Goal: Transaction & Acquisition: Obtain resource

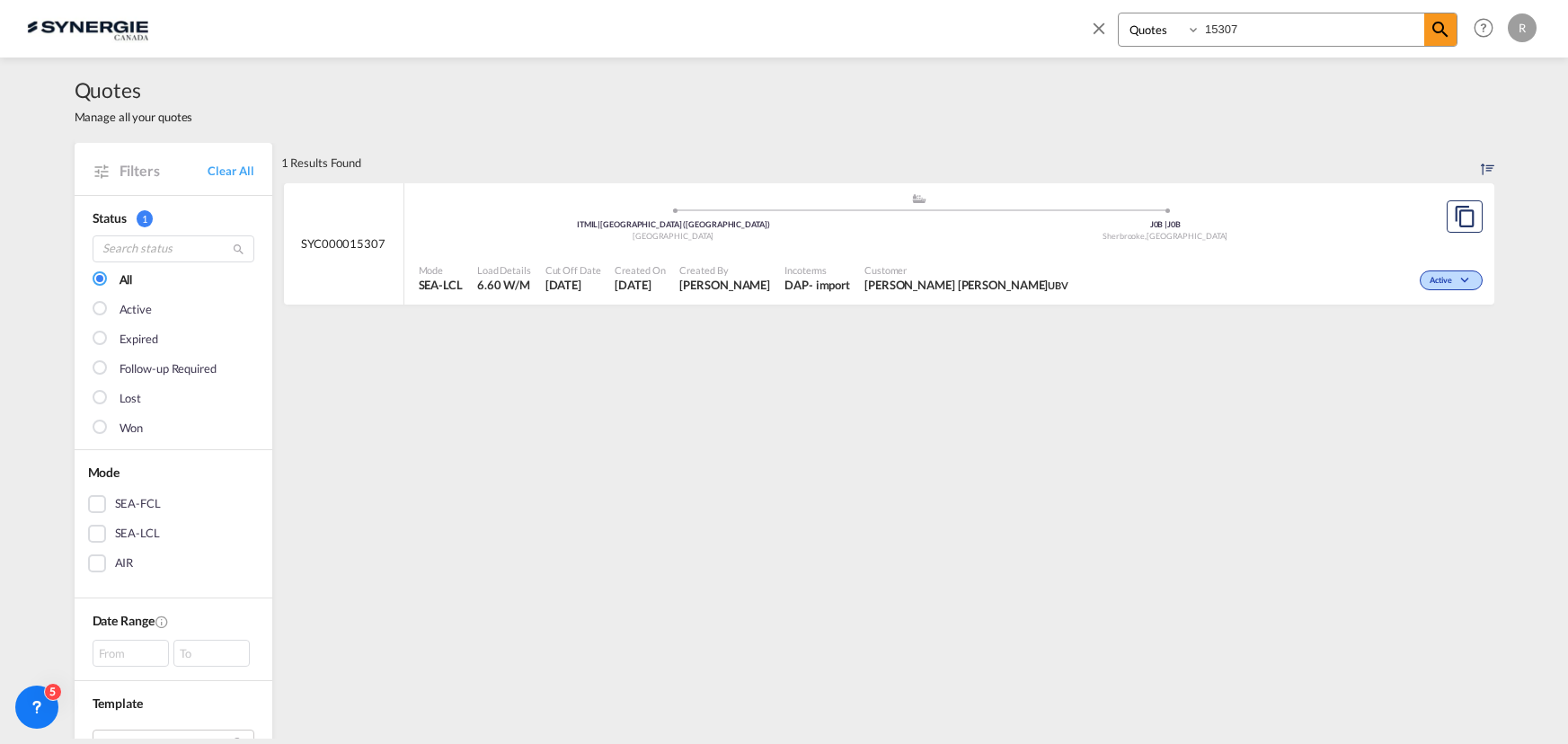
select select "Quotes"
click at [1312, 22] on input "15307" at bounding box center [1313, 29] width 223 height 31
type input "15314"
click at [1440, 31] on md-icon "icon-magnify" at bounding box center [1441, 30] width 22 height 22
click at [1147, 243] on div ".a{fill:#aaa8ad;} .a{fill:#aaa8ad;} SGSIN | Singapore Singapore L7M | L7M Burli…" at bounding box center [920, 219] width 1002 height 54
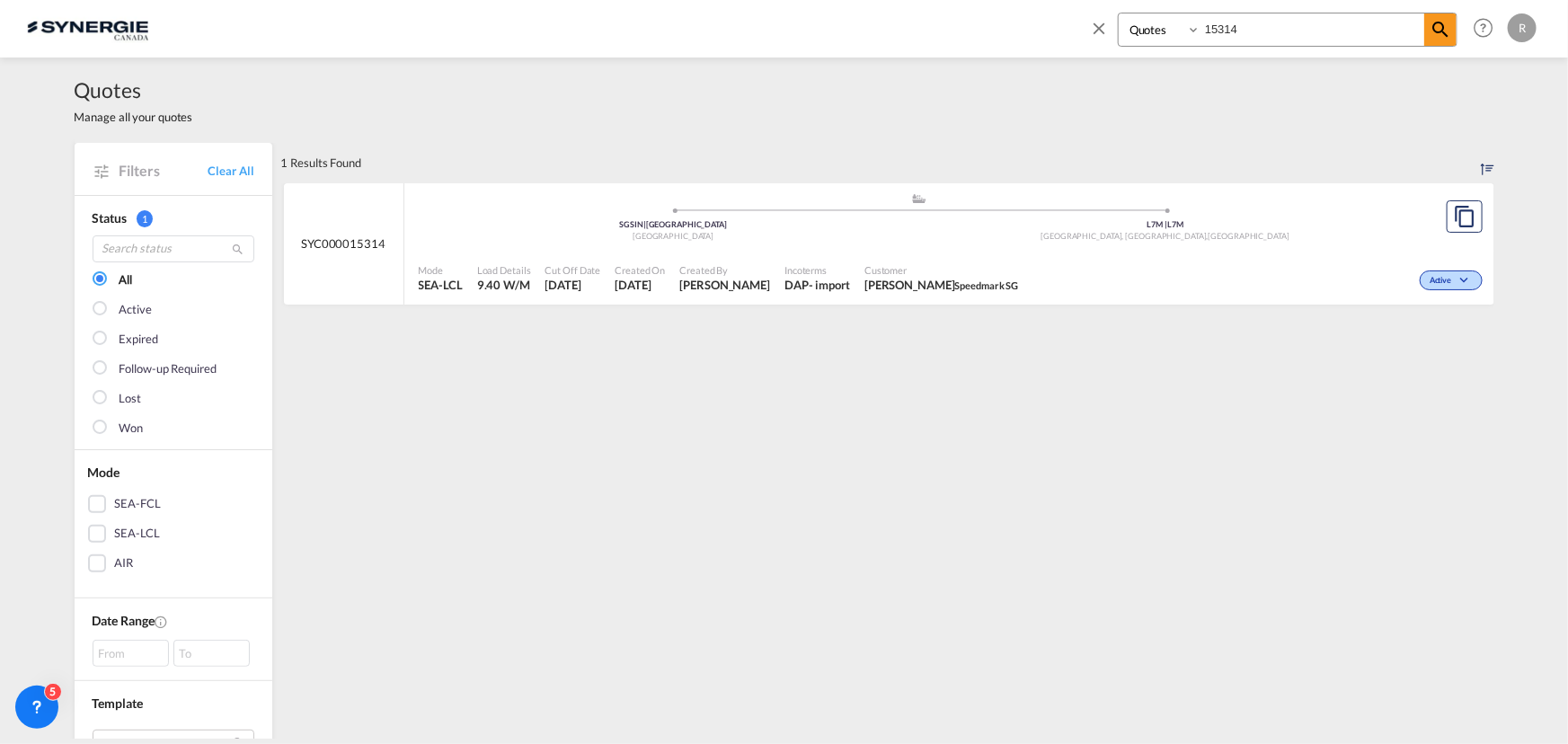
click at [1098, 23] on md-icon "icon-close" at bounding box center [1099, 28] width 20 height 20
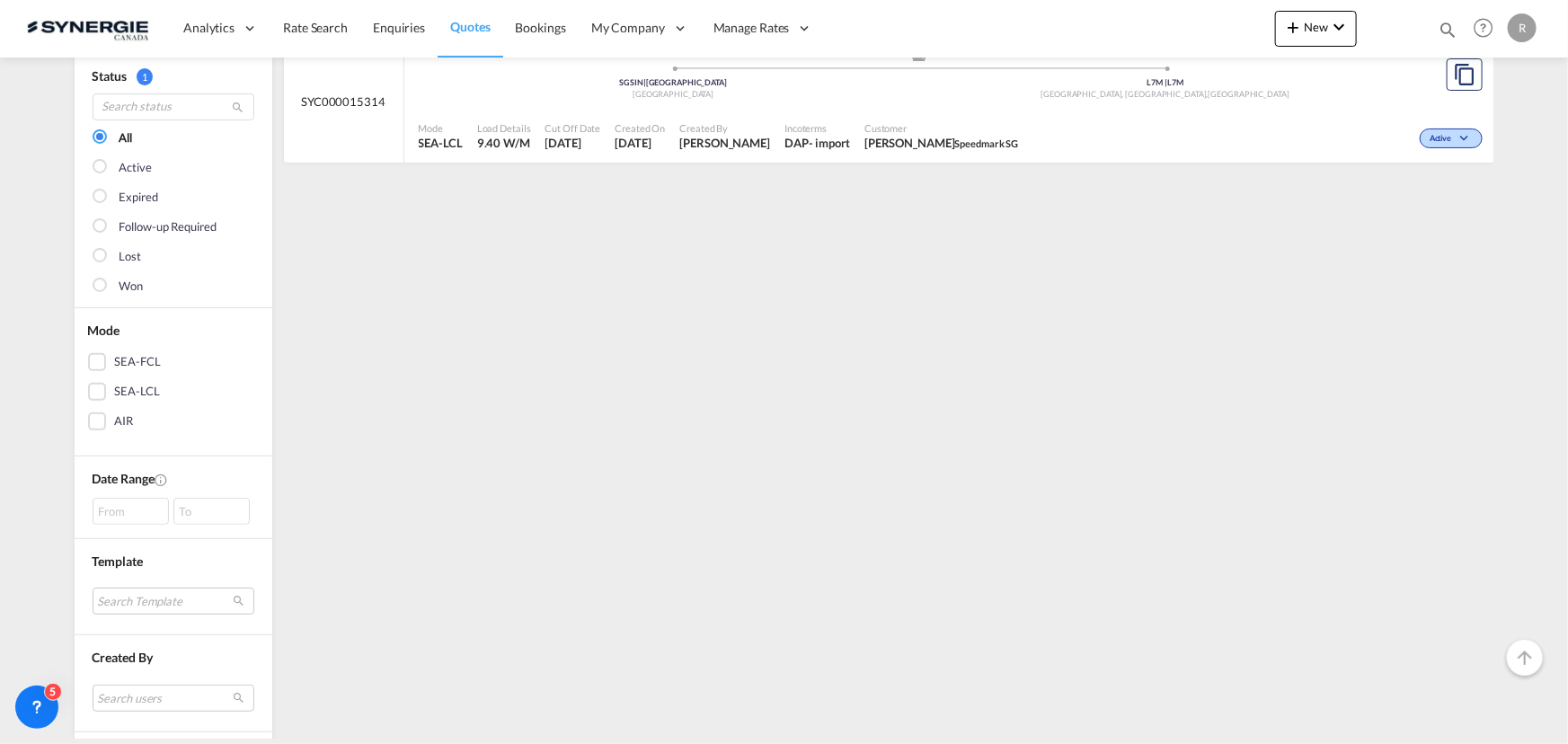
scroll to position [140, 0]
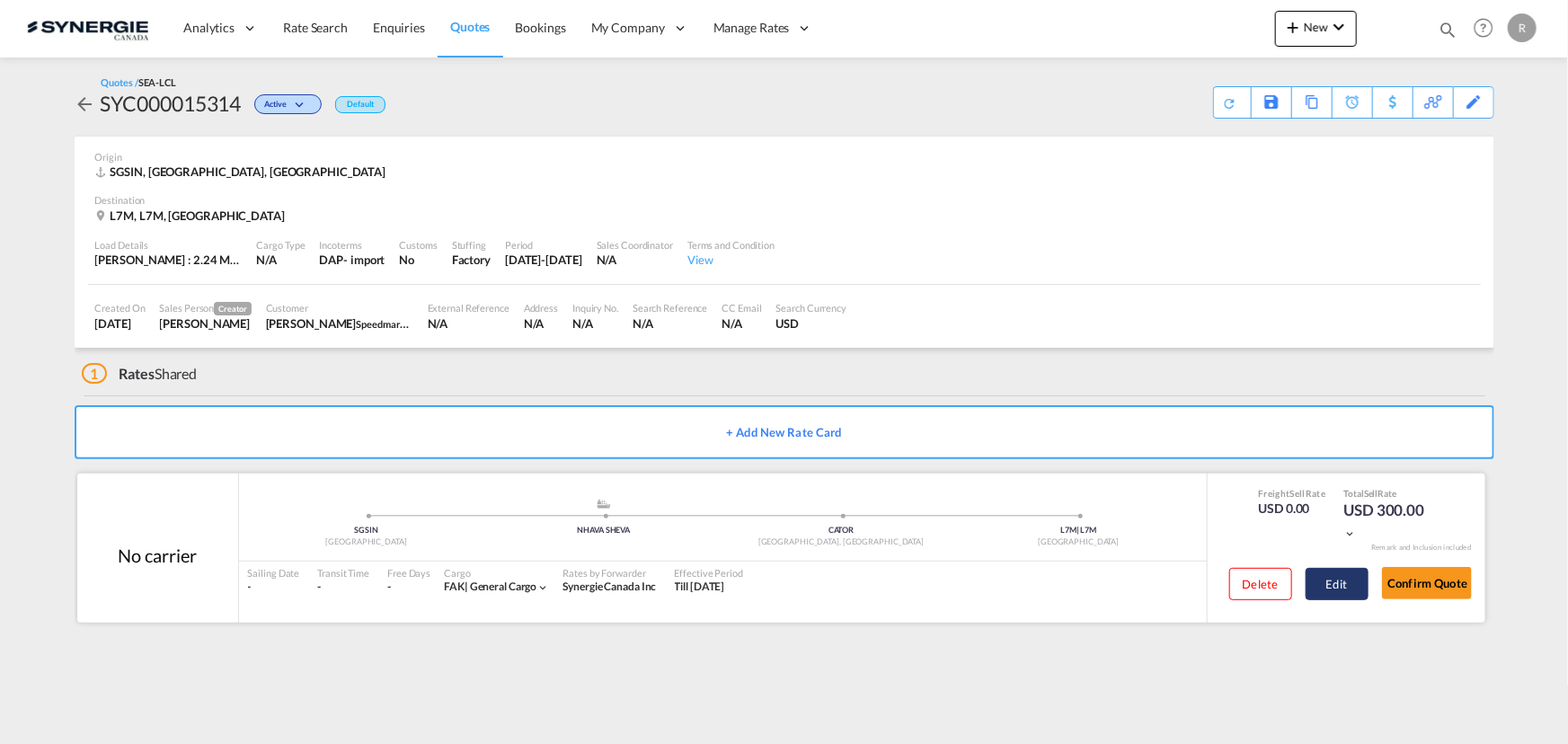
click at [1336, 575] on button "Edit" at bounding box center [1337, 583] width 63 height 32
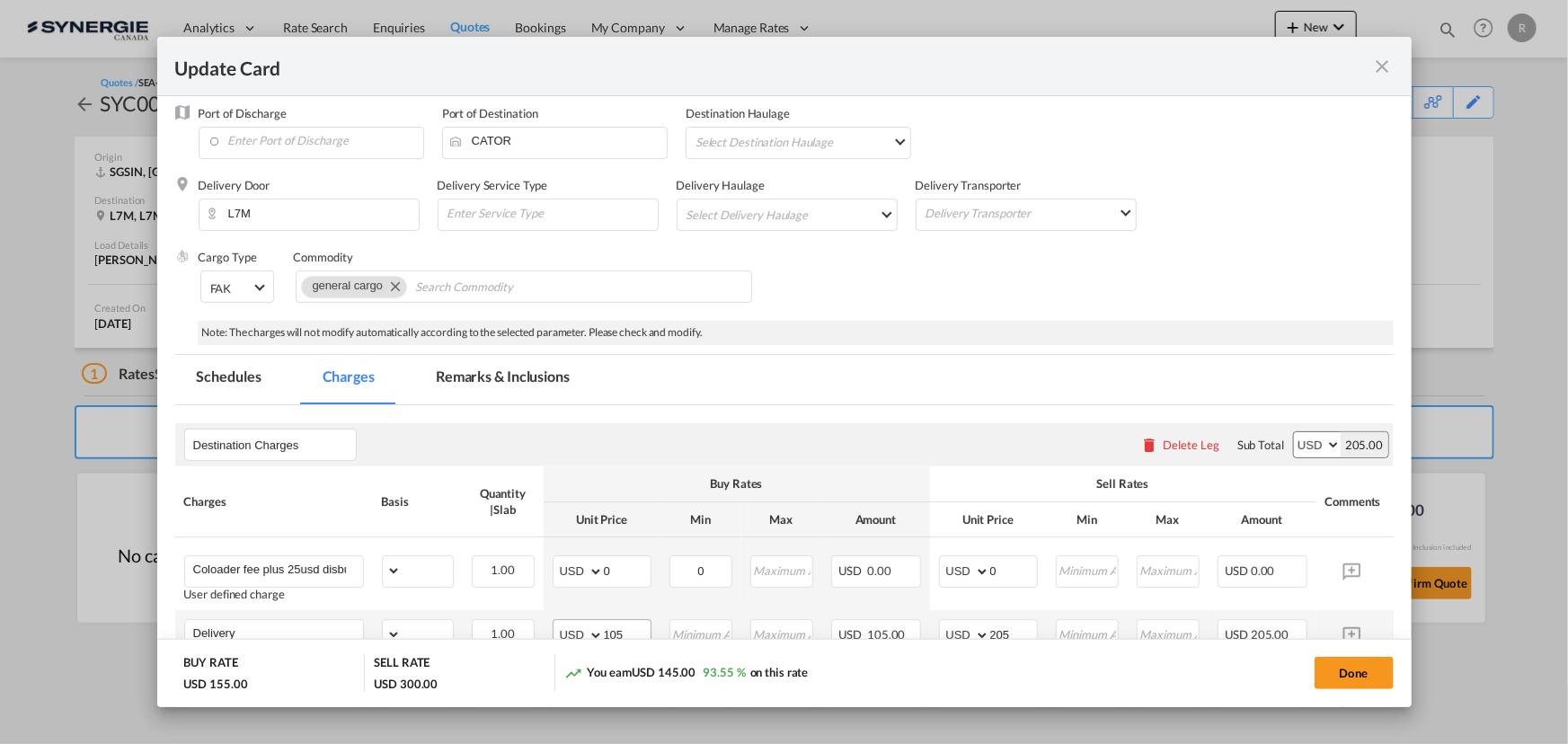
scroll to position [244, 0]
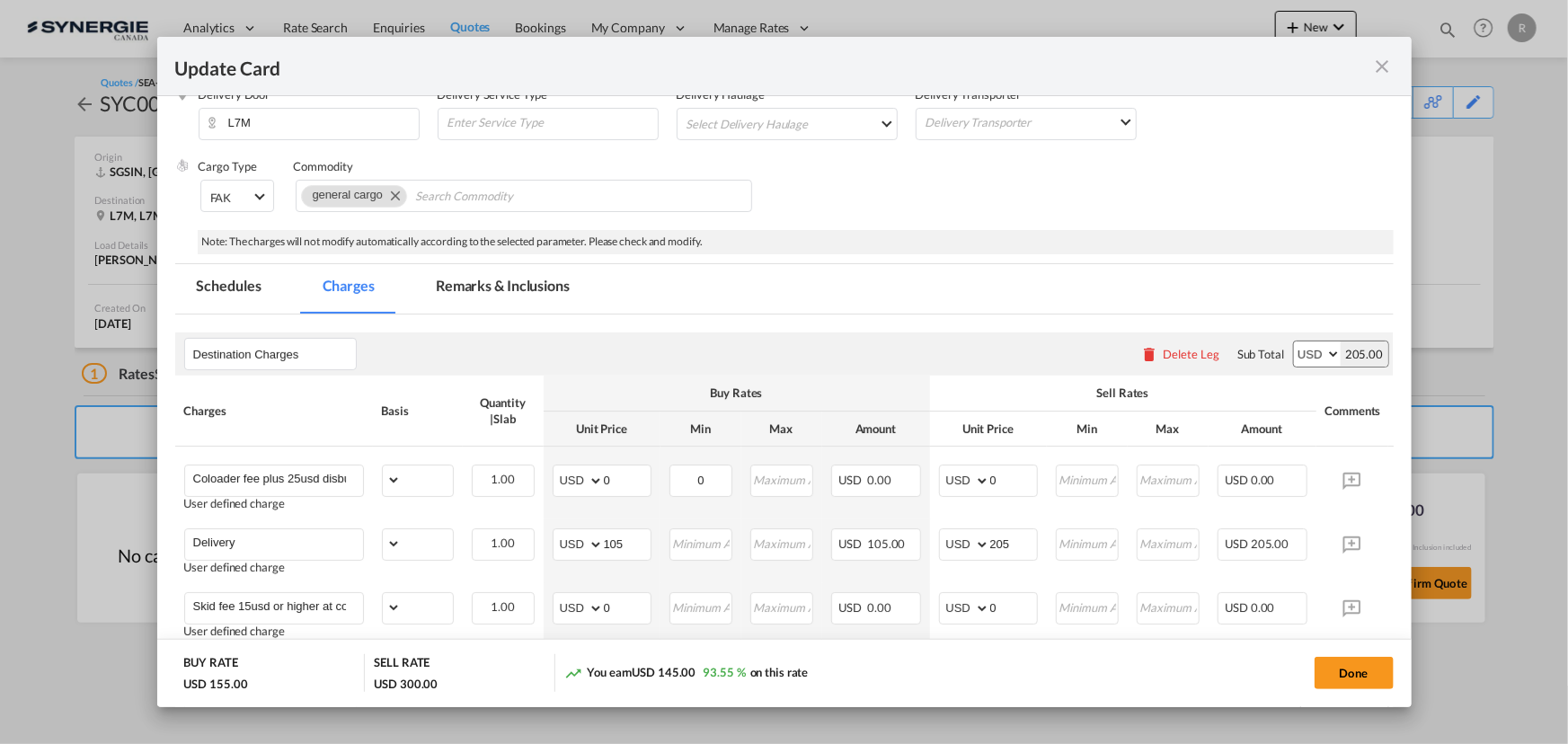
select select "per_shipment"
select select "per_bl"
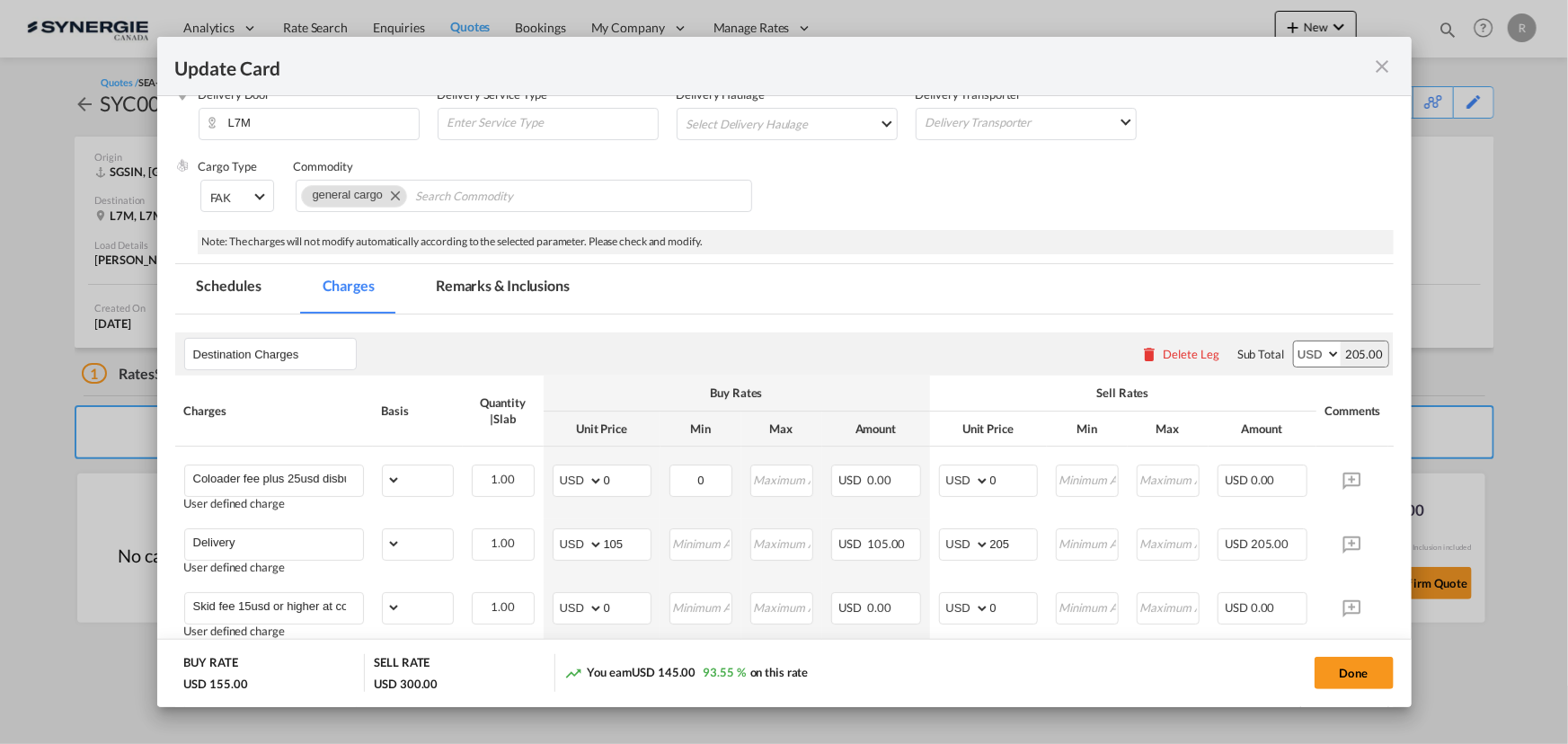
select select "per_bl"
click at [509, 286] on md-tab-item "Remarks & Inclusions" at bounding box center [503, 289] width 177 height 49
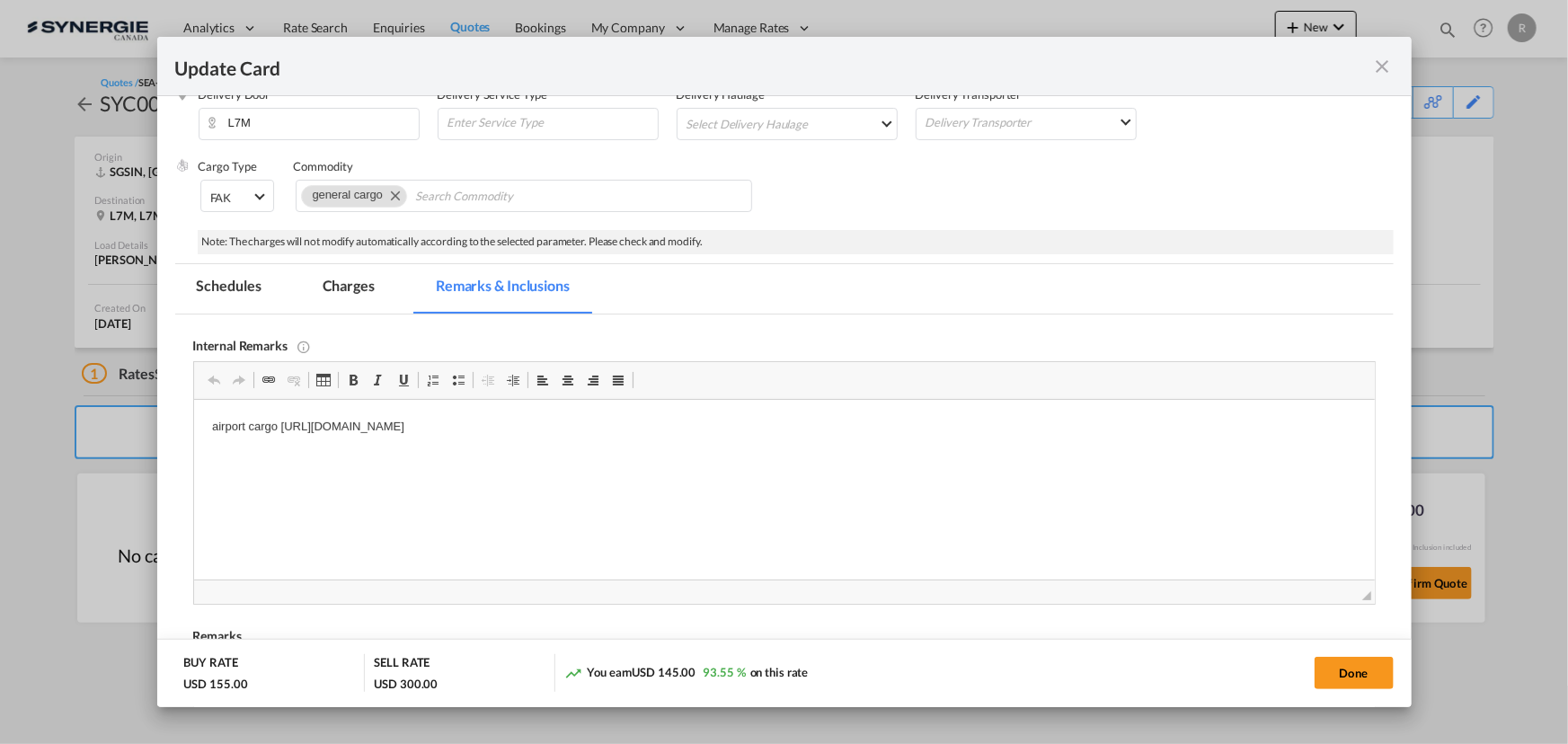
scroll to position [0, 0]
click at [1339, 674] on button "Done" at bounding box center [1354, 673] width 79 height 32
type input "[DATE]"
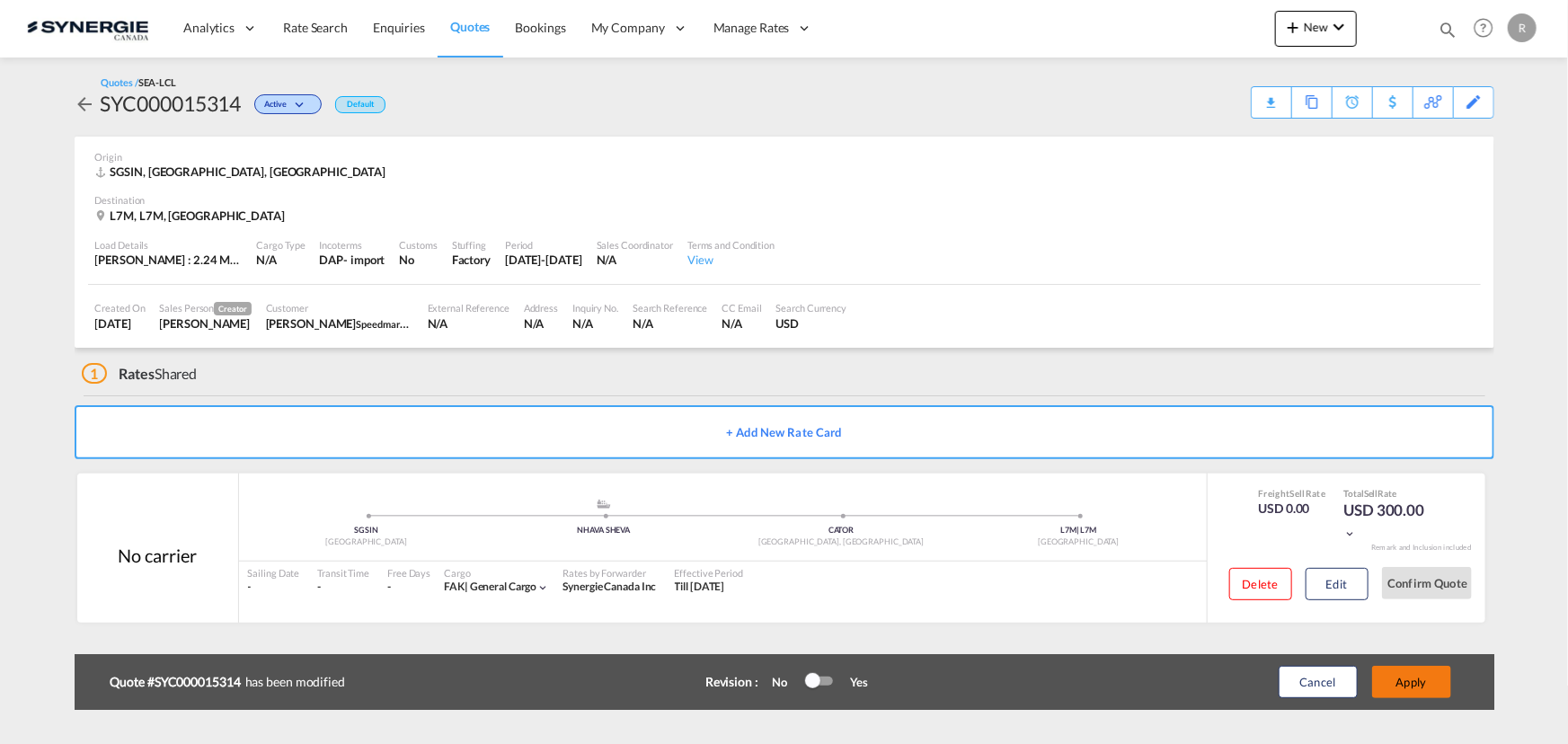
click at [1416, 683] on button "Apply" at bounding box center [1411, 681] width 79 height 32
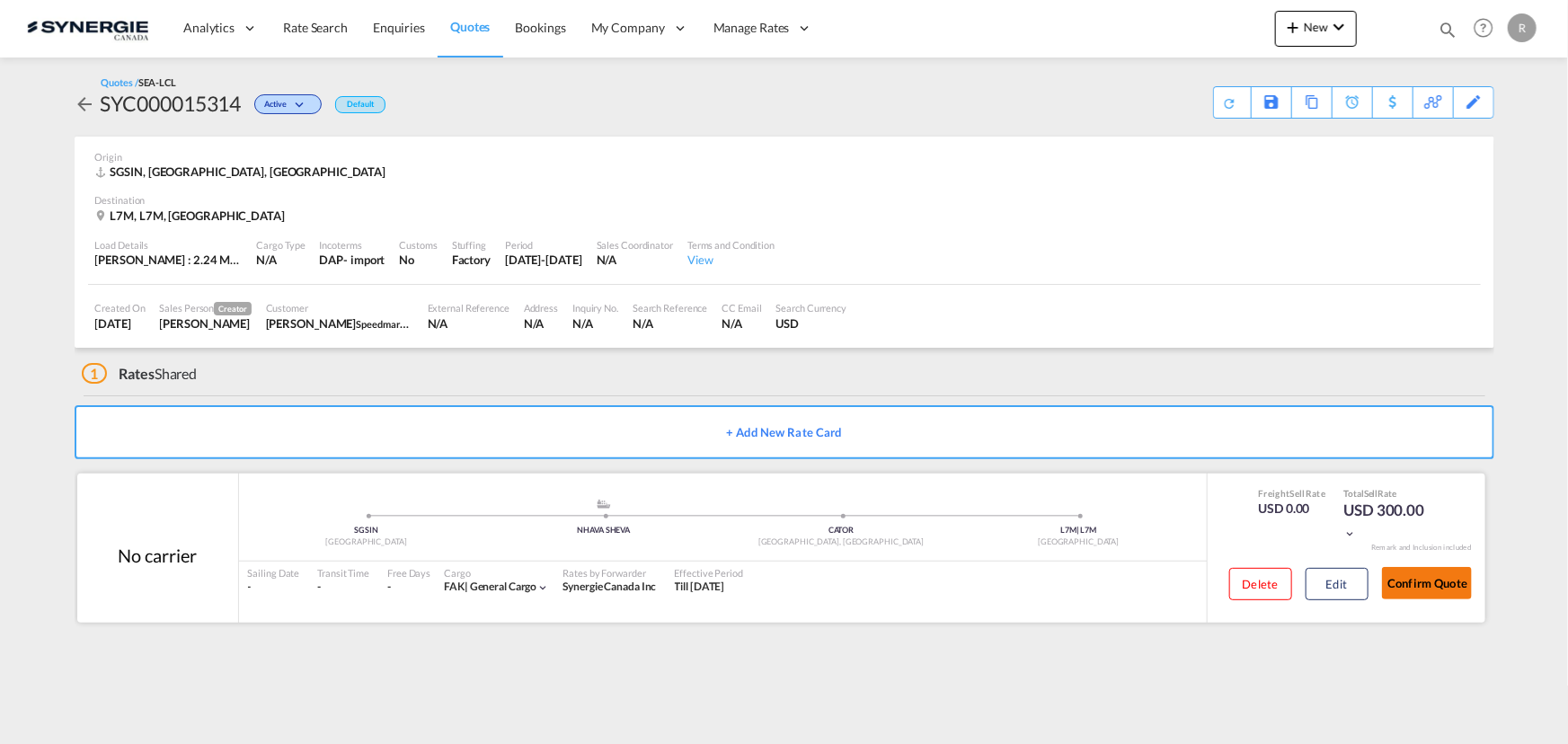
click at [1423, 585] on button "Confirm Quote" at bounding box center [1427, 582] width 90 height 32
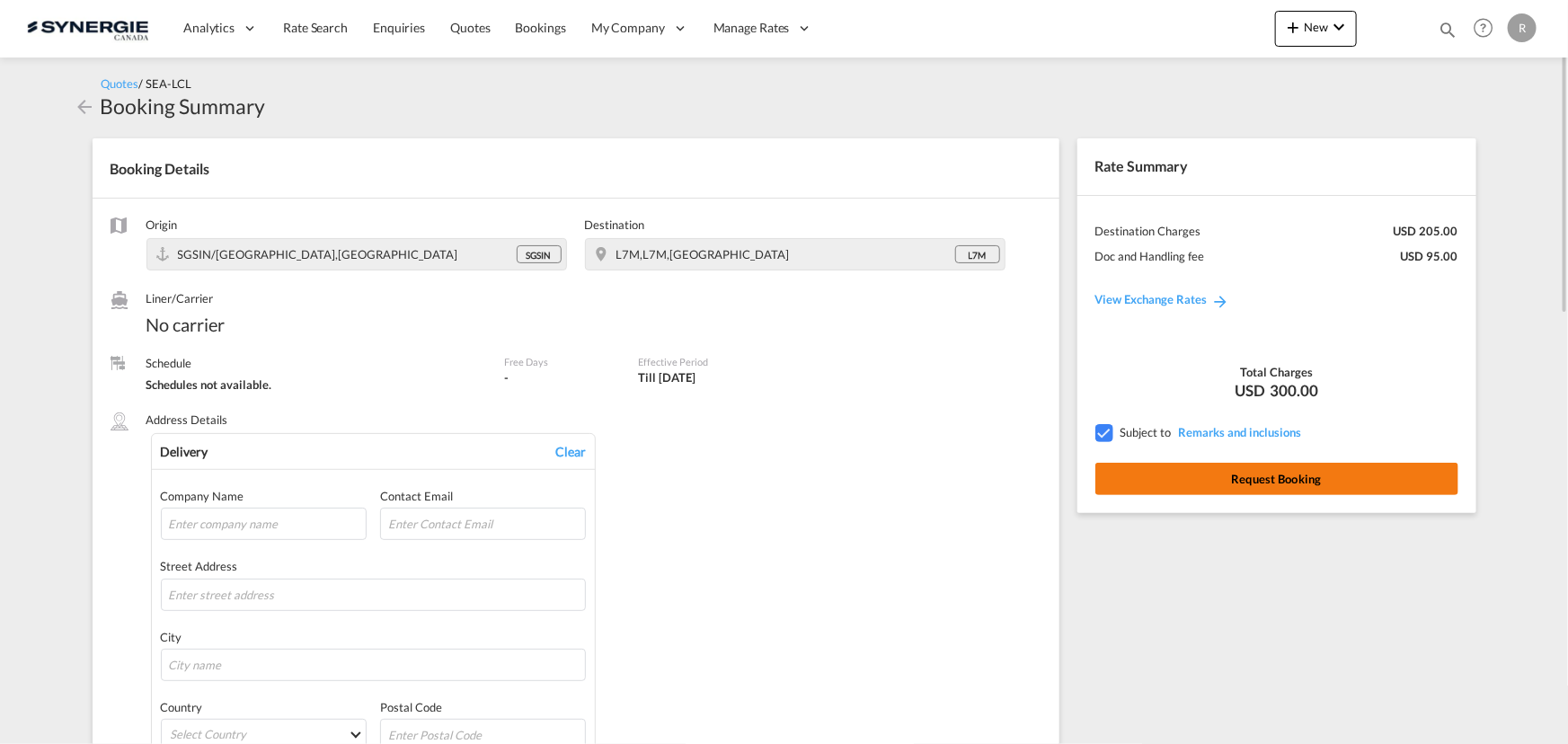
click at [1166, 476] on button "Request Booking" at bounding box center [1277, 479] width 363 height 32
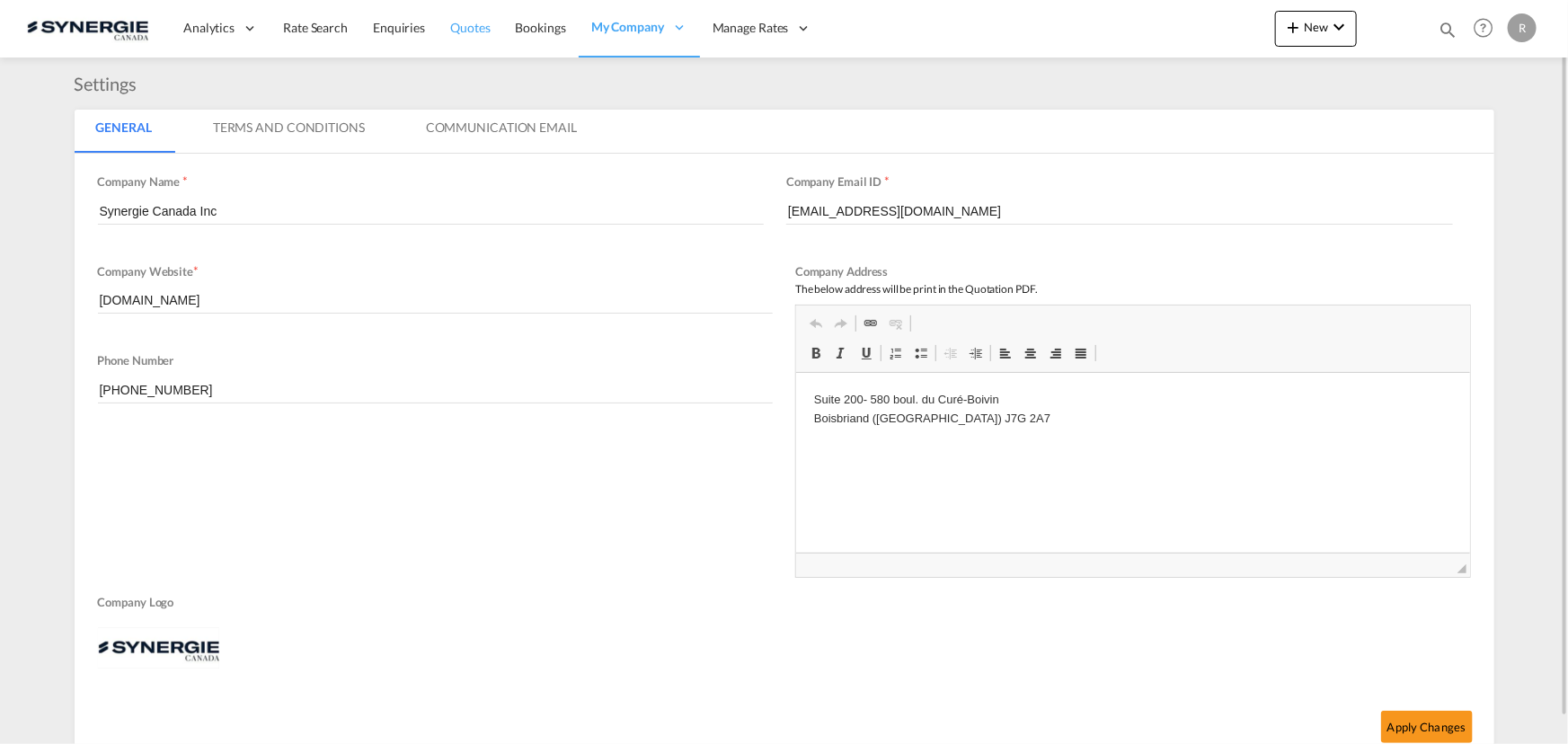
click at [471, 24] on span "Quotes" at bounding box center [470, 27] width 39 height 16
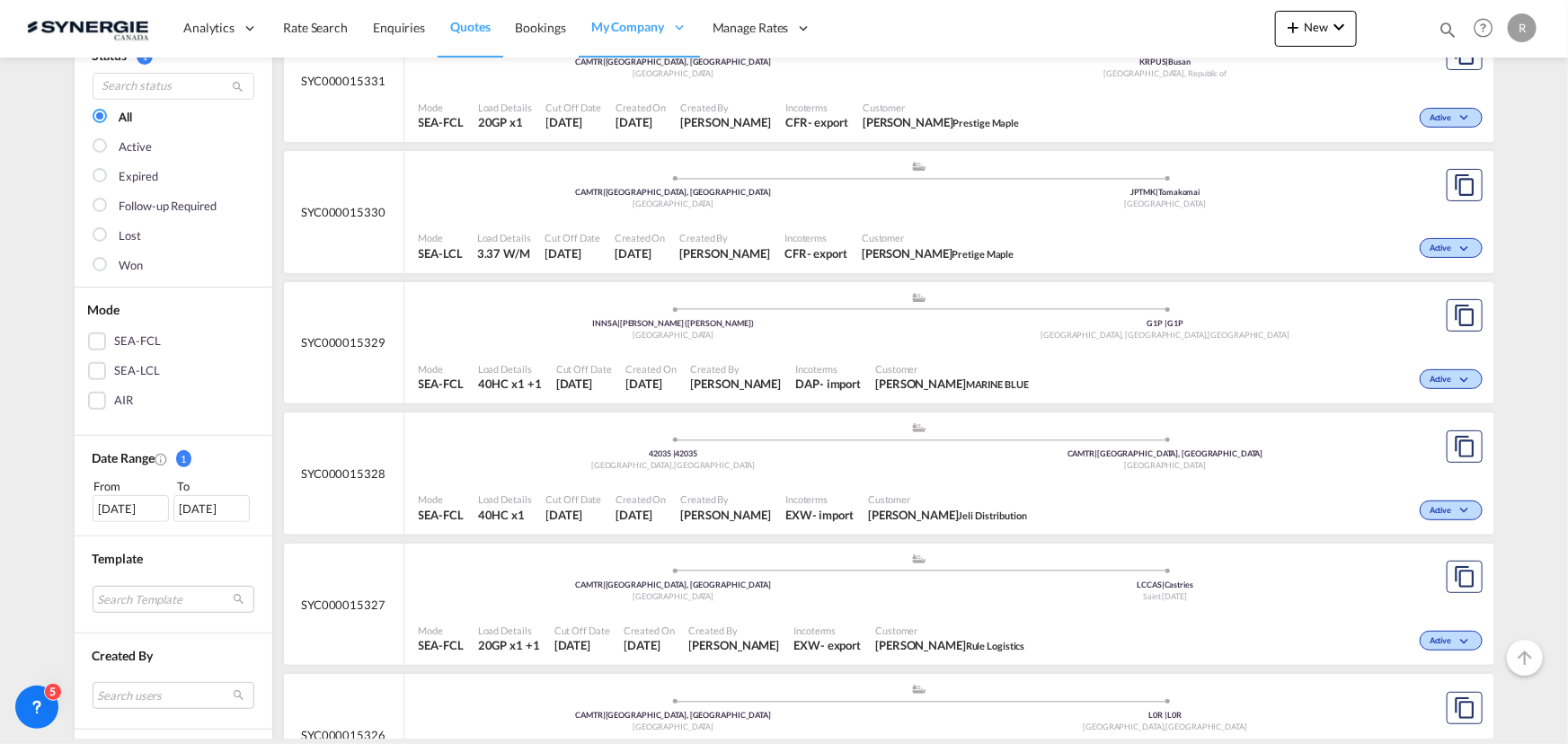
scroll to position [244, 0]
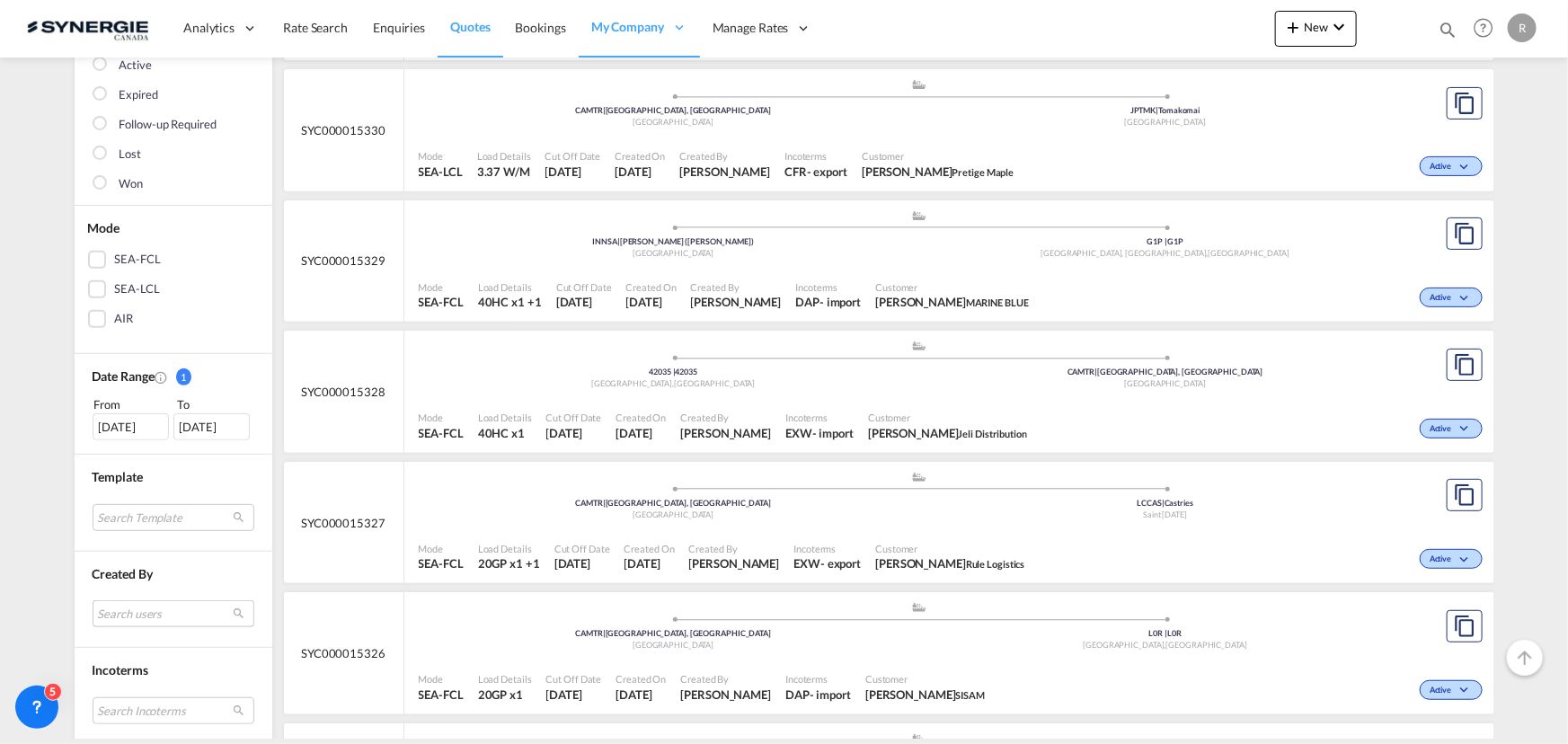
click at [144, 615] on md-select "Search users sugan T sugantha.rajan@freightfy.com raquel Jimenez raquel.jimenez…" at bounding box center [173, 613] width 162 height 27
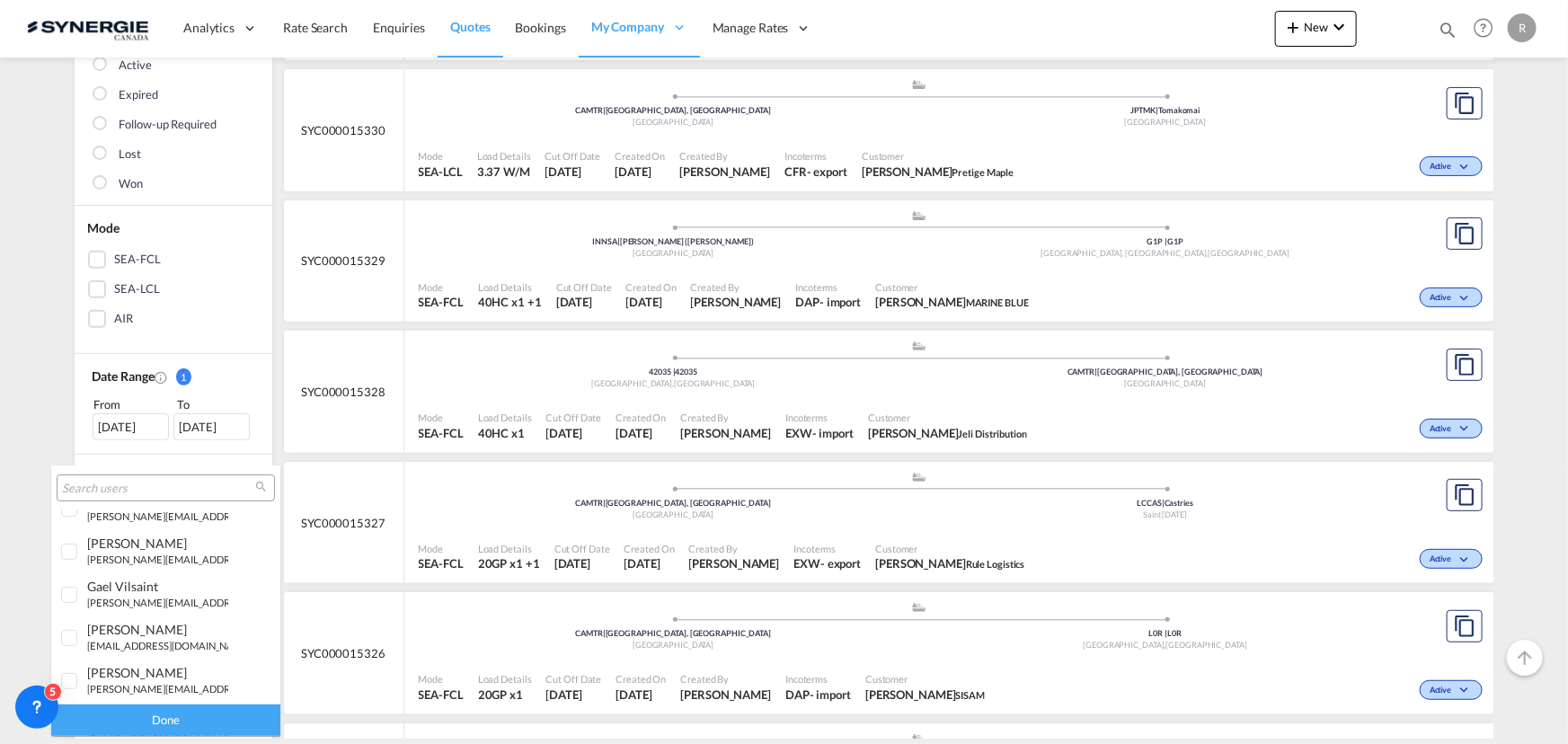
scroll to position [326, 0]
click at [162, 551] on small "r.ho@synergiecanada.com" at bounding box center [208, 556] width 243 height 12
click at [191, 718] on div "Done" at bounding box center [166, 720] width 229 height 31
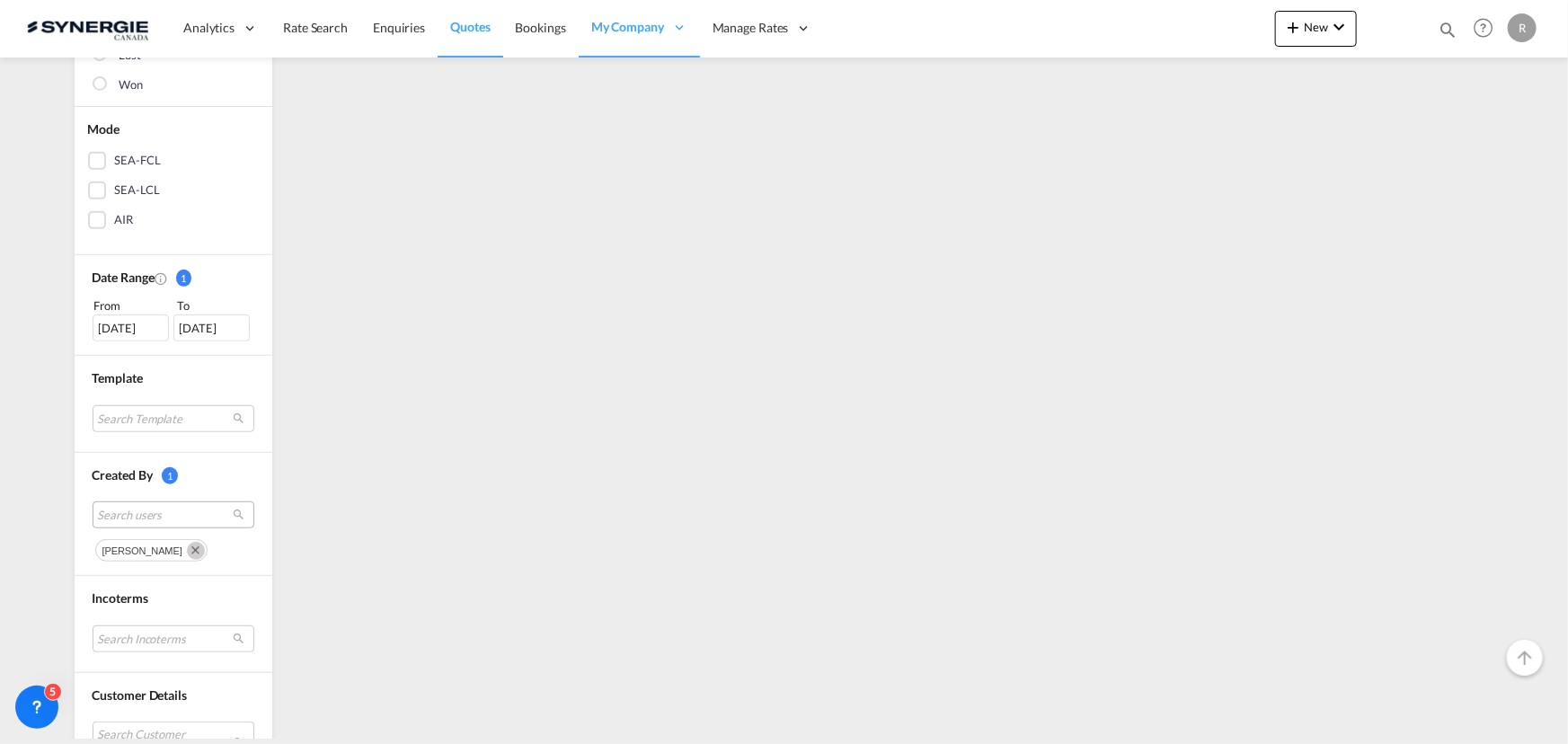
scroll to position [490, 0]
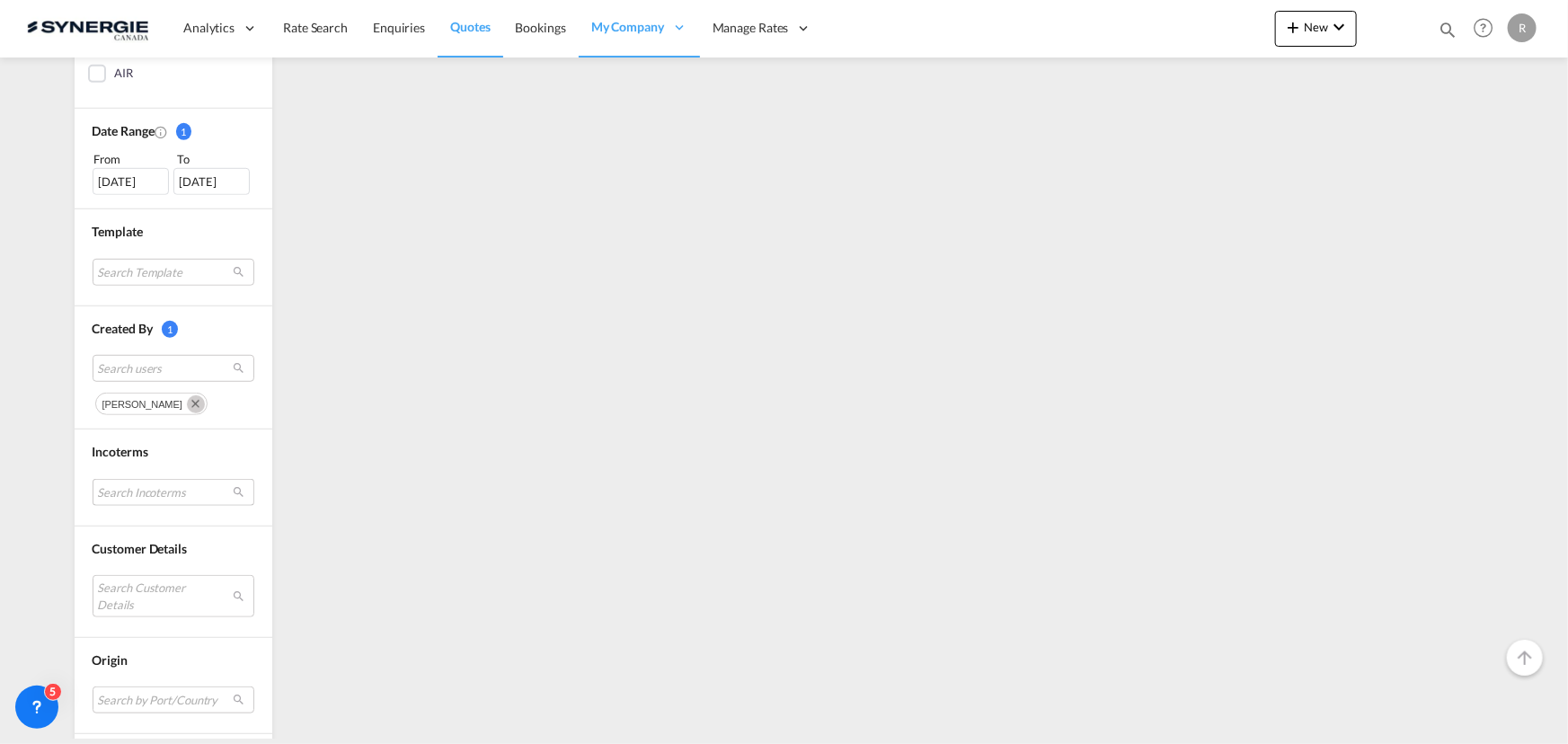
click at [157, 492] on md-select "Search Incoterms EXW-IMPORT ex works CIF-IMPORT cost,insurance and freight CFR-…" at bounding box center [173, 491] width 162 height 27
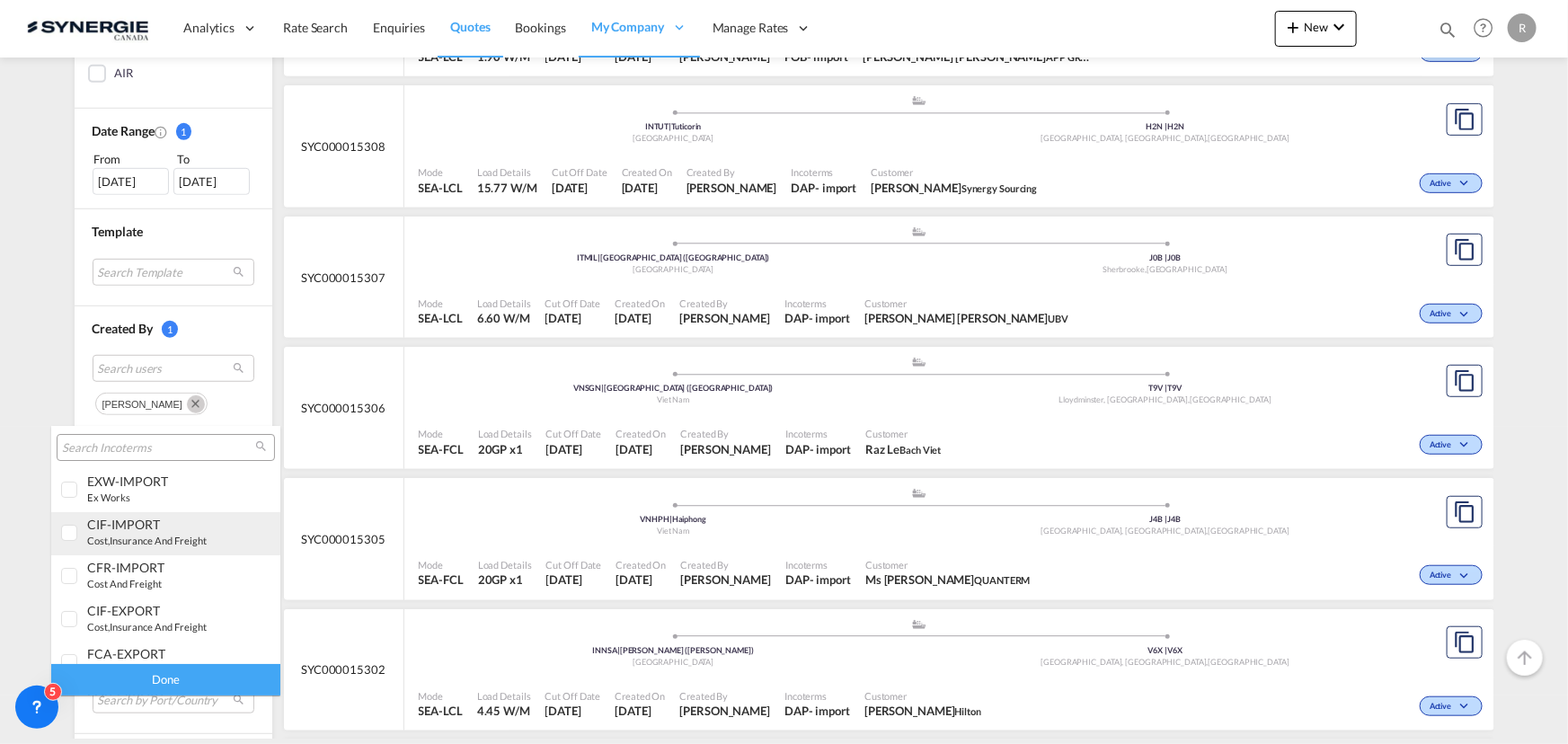
click at [158, 491] on div "EXW-IMPORT ex works" at bounding box center [157, 488] width 141 height 30
click at [205, 678] on div "Done" at bounding box center [166, 680] width 229 height 31
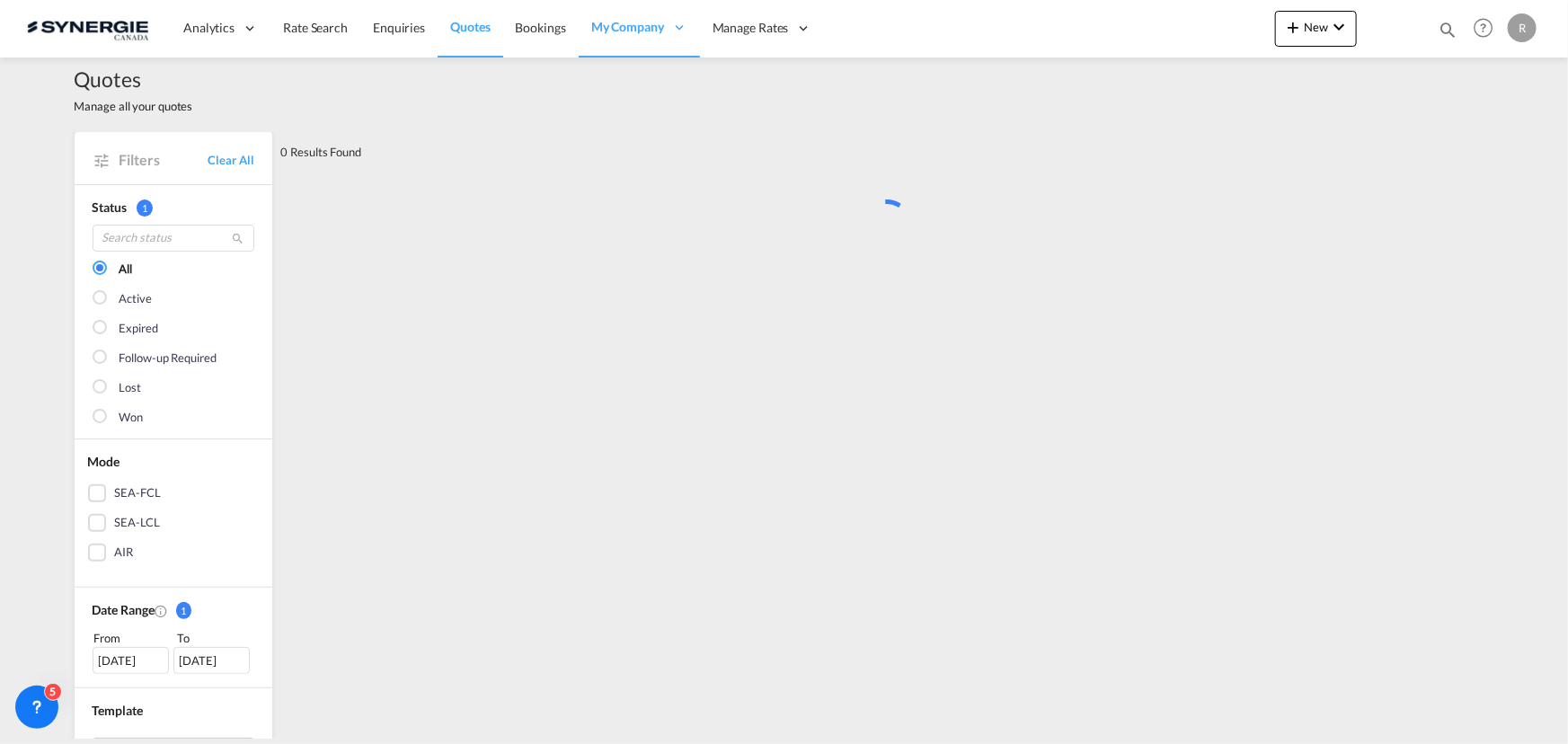
scroll to position [0, 0]
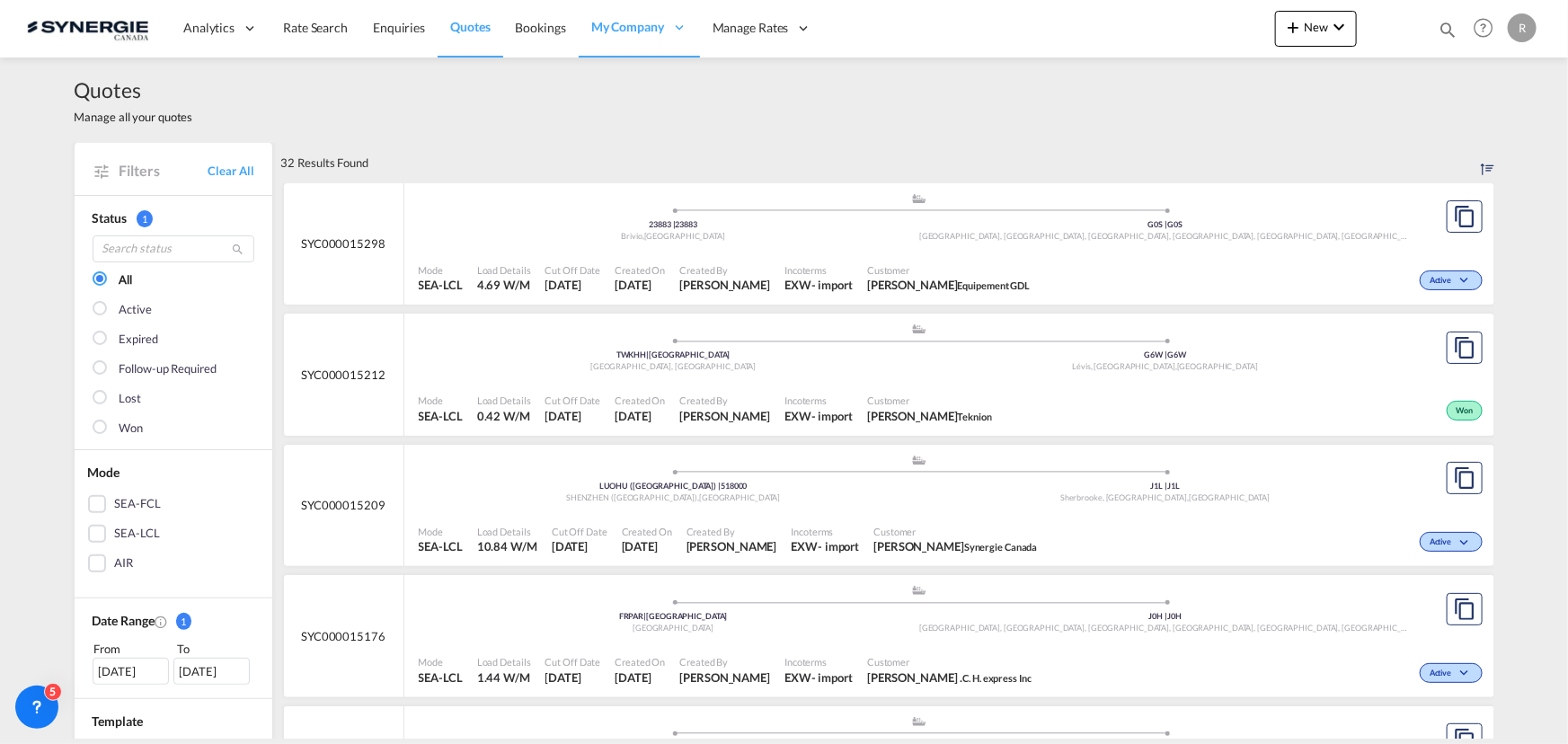
click at [958, 283] on span "Equipement GDL" at bounding box center [995, 285] width 73 height 12
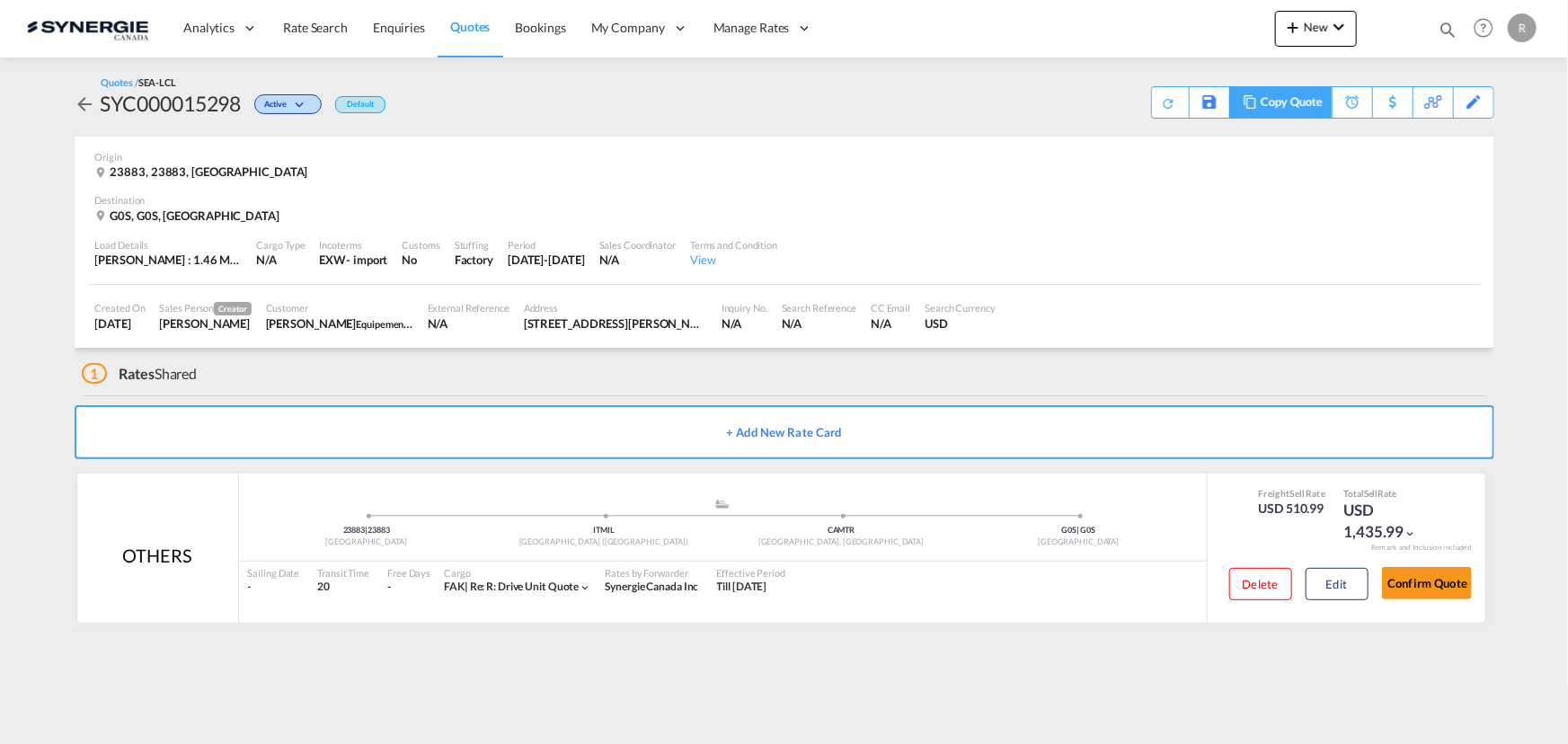
click at [1291, 101] on div "Copy Quote" at bounding box center [1291, 102] width 61 height 30
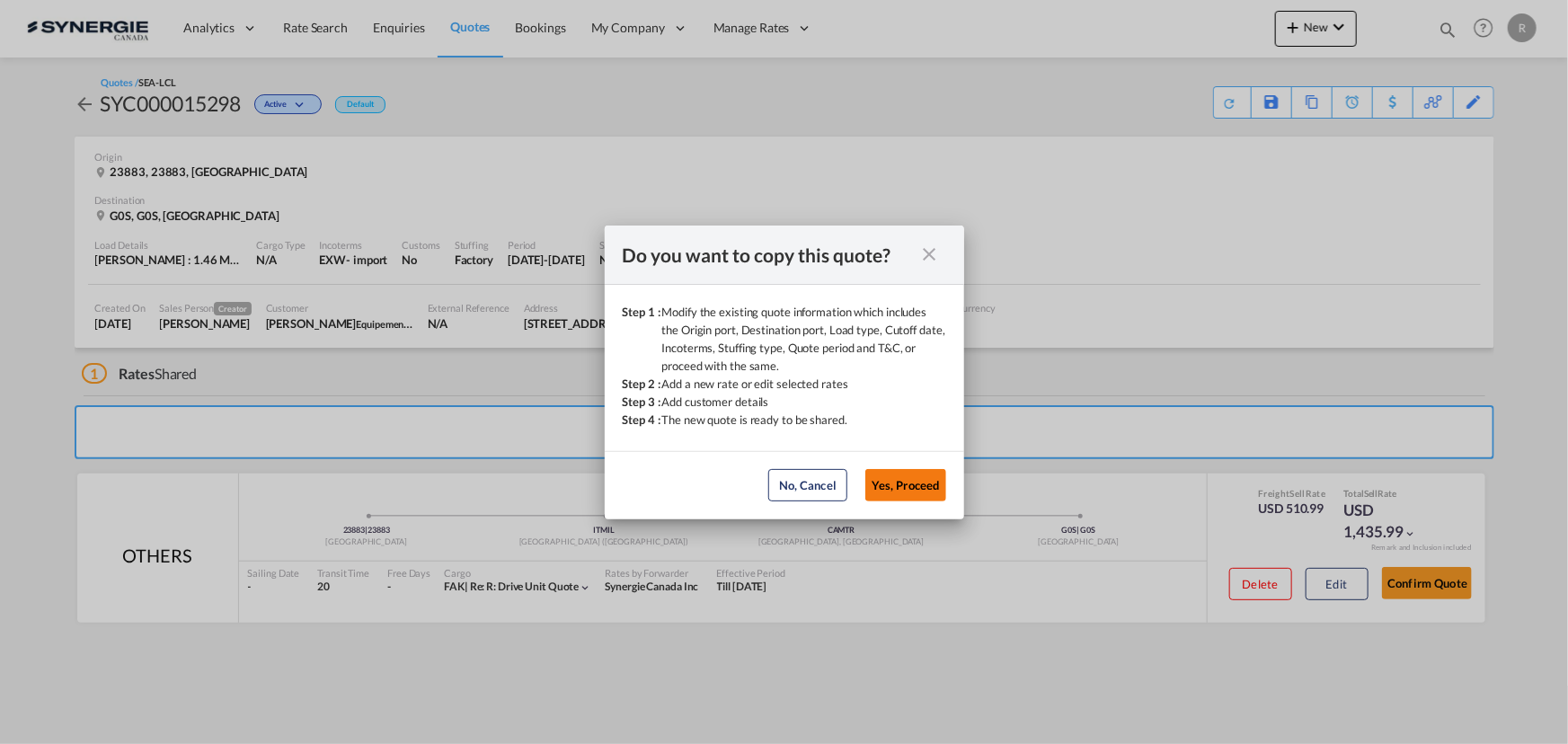
click at [921, 491] on button "Yes, Proceed" at bounding box center [905, 484] width 81 height 32
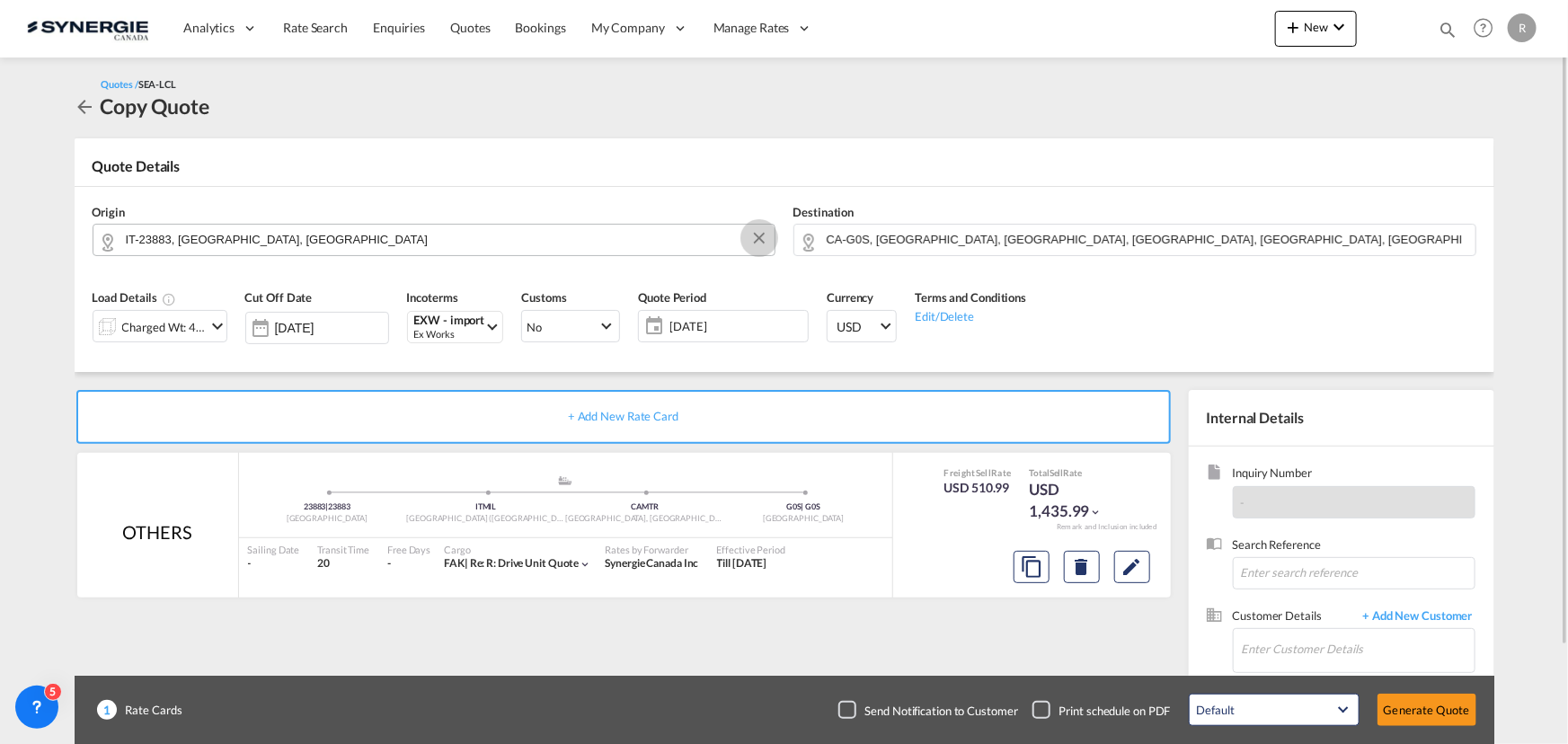
click at [760, 237] on button "Clear Input" at bounding box center [759, 237] width 27 height 27
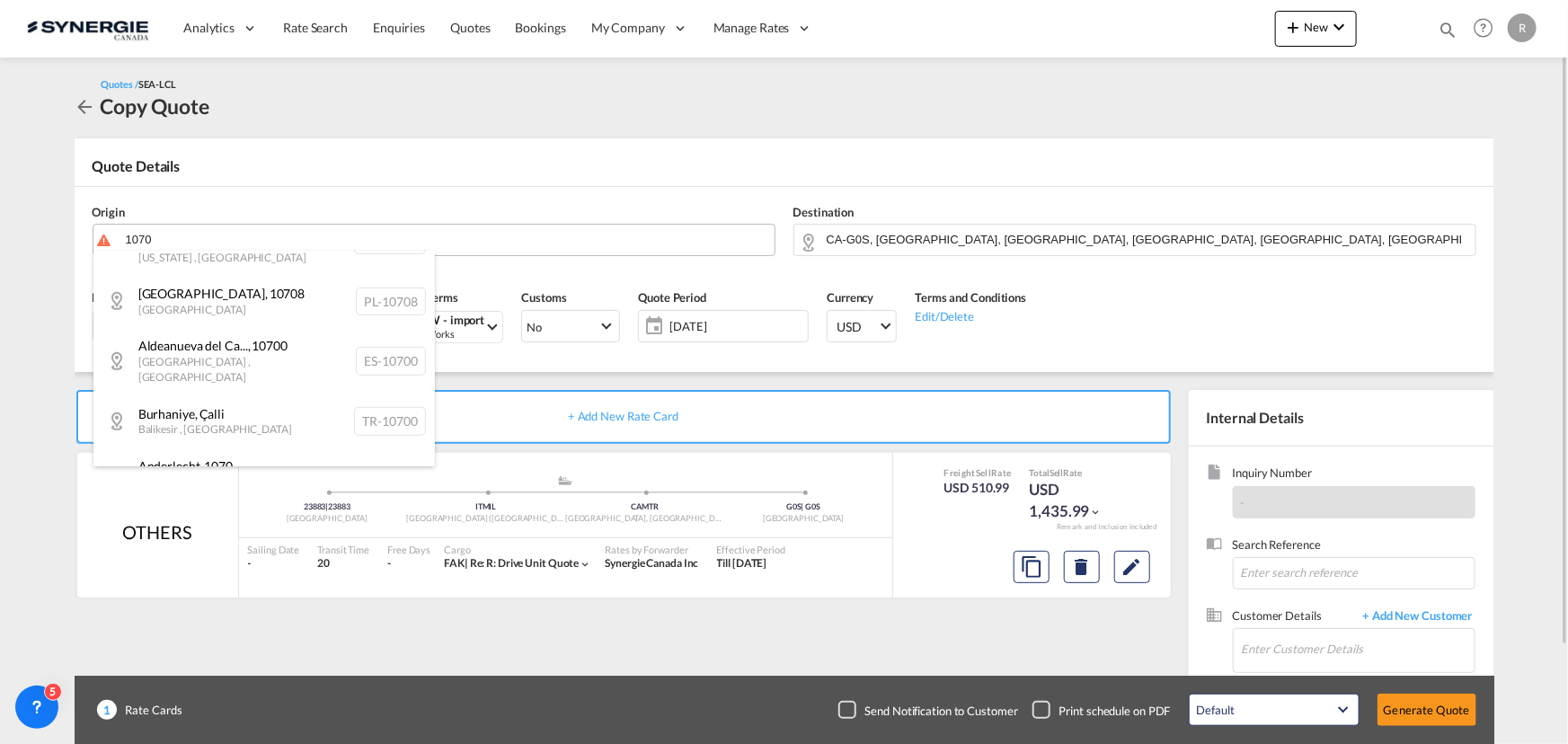
scroll to position [571, 0]
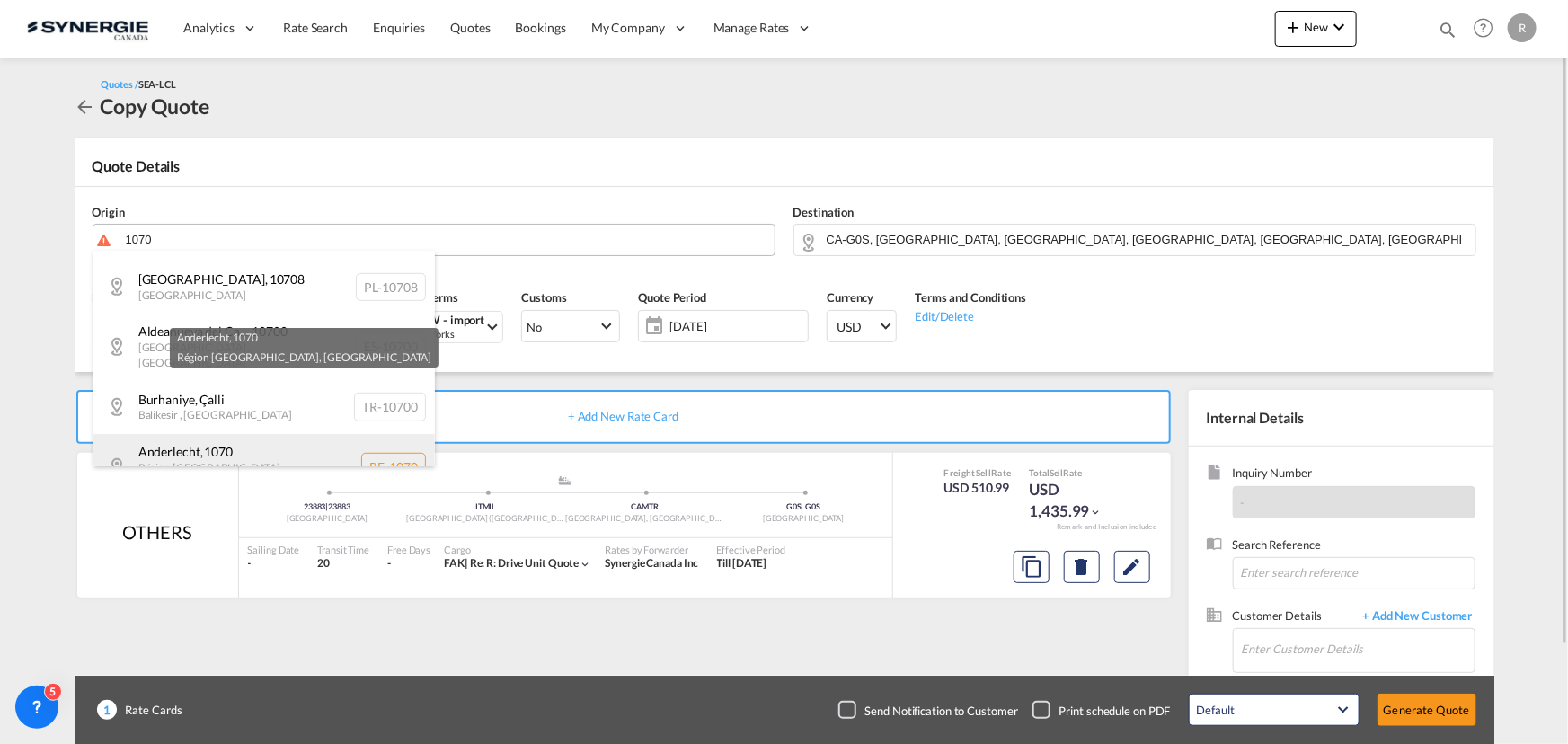
click at [270, 434] on div "Anderlecht , 1070 Région Bruxelles-... , Belgium BE-1070" at bounding box center [264, 467] width 341 height 66
type input "BE-1070, Anderlecht, Région Bruxelles-..."
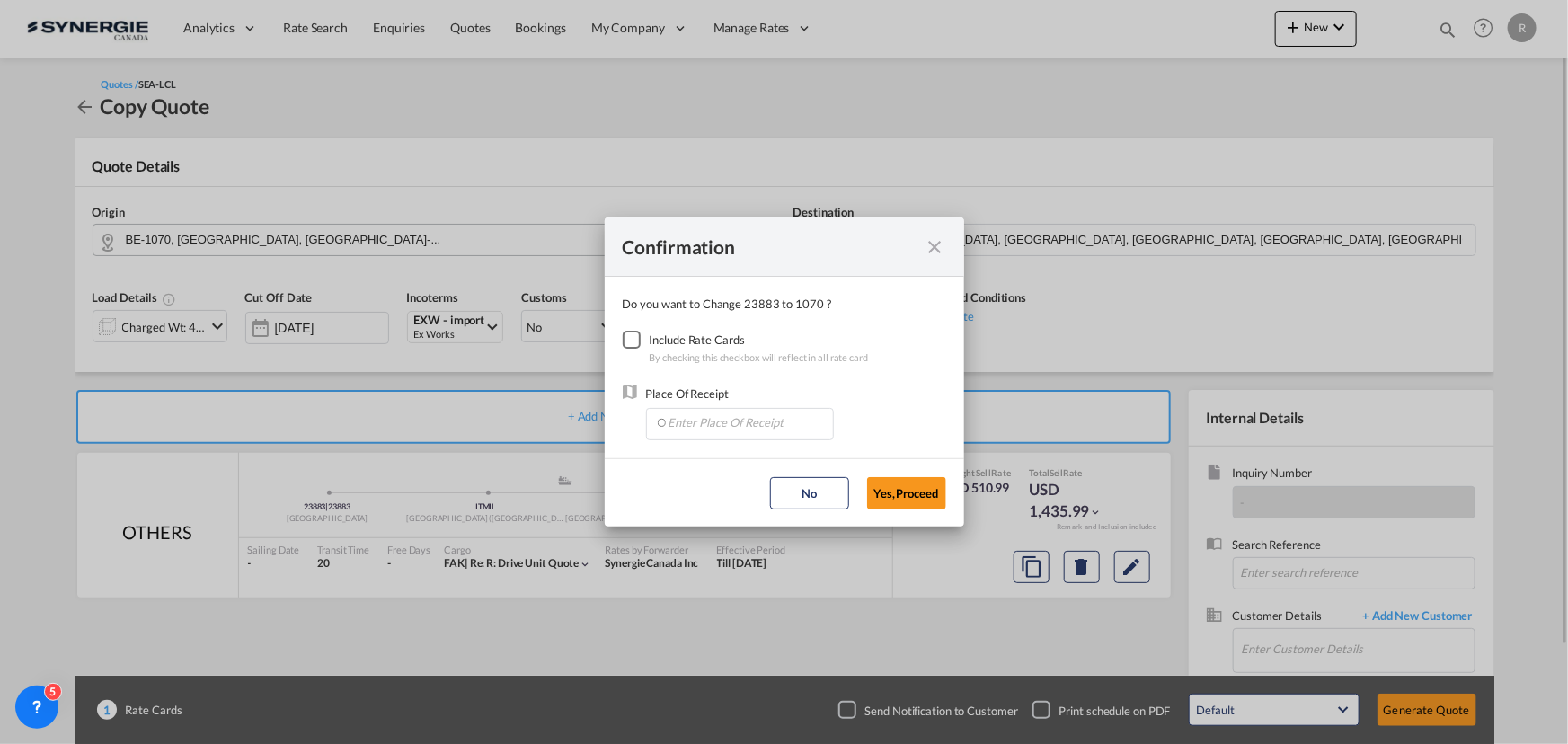
click at [633, 341] on div "Checkbox No Ink" at bounding box center [632, 340] width 18 height 18
click at [737, 430] on input "Enter Place Of Receipt" at bounding box center [744, 422] width 178 height 27
click at [685, 503] on span "BEANR, Antwerp, Belgium, Western Europe, Europe" at bounding box center [952, 505] width 570 height 16
type input "BEANR, Antwerp, Belgium, Western Europe, Europe"
click at [910, 492] on button "Yes,Proceed" at bounding box center [906, 492] width 79 height 32
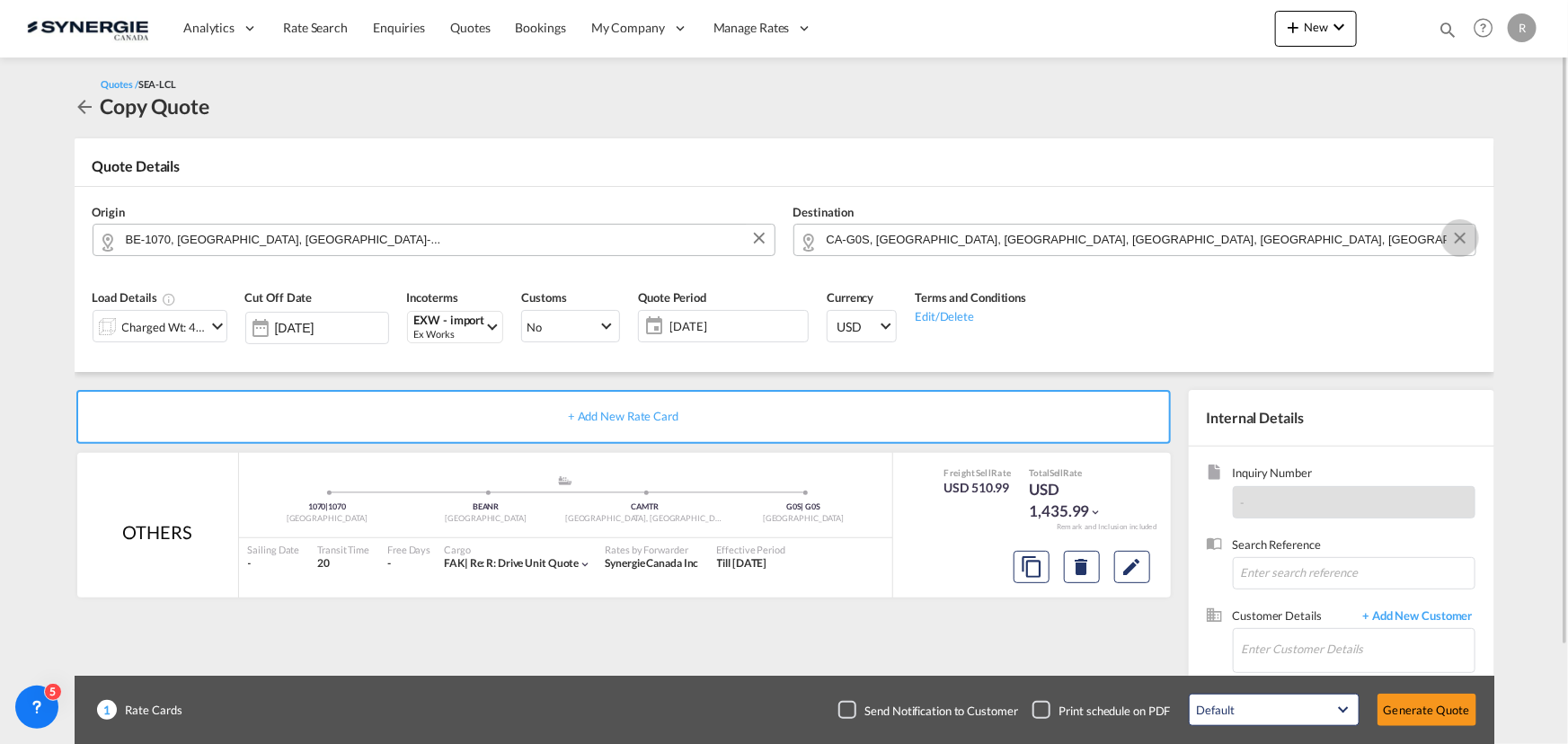
click at [1455, 244] on button "Clear Input" at bounding box center [1460, 237] width 27 height 27
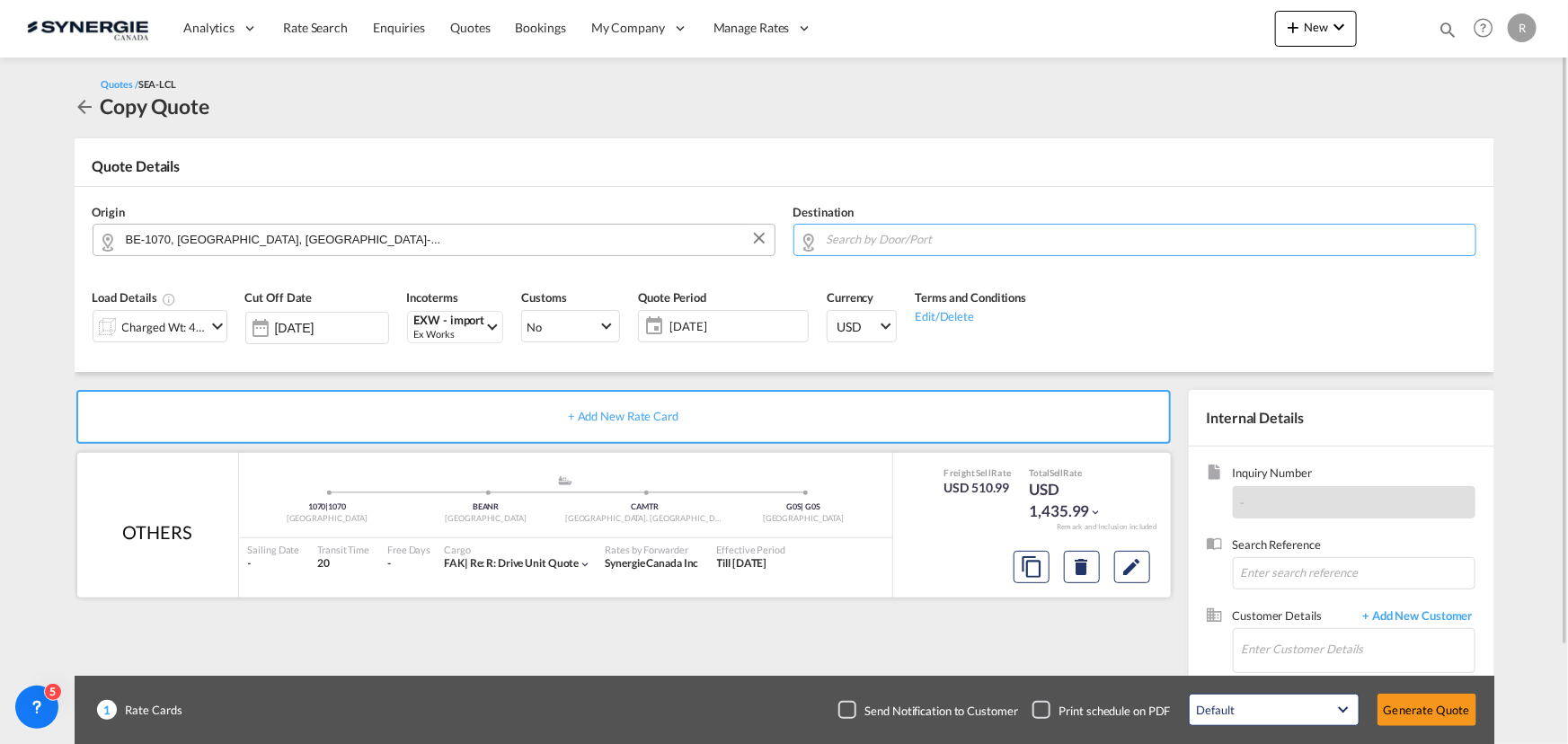
scroll to position [0, 0]
click at [876, 239] on input "Search by Door/Port" at bounding box center [1146, 239] width 640 height 31
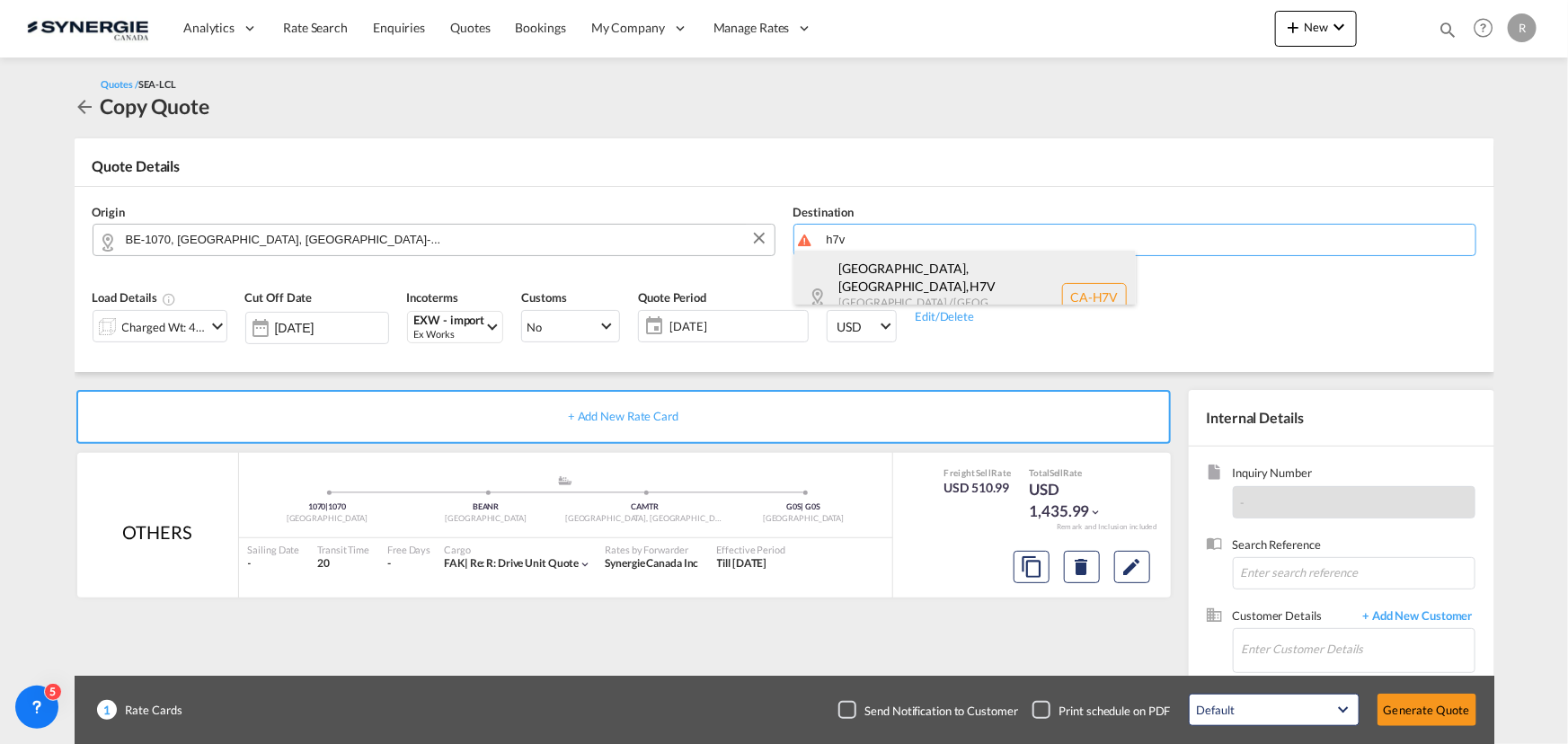
click at [857, 279] on div "Laval, QC , H7V Quebec / Québec Canada CA-H7V" at bounding box center [965, 297] width 341 height 92
type input "CA-H7V, Laval, QC, Quebec / Québec"
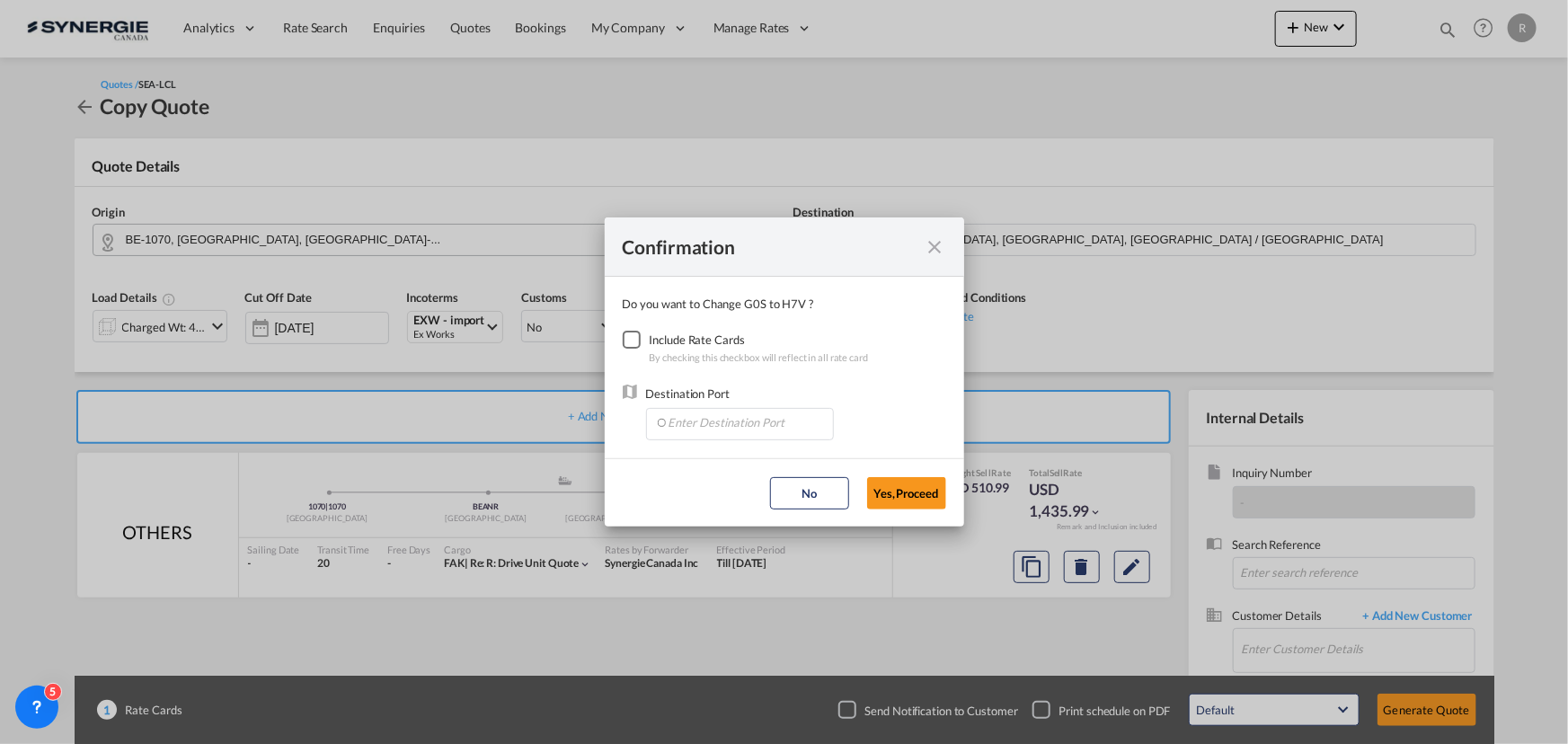
click at [623, 334] on div "Checkbox No Ink" at bounding box center [632, 340] width 18 height 18
click at [719, 424] on input "Enter Destination Port" at bounding box center [744, 422] width 178 height 27
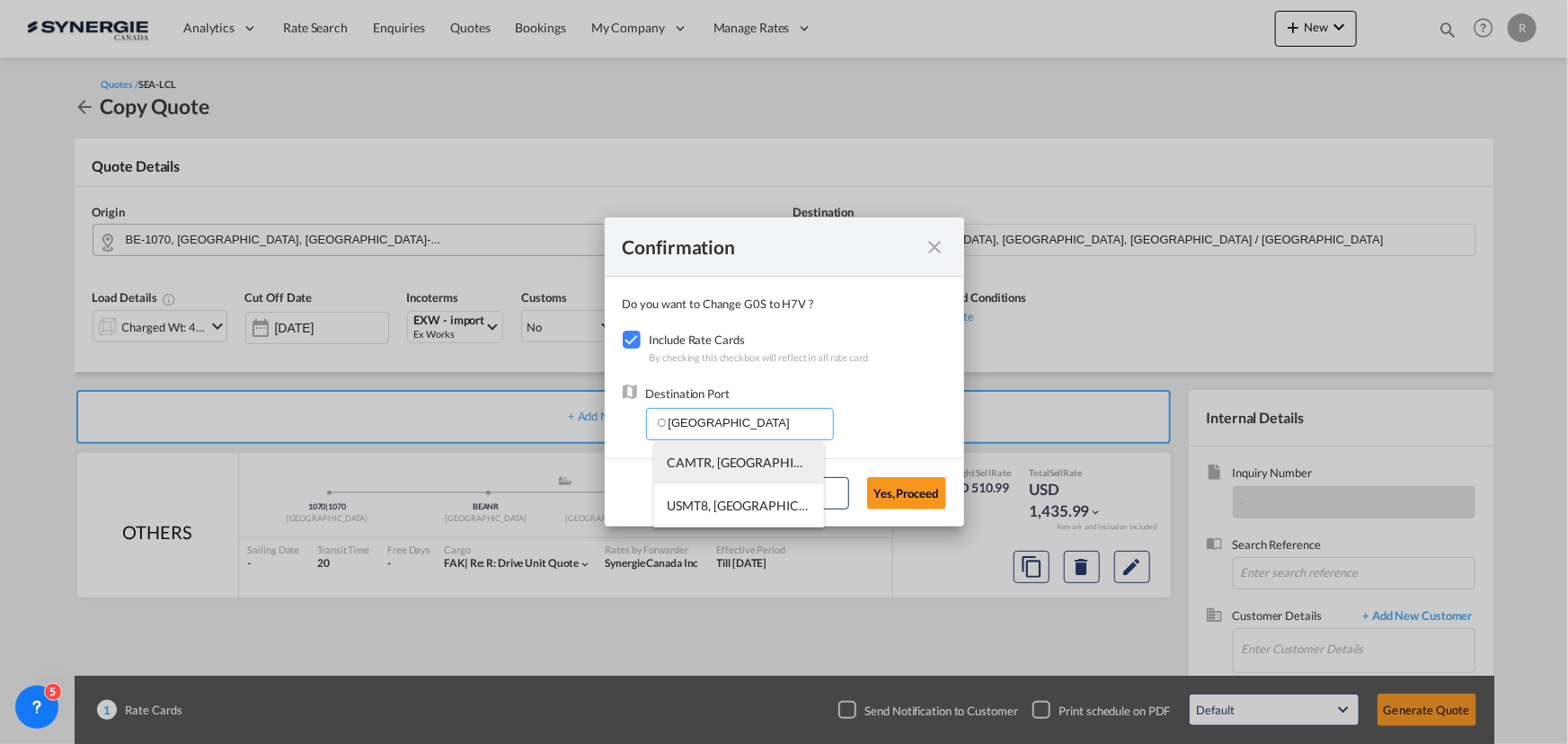
click at [691, 458] on span "CAMTR, Montreal, QC, Canada, North America, Americas" at bounding box center [1020, 462] width 706 height 16
type input "CAMTR, Montreal, QC, Canada, North America, Americas"
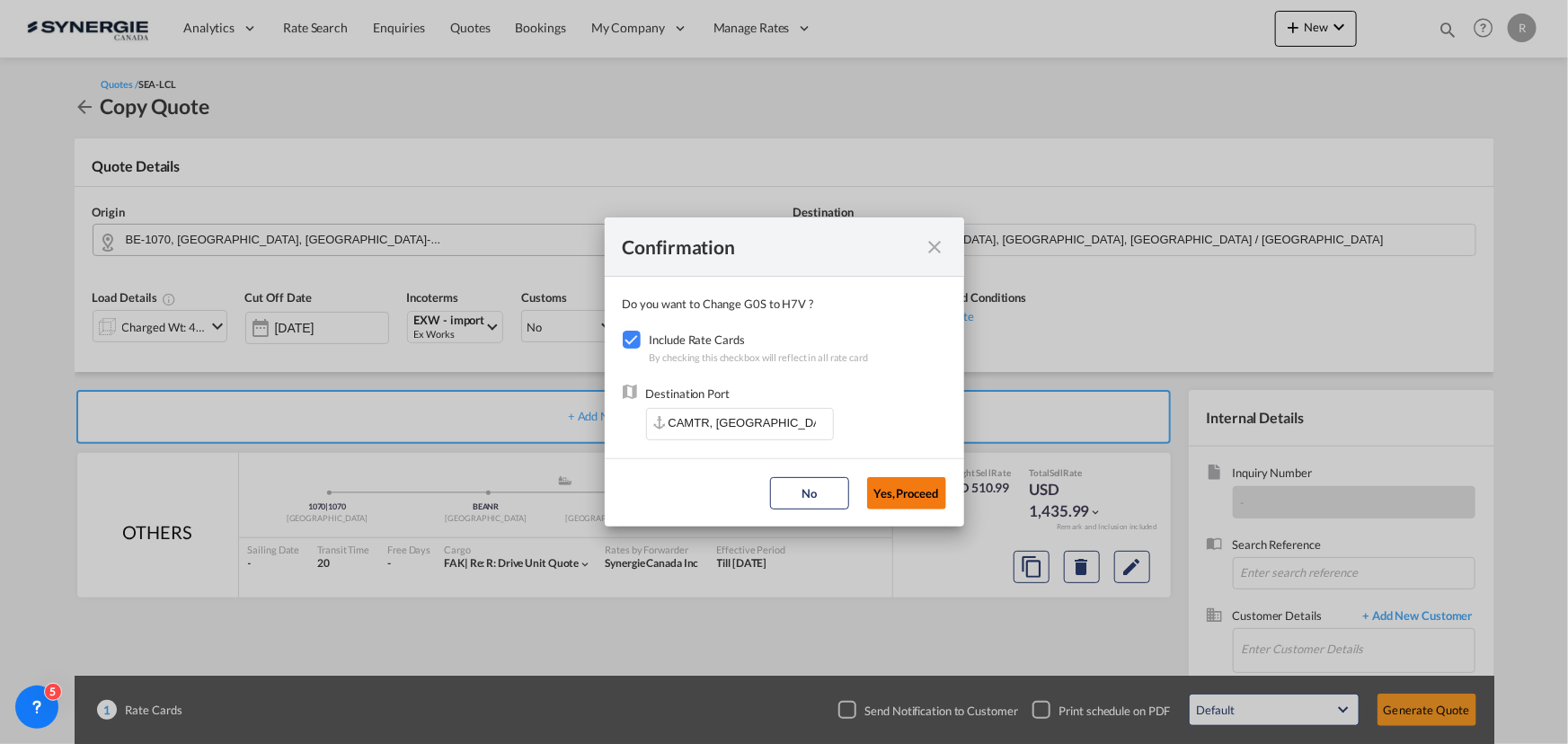
click at [909, 490] on button "Yes,Proceed" at bounding box center [906, 492] width 79 height 32
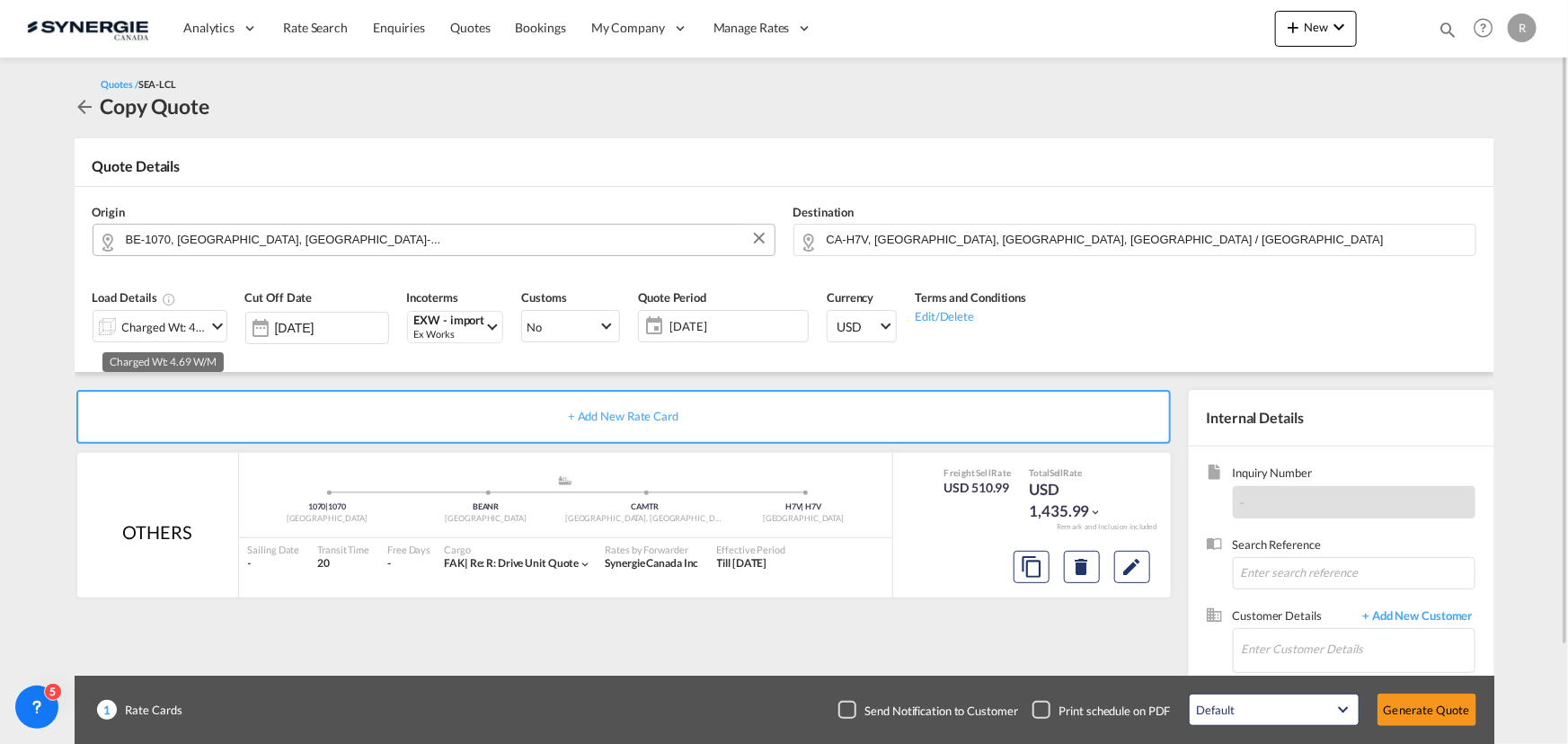
click at [163, 327] on div "Charged Wt: 4.69 W/M" at bounding box center [165, 327] width 84 height 25
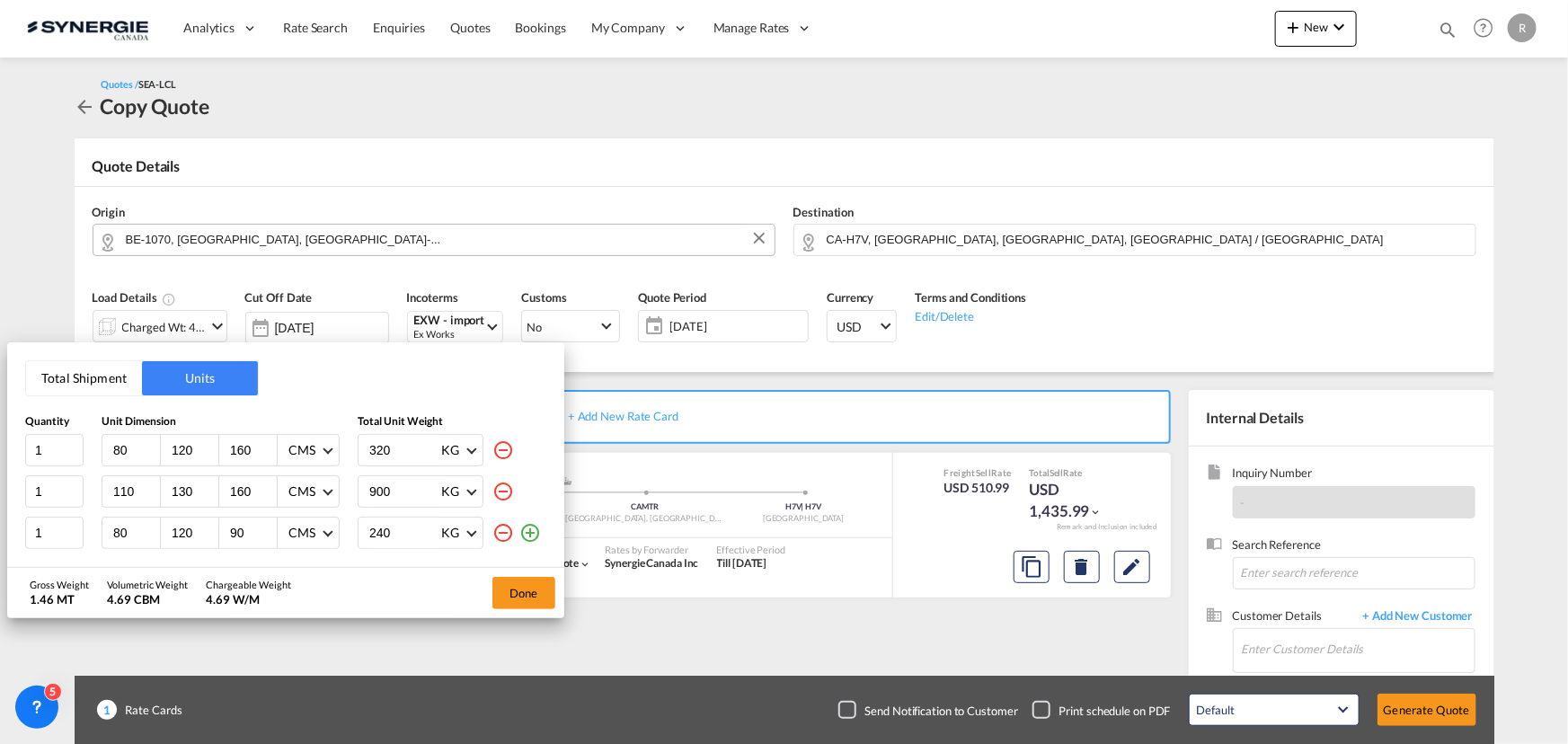
click at [500, 532] on md-icon "icon-minus-circle-outline" at bounding box center [503, 533] width 22 height 22
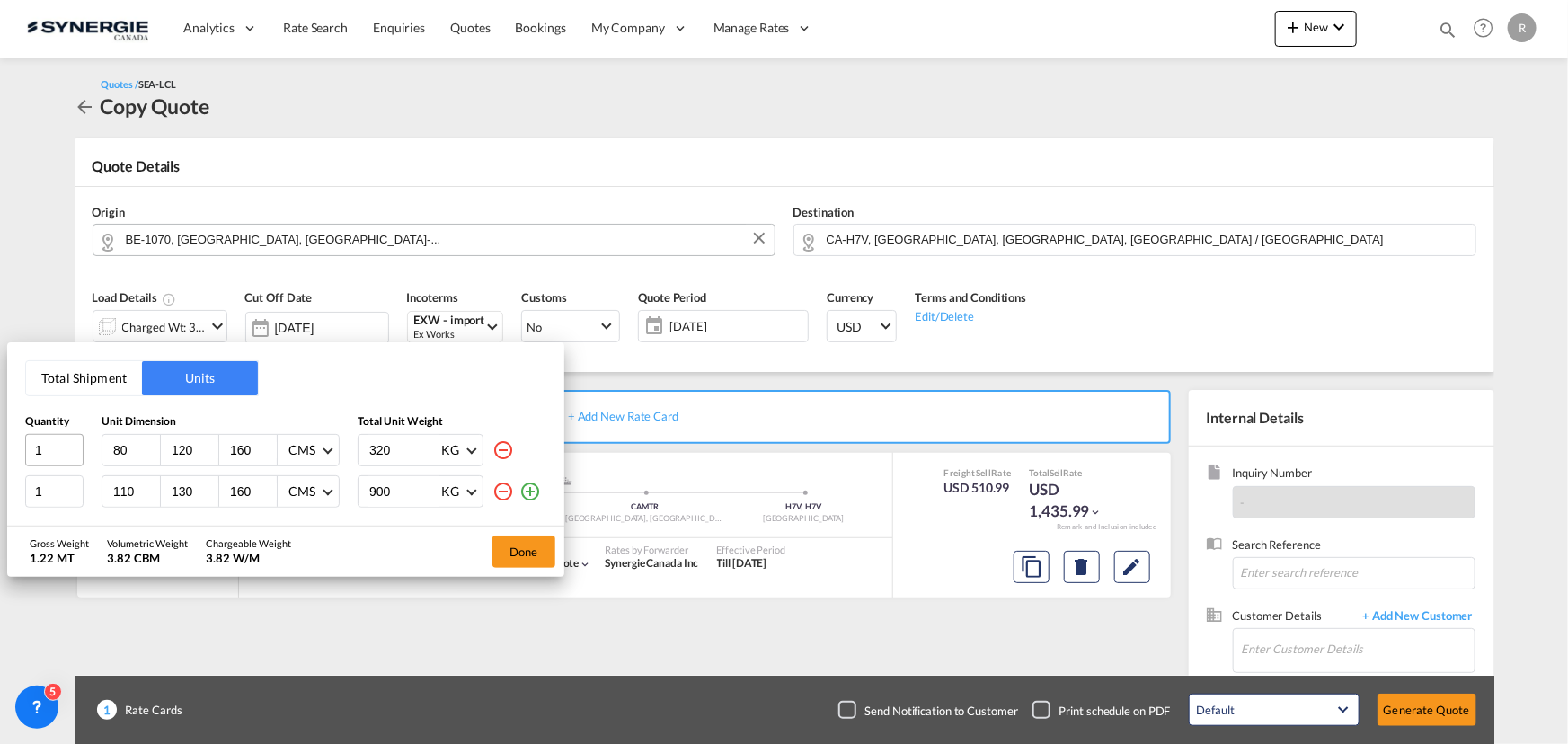
drag, startPoint x: 129, startPoint y: 447, endPoint x: 70, endPoint y: 445, distance: 59.0
click at [70, 445] on div "1 80 120 160 CMS CMS Inches 320 KG KG LB" at bounding box center [285, 449] width 521 height 32
type input "137"
type input "112"
type input "120"
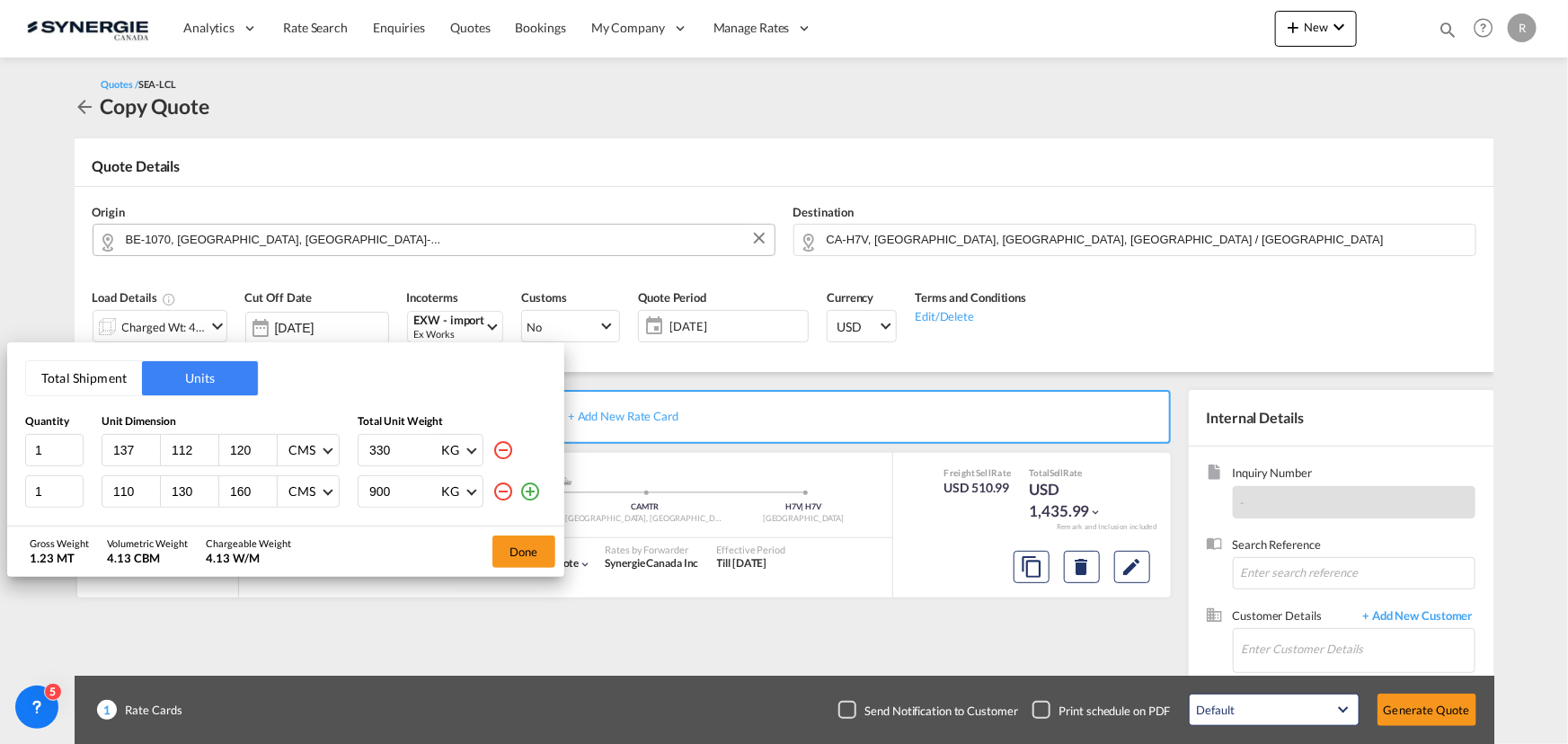
type input "330"
drag, startPoint x: 133, startPoint y: 485, endPoint x: 72, endPoint y: 480, distance: 61.2
click at [72, 480] on div "1 110 130 160 CMS CMS Inches 900 KG KG LB" at bounding box center [285, 491] width 521 height 32
type input "120"
type input "80"
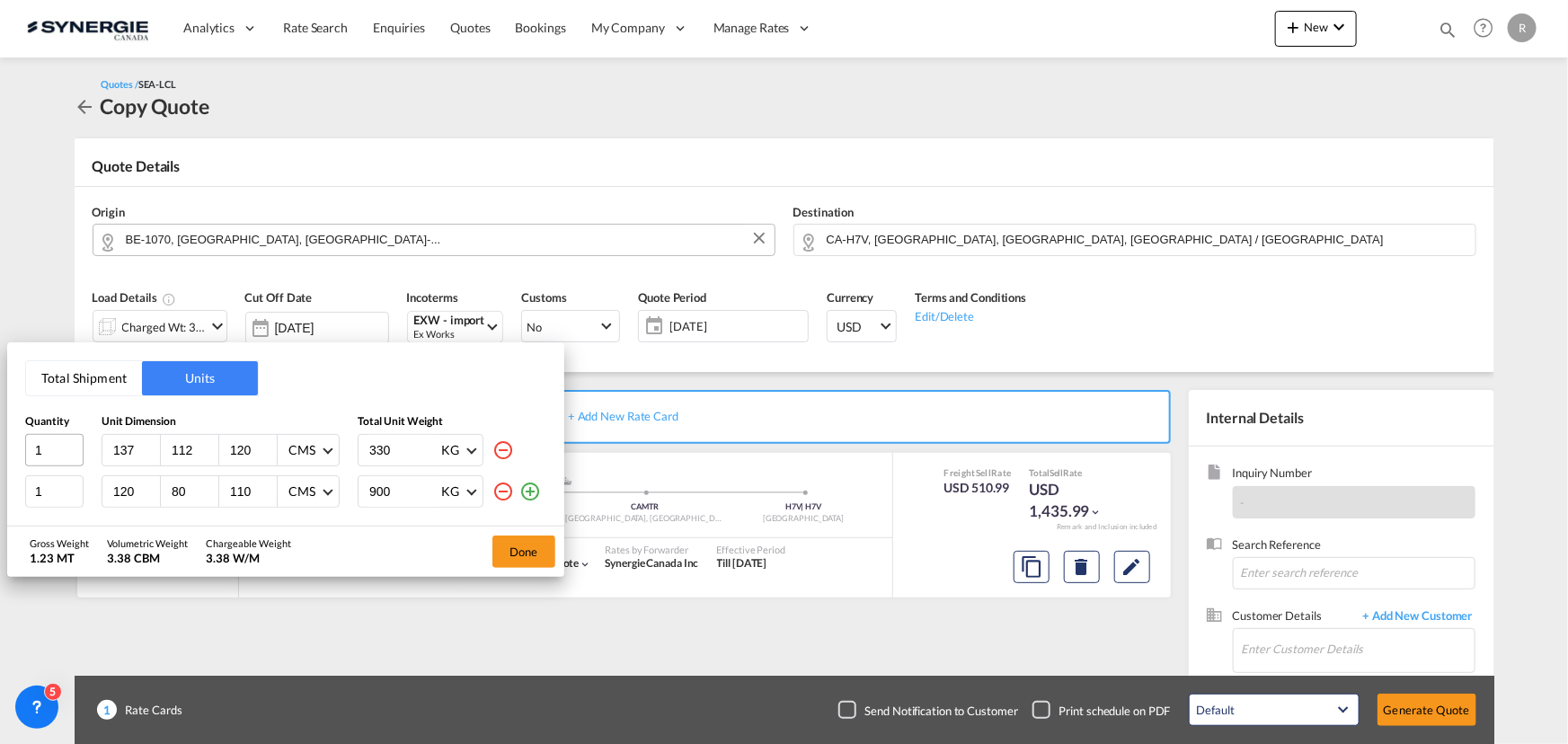
type input "110"
type input "335"
click at [503, 555] on button "Done" at bounding box center [524, 551] width 63 height 32
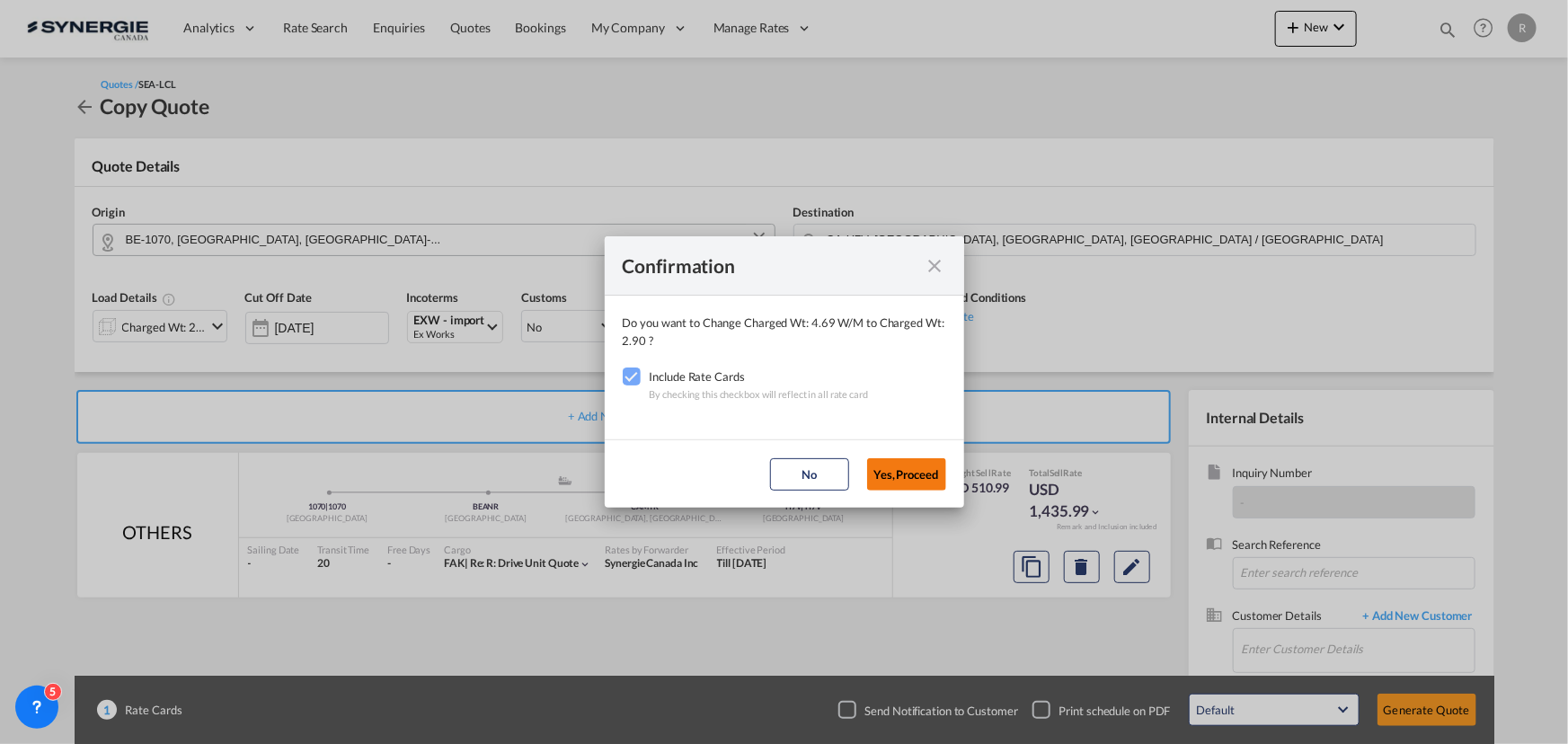
click at [908, 474] on button "Yes,Proceed" at bounding box center [906, 474] width 79 height 32
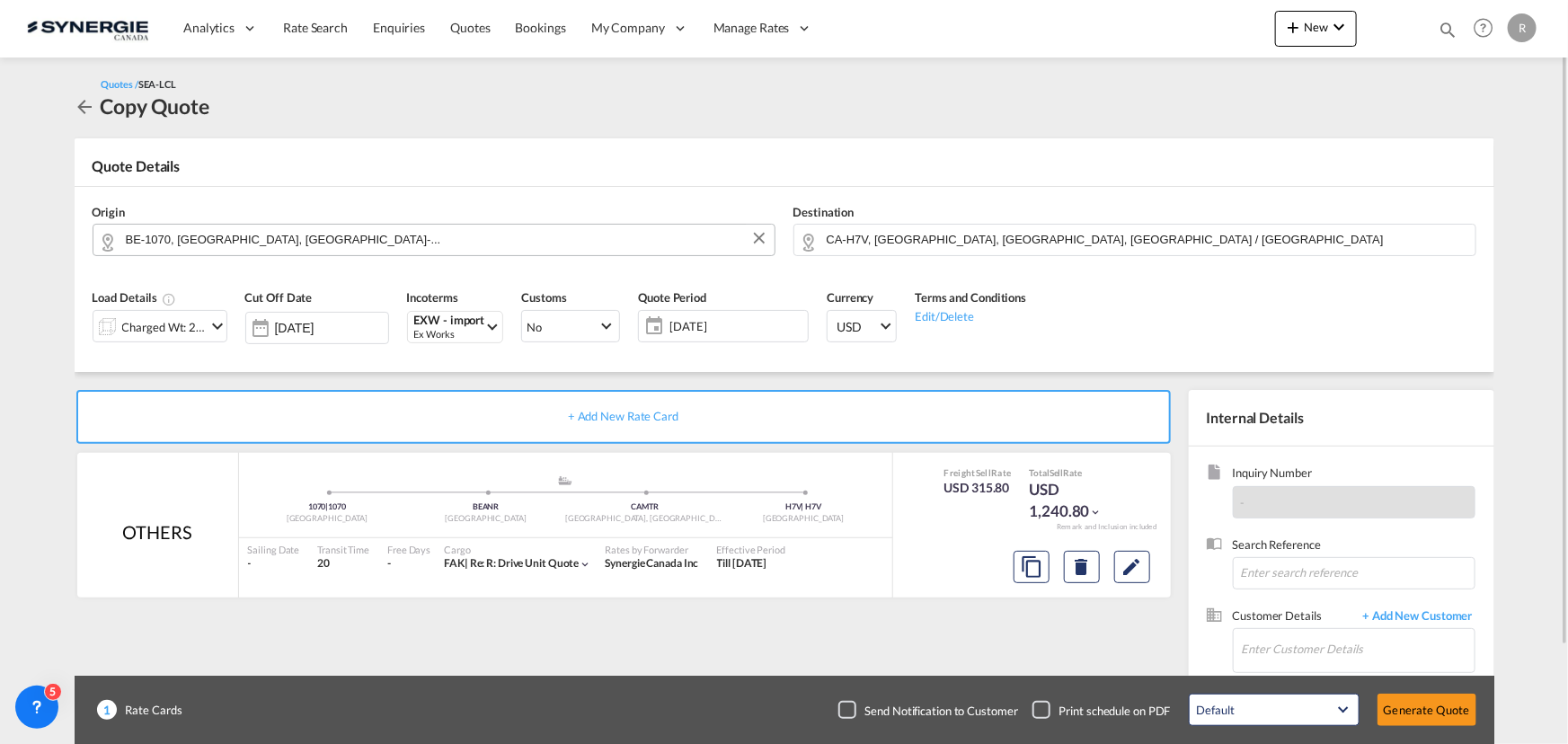
click at [721, 326] on span "14 Oct 2025" at bounding box center [736, 327] width 134 height 16
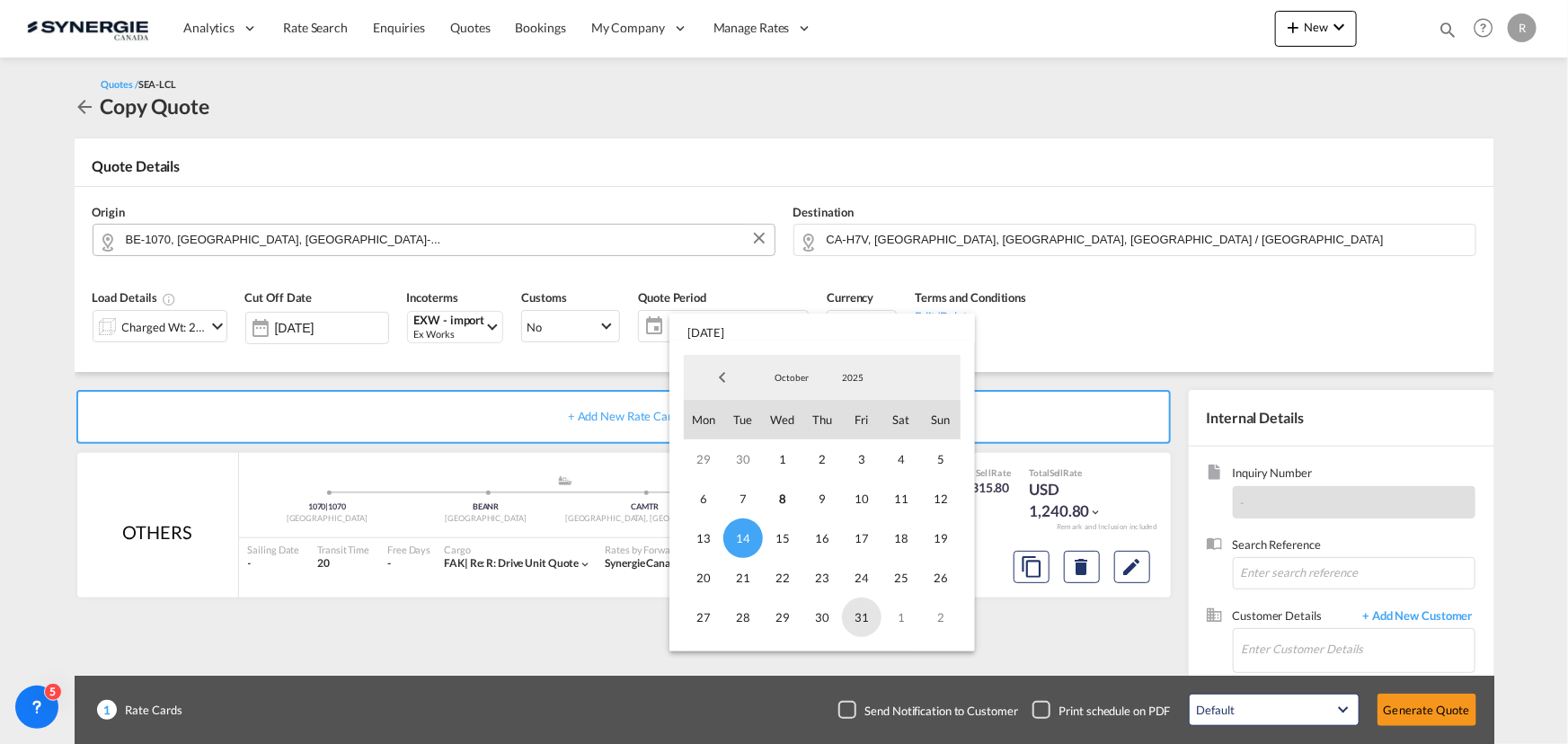
click at [871, 619] on span "31" at bounding box center [861, 617] width 39 height 39
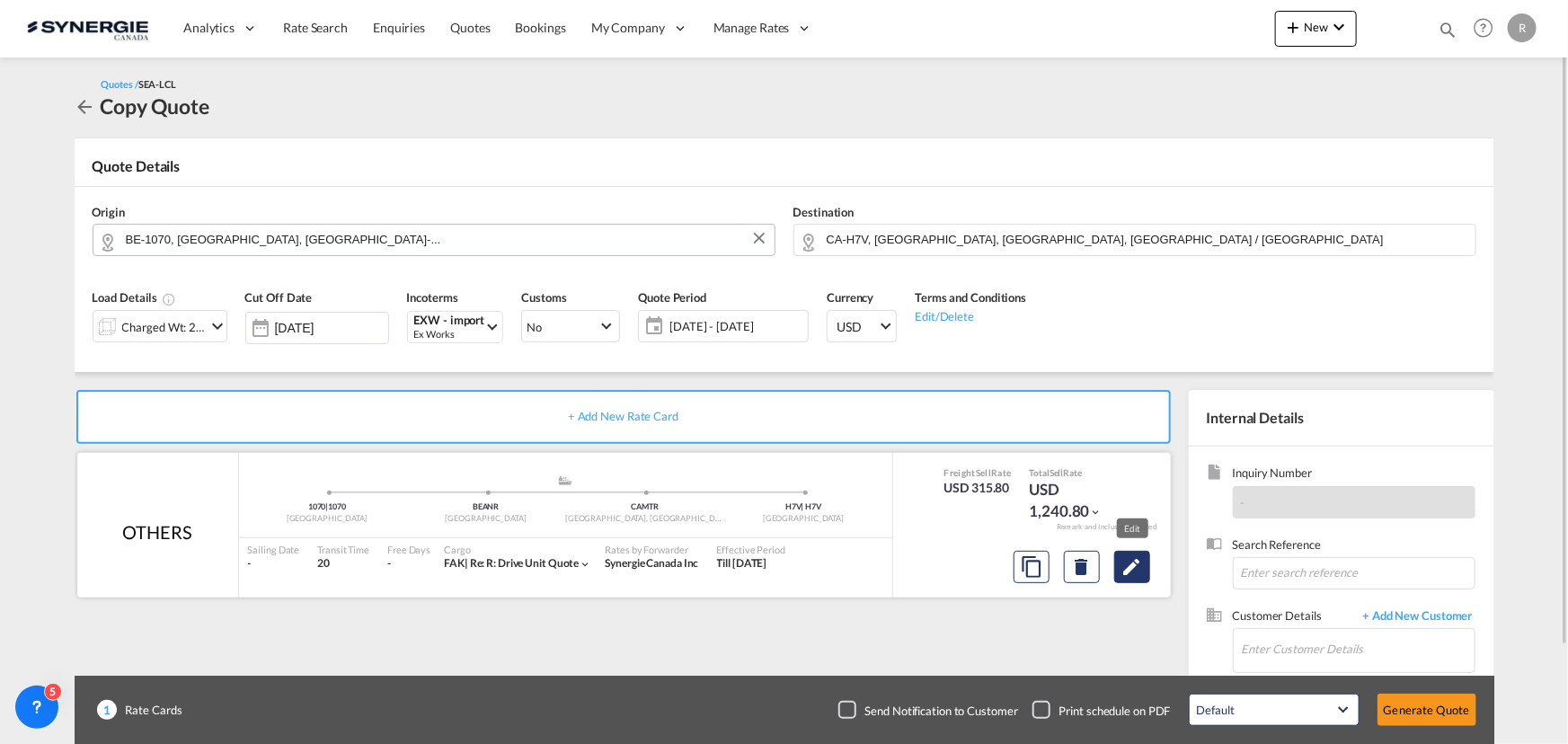
click at [1138, 567] on md-icon "Edit" at bounding box center [1132, 567] width 22 height 22
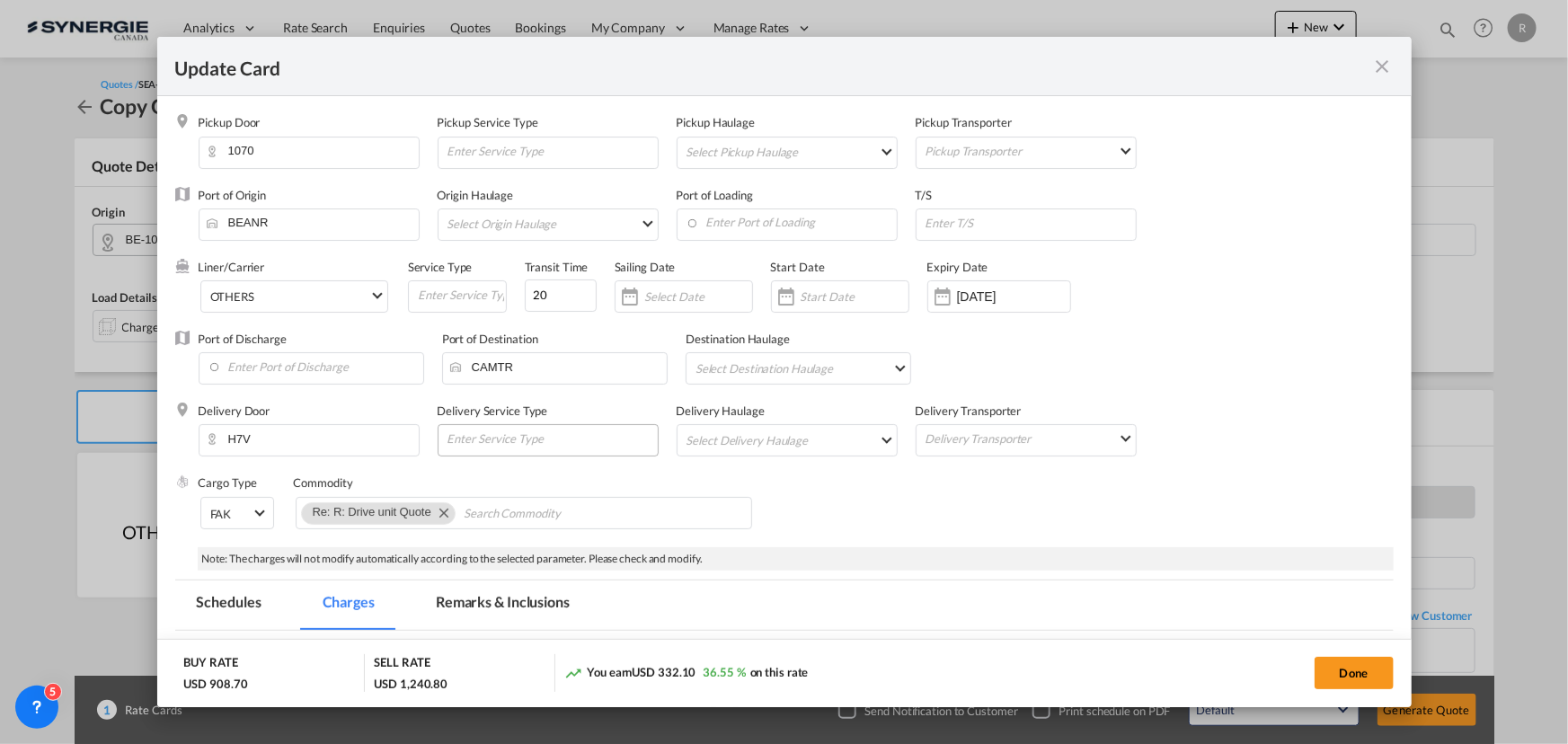
select select "per_w/m"
select select "flat"
select select "per_hbl"
select select "flat"
select select "per_bl"
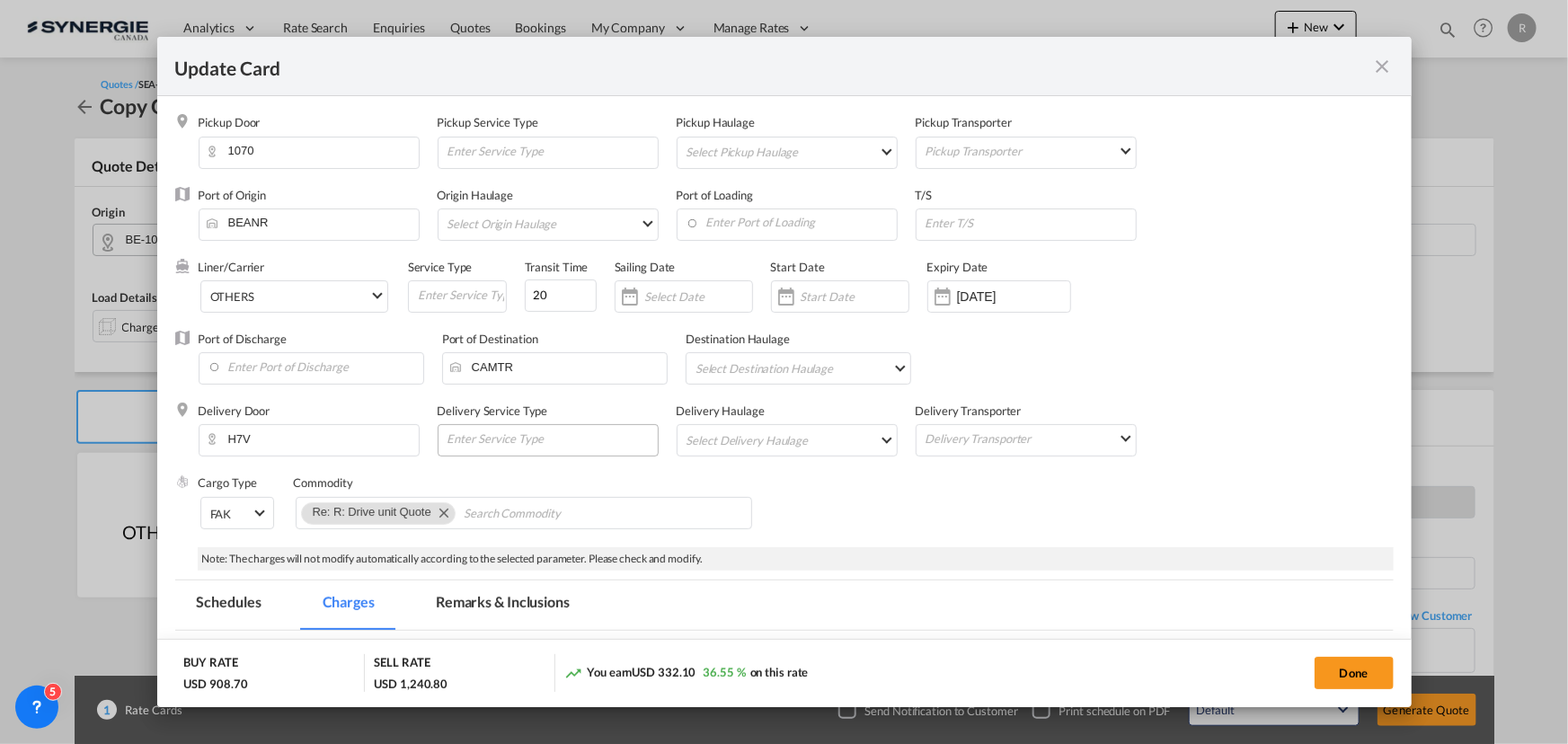
select select "per_bl"
click at [450, 512] on md-icon "Remove Re: R: Drive unit Quote" at bounding box center [443, 512] width 22 height 22
click at [991, 306] on div "14 Oct 2025" at bounding box center [999, 296] width 144 height 32
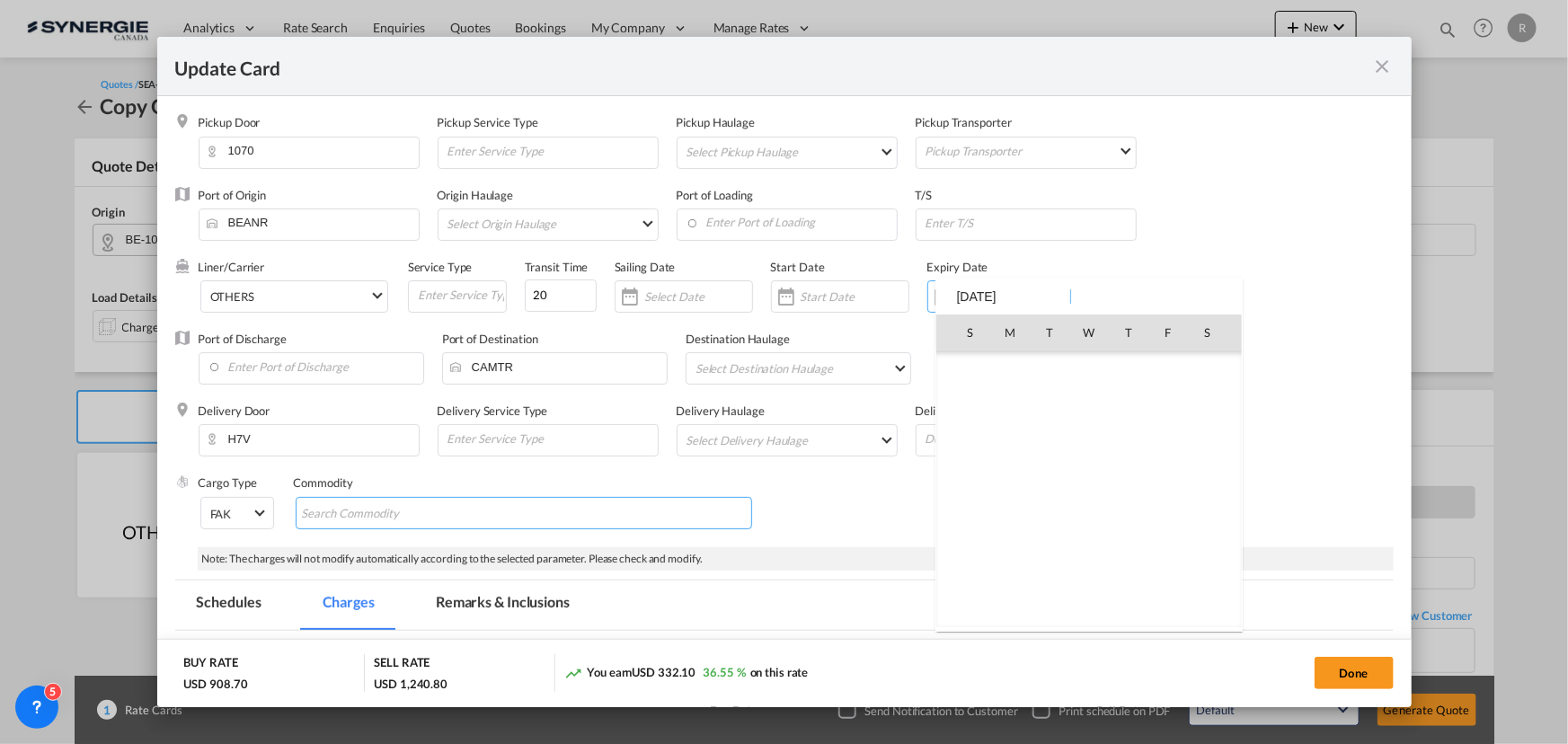
scroll to position [416416, 0]
click at [1167, 526] on span "31" at bounding box center [1168, 529] width 36 height 36
type input "31 Oct 2025"
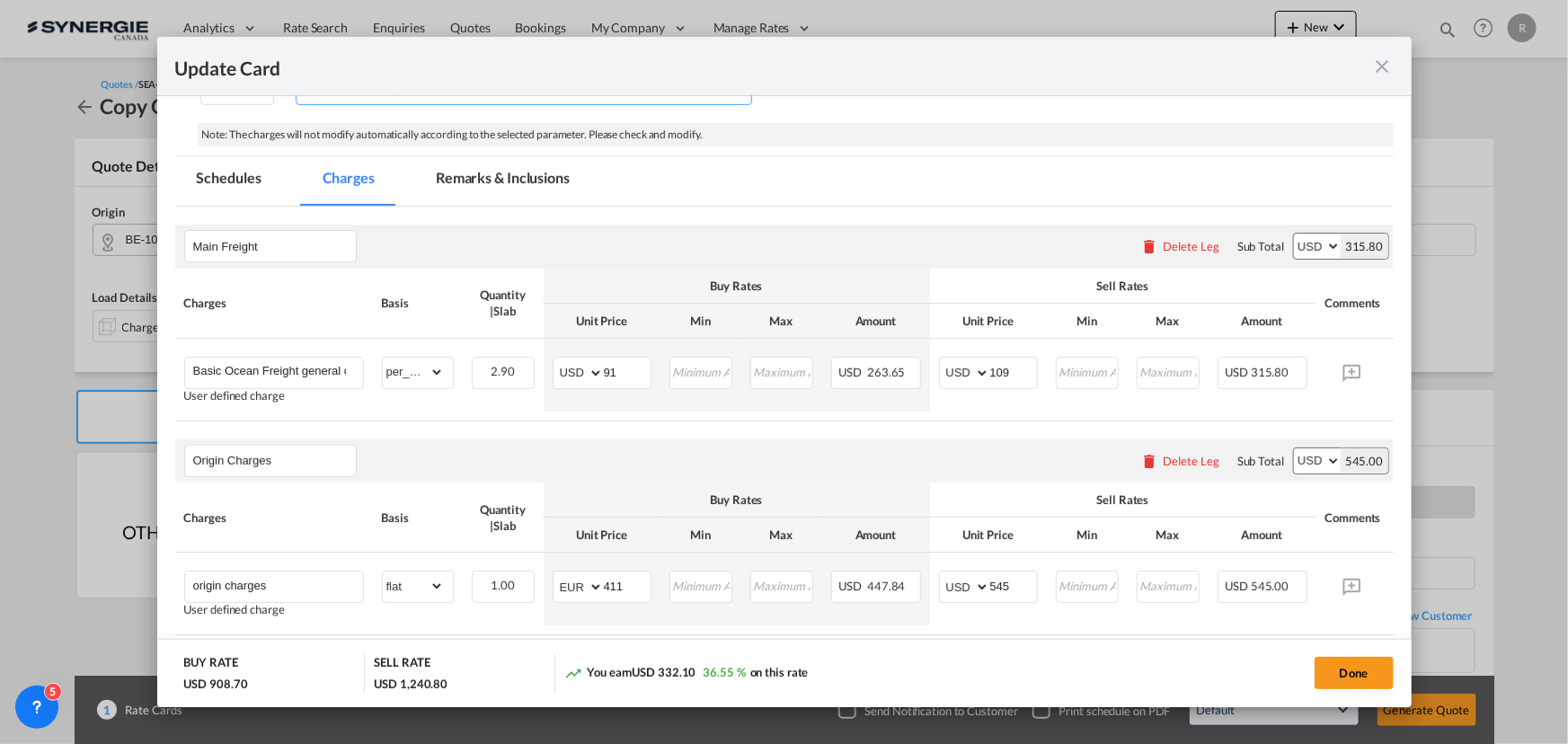
scroll to position [490, 0]
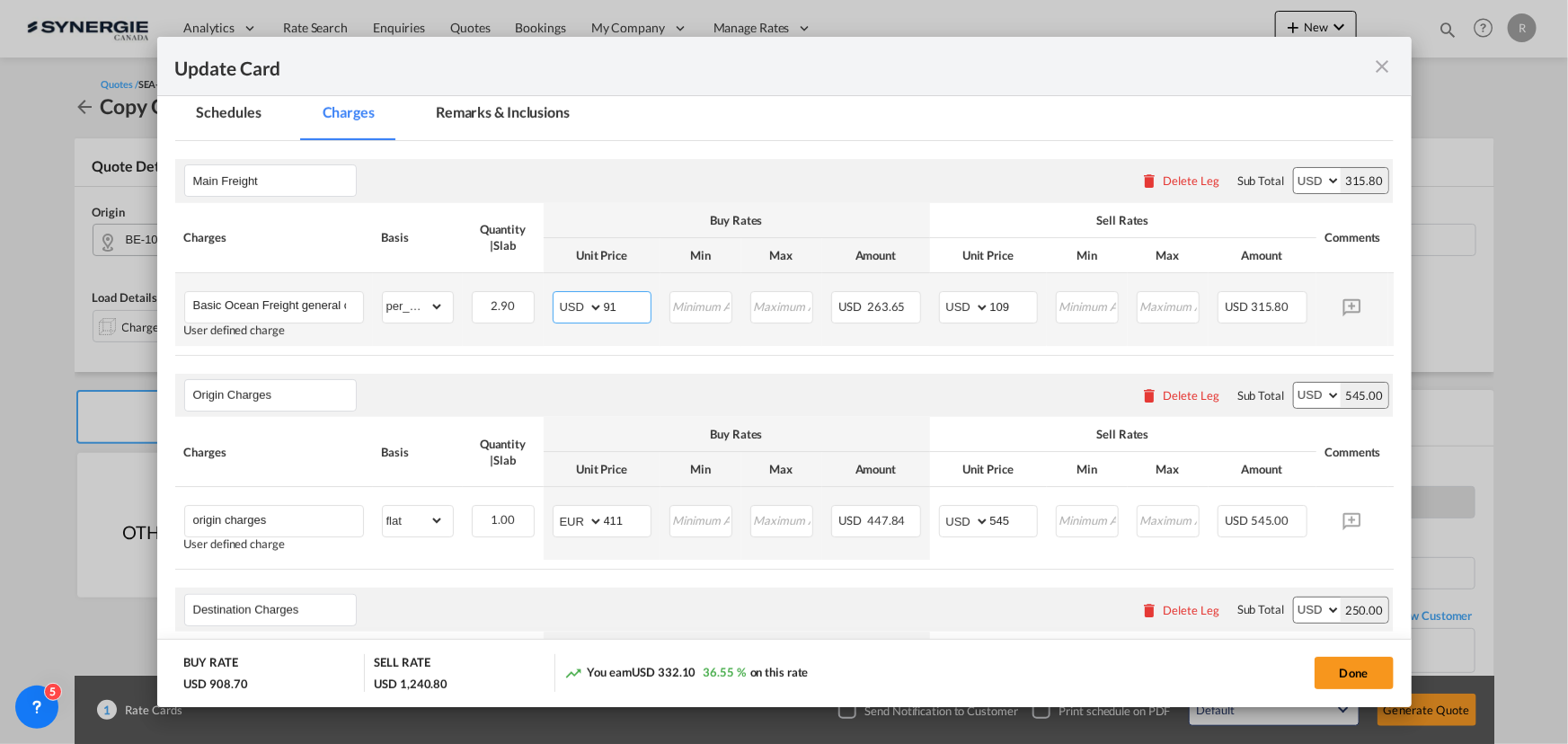
drag, startPoint x: 641, startPoint y: 304, endPoint x: 557, endPoint y: 297, distance: 84.3
click at [557, 297] on md-input-container "AED AFN ALL AMD ANG AOA ARS AUD AWG AZN BAM BBD BDT BGN BHD BIF BMD BND BOB BRL…" at bounding box center [602, 307] width 99 height 32
type input "51"
click at [838, 381] on div "Origin Charges Please enter leg name Leg Name Already Exists Delete Leg Sub Tot…" at bounding box center [784, 394] width 1218 height 43
drag, startPoint x: 1015, startPoint y: 301, endPoint x: 954, endPoint y: 297, distance: 61.1
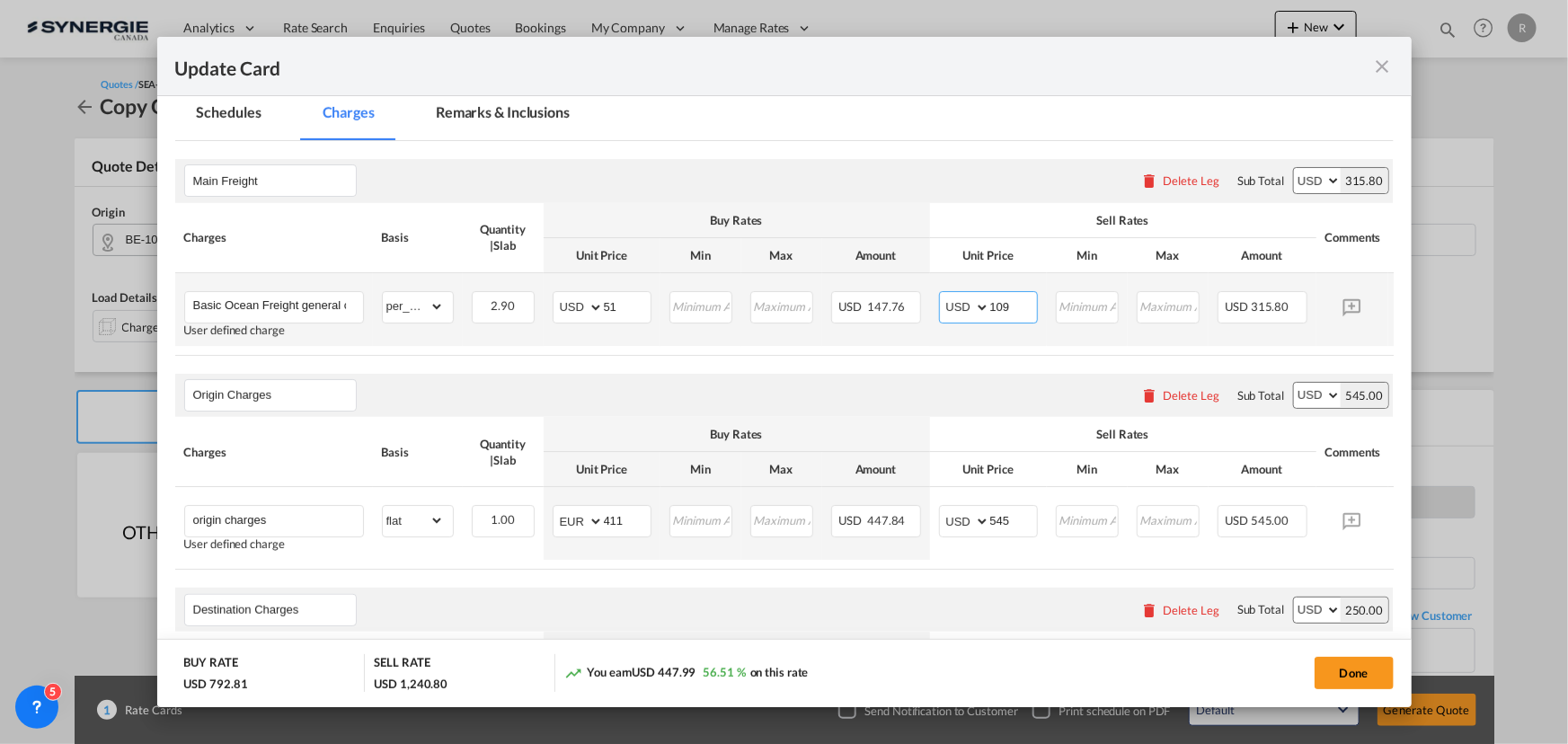
click at [954, 297] on md-input-container "AED AFN ALL AMD ANG AOA ARS AUD AWG AZN BAM BBD BDT BGN BHD BIF BMD BND BOB BRL…" at bounding box center [989, 307] width 99 height 32
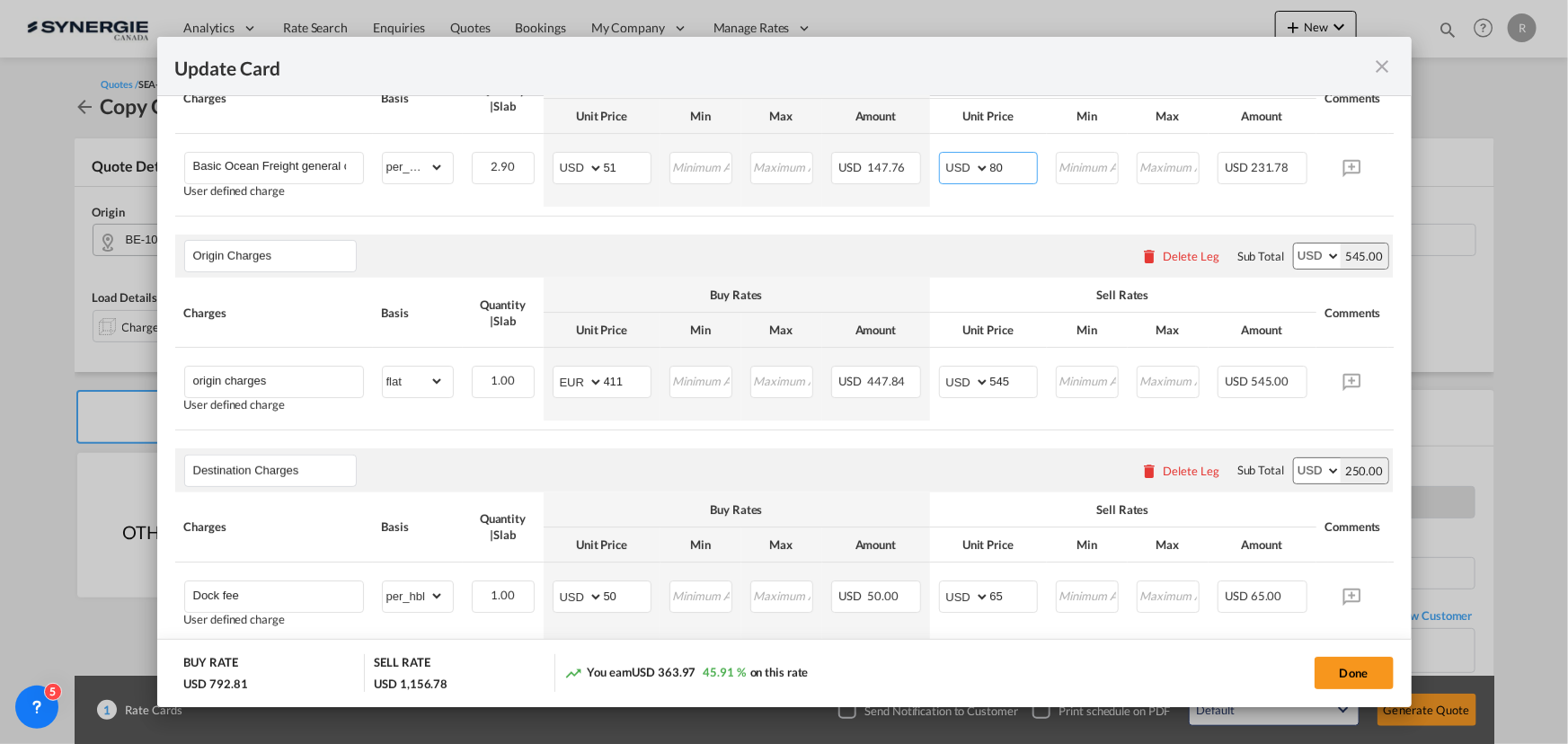
scroll to position [653, 0]
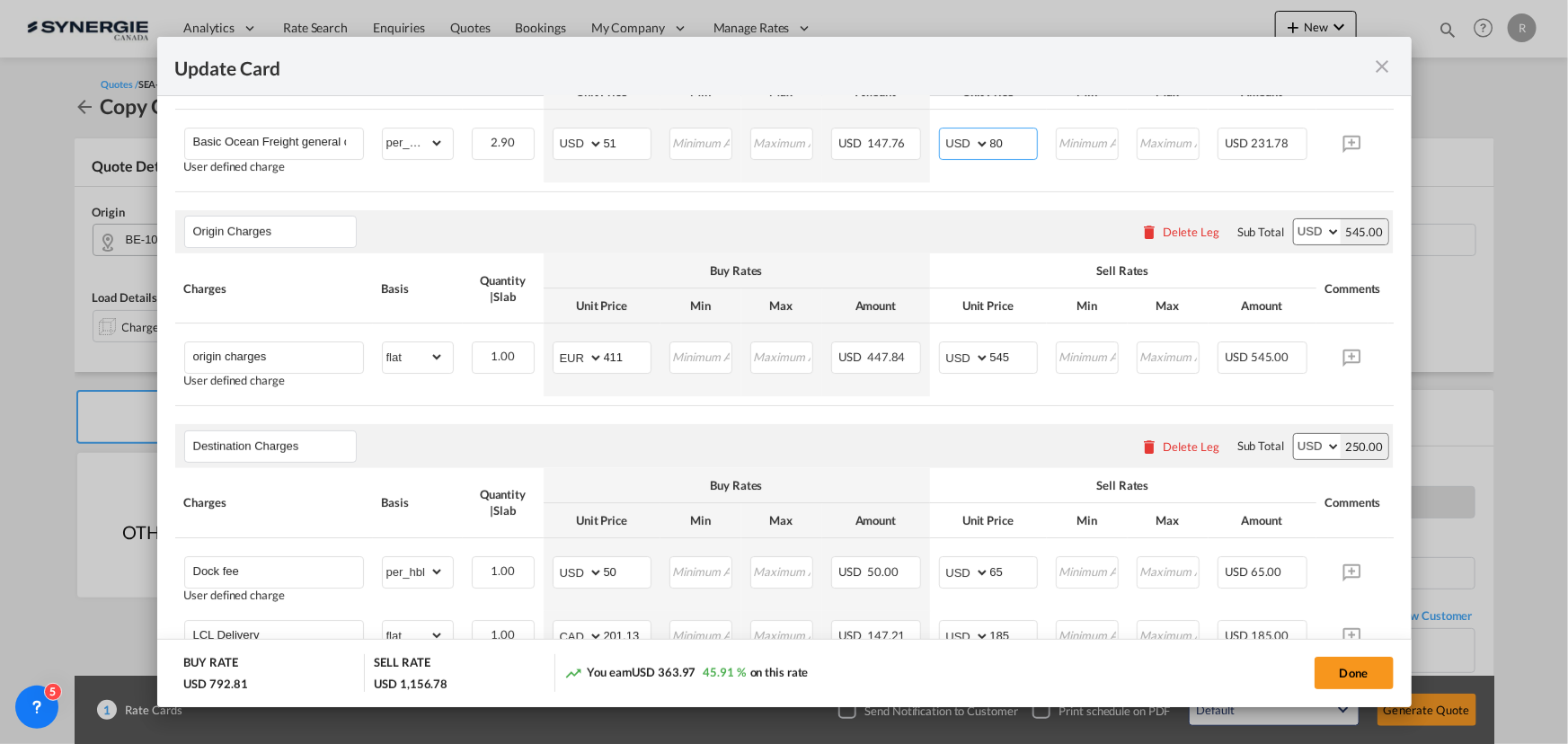
type input "80"
drag, startPoint x: 154, startPoint y: 354, endPoint x: 43, endPoint y: 350, distance: 111.1
click at [43, 350] on div "Update Card Pickup Door 1070 Pickup Service Type Pickup Haulage Select Pickup H…" at bounding box center [784, 372] width 1568 height 744
type input "FOB charge"
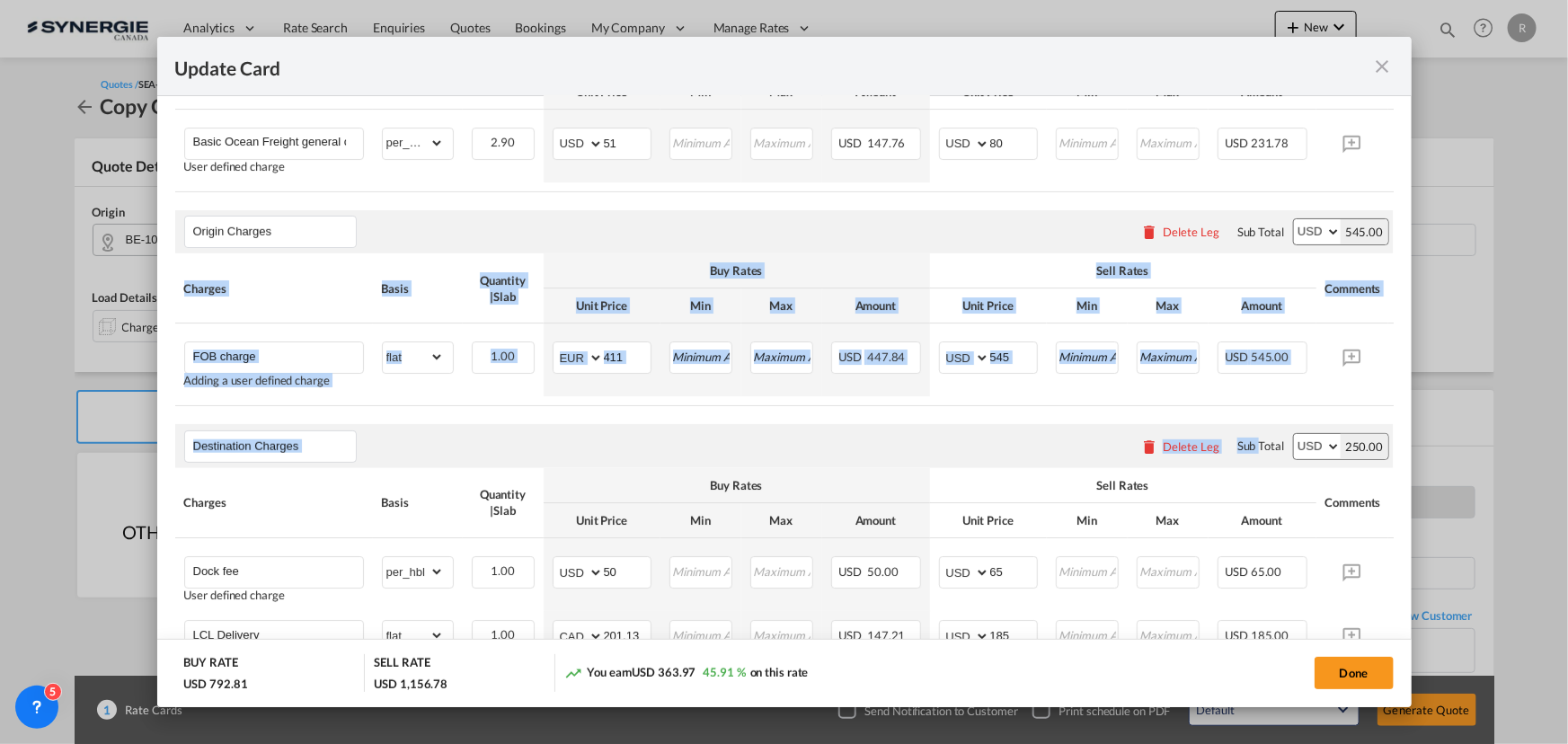
drag, startPoint x: 1249, startPoint y: 416, endPoint x: 1321, endPoint y: 413, distance: 72.1
click at [1321, 413] on air-lcl-rate-modification "Main Freight Please enter leg name Leg Name Already Exists Delete Leg Sub Total…" at bounding box center [784, 526] width 1218 height 1099
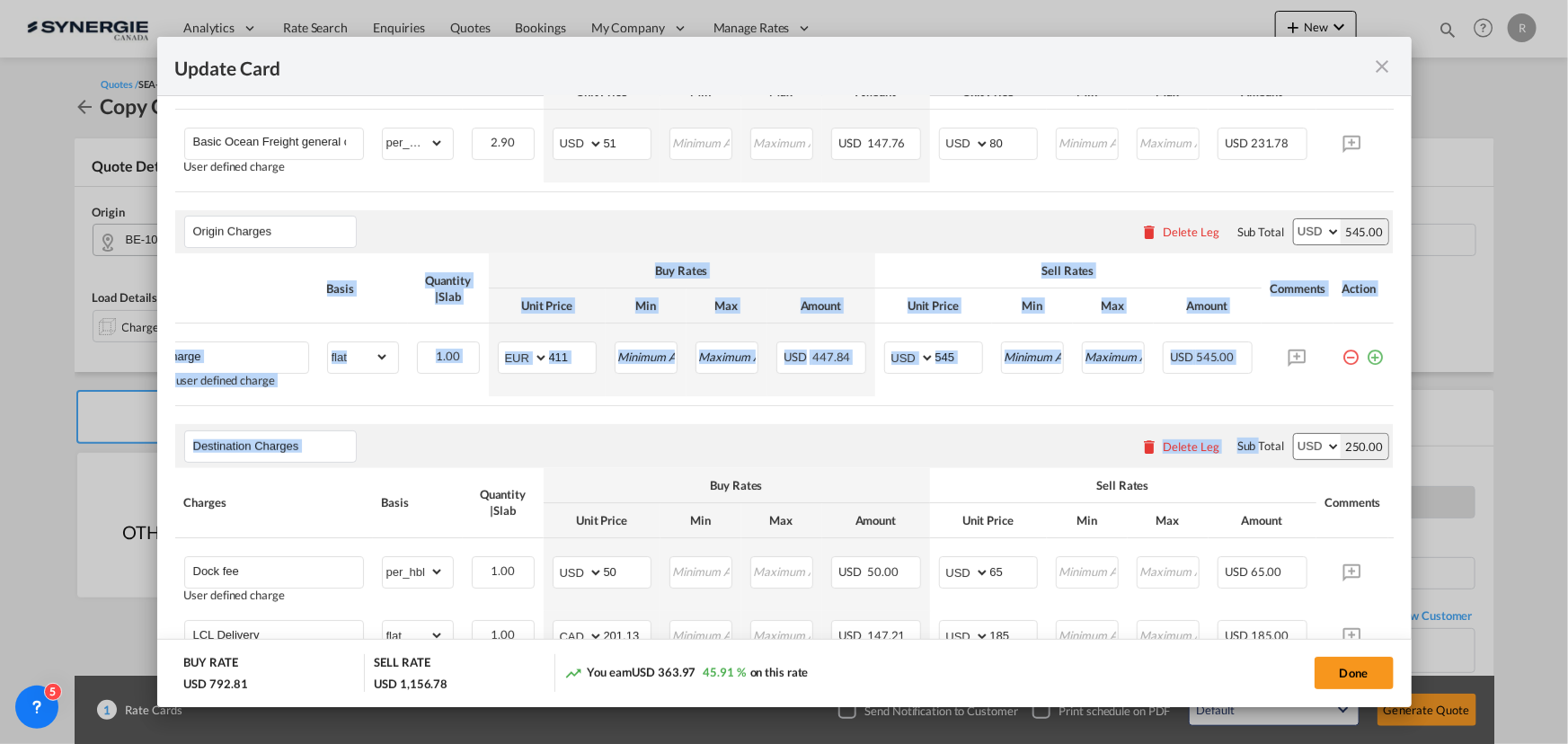
scroll to position [0, 67]
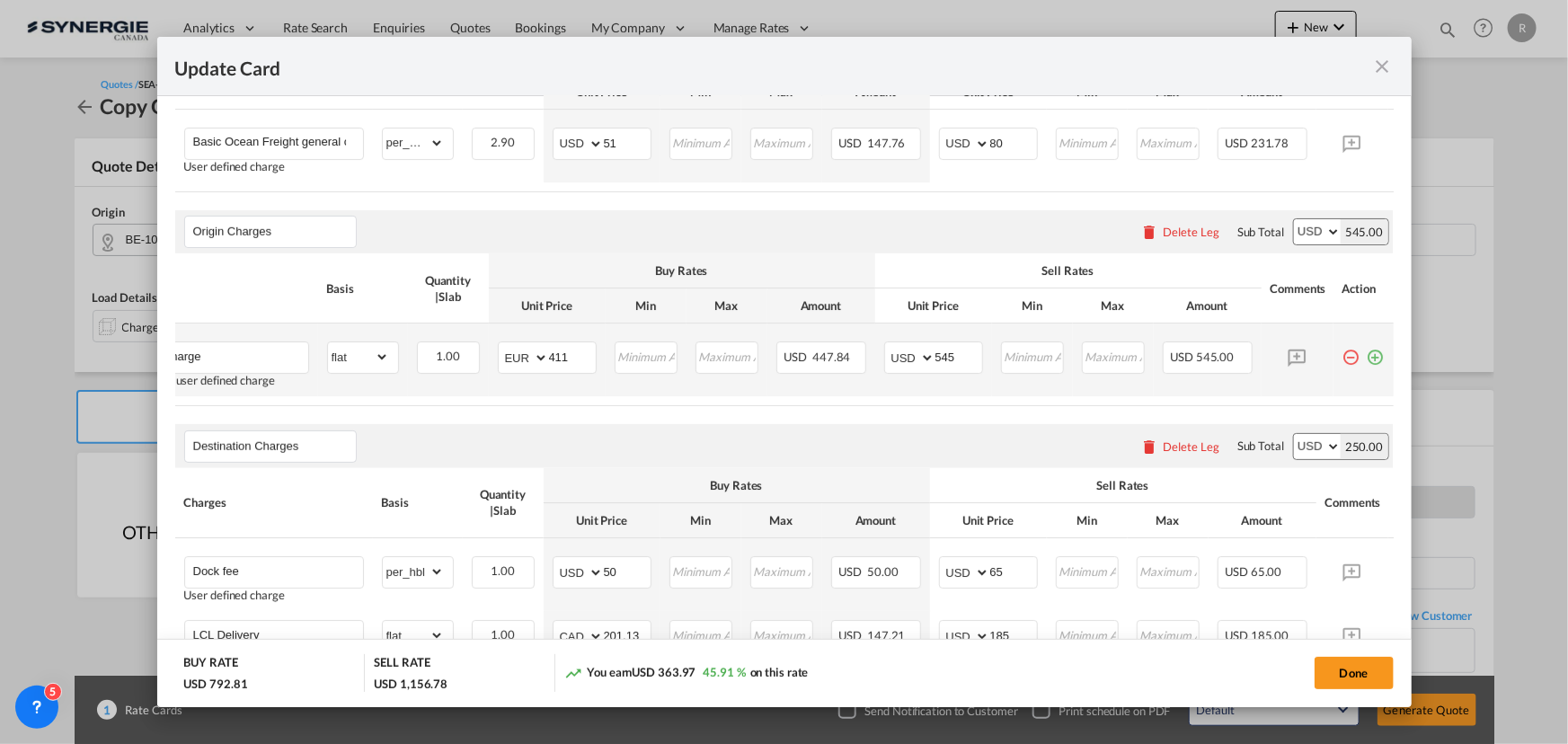
click at [1367, 360] on md-icon "icon-plus-circle-outline green-400-fg" at bounding box center [1376, 350] width 18 height 18
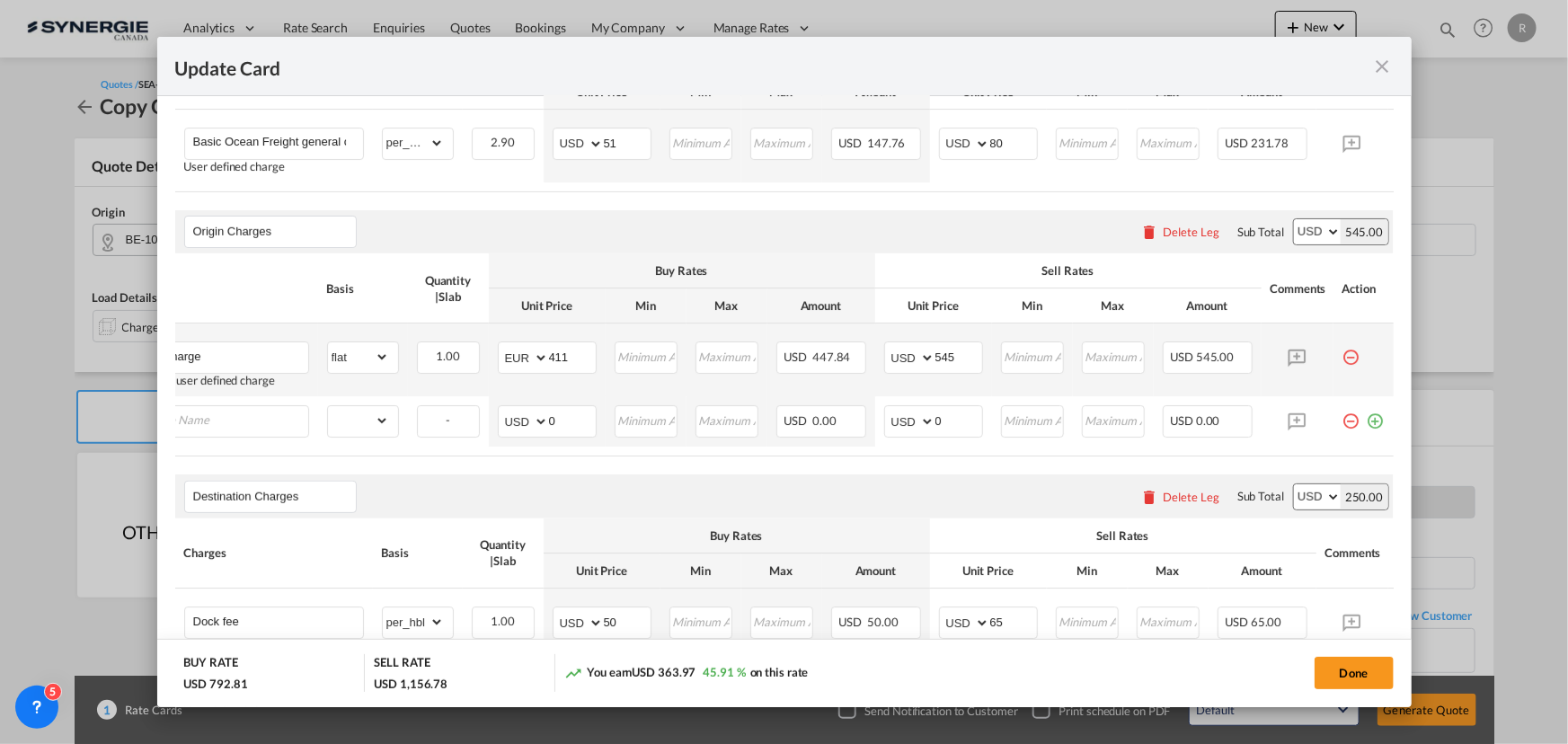
scroll to position [0, 18]
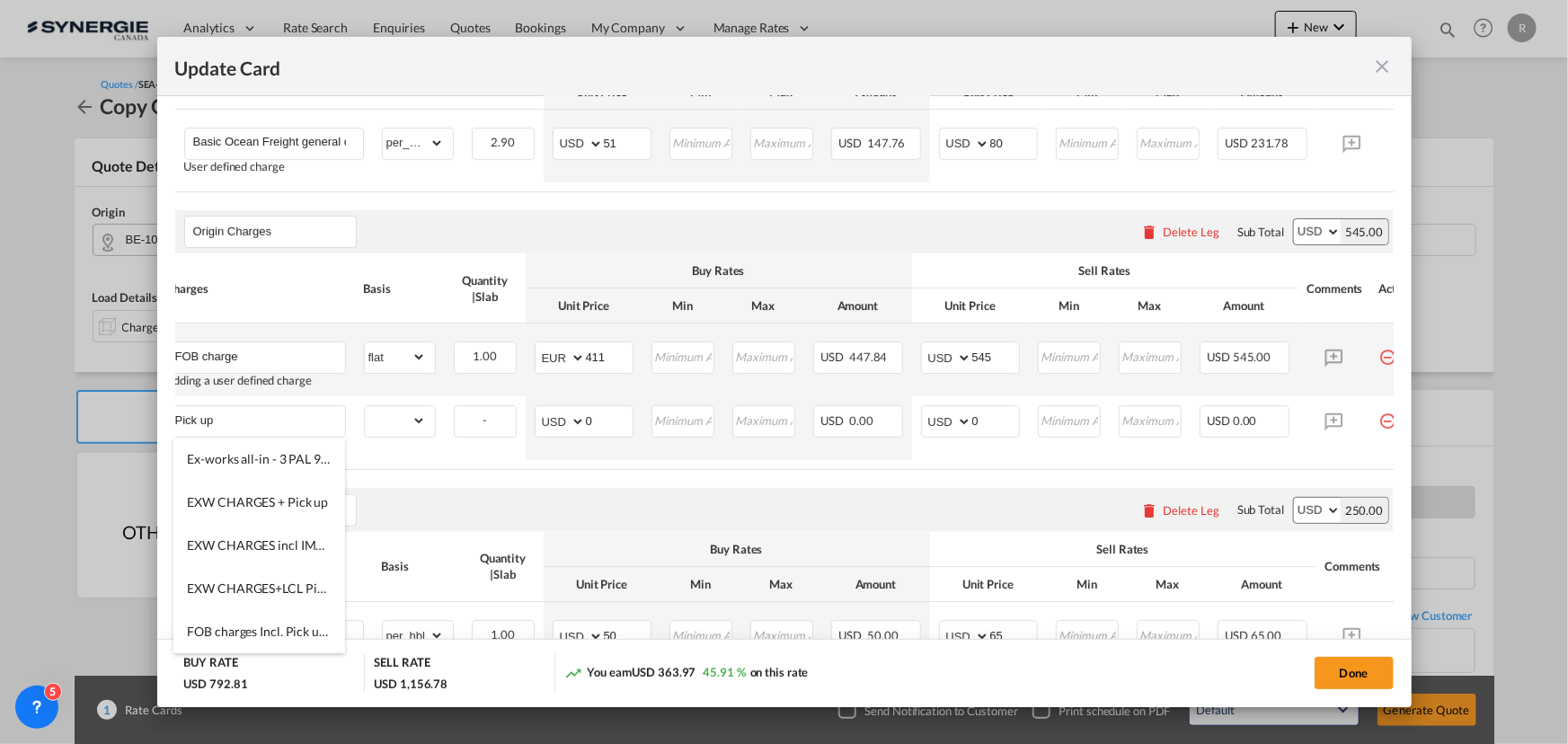
type input "Pick up"
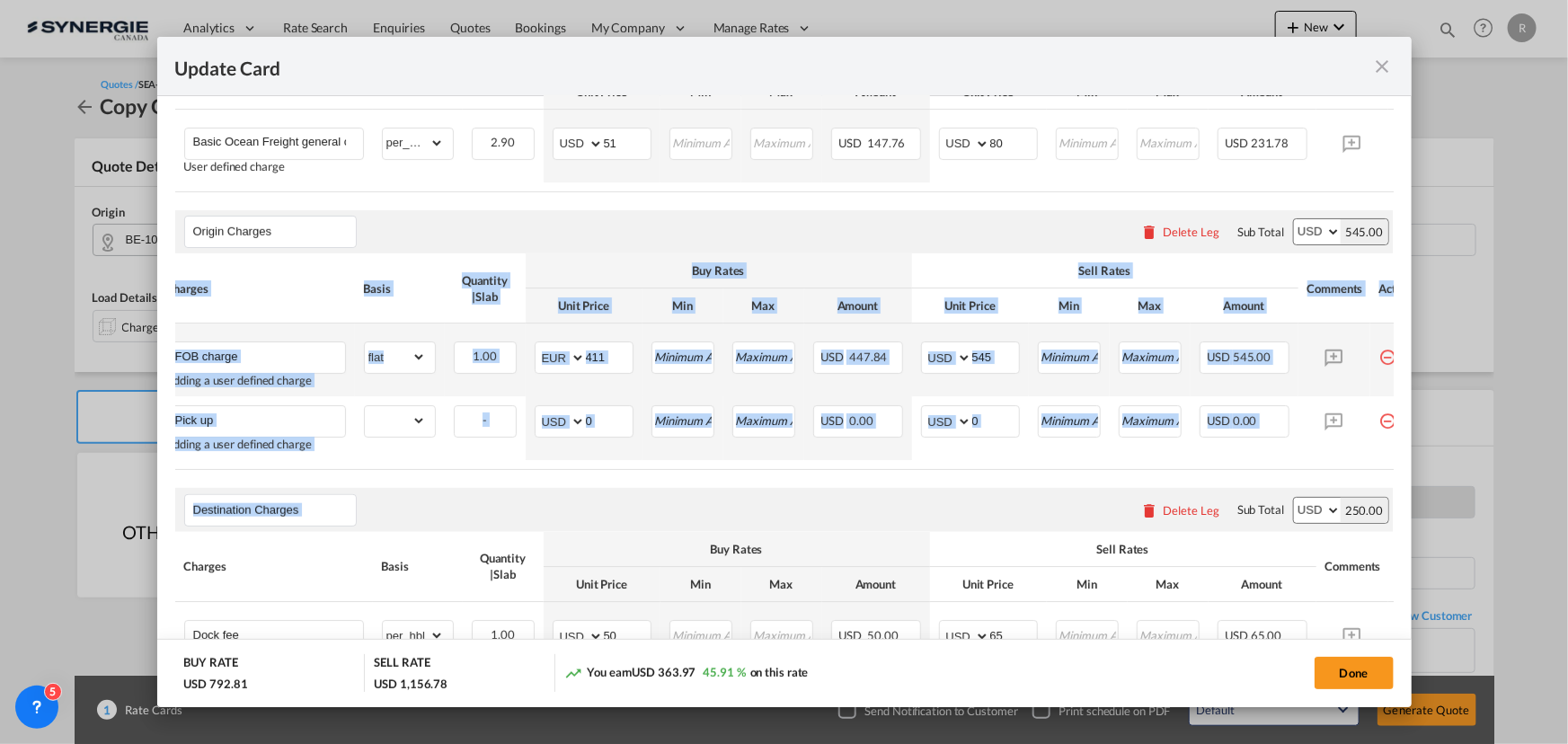
drag, startPoint x: 892, startPoint y: 478, endPoint x: 1142, endPoint y: 497, distance: 250.7
click at [1142, 497] on air-lcl-rate-modification "Main Freight Please enter leg name Leg Name Already Exists Delete Leg Sub Total…" at bounding box center [784, 558] width 1218 height 1162
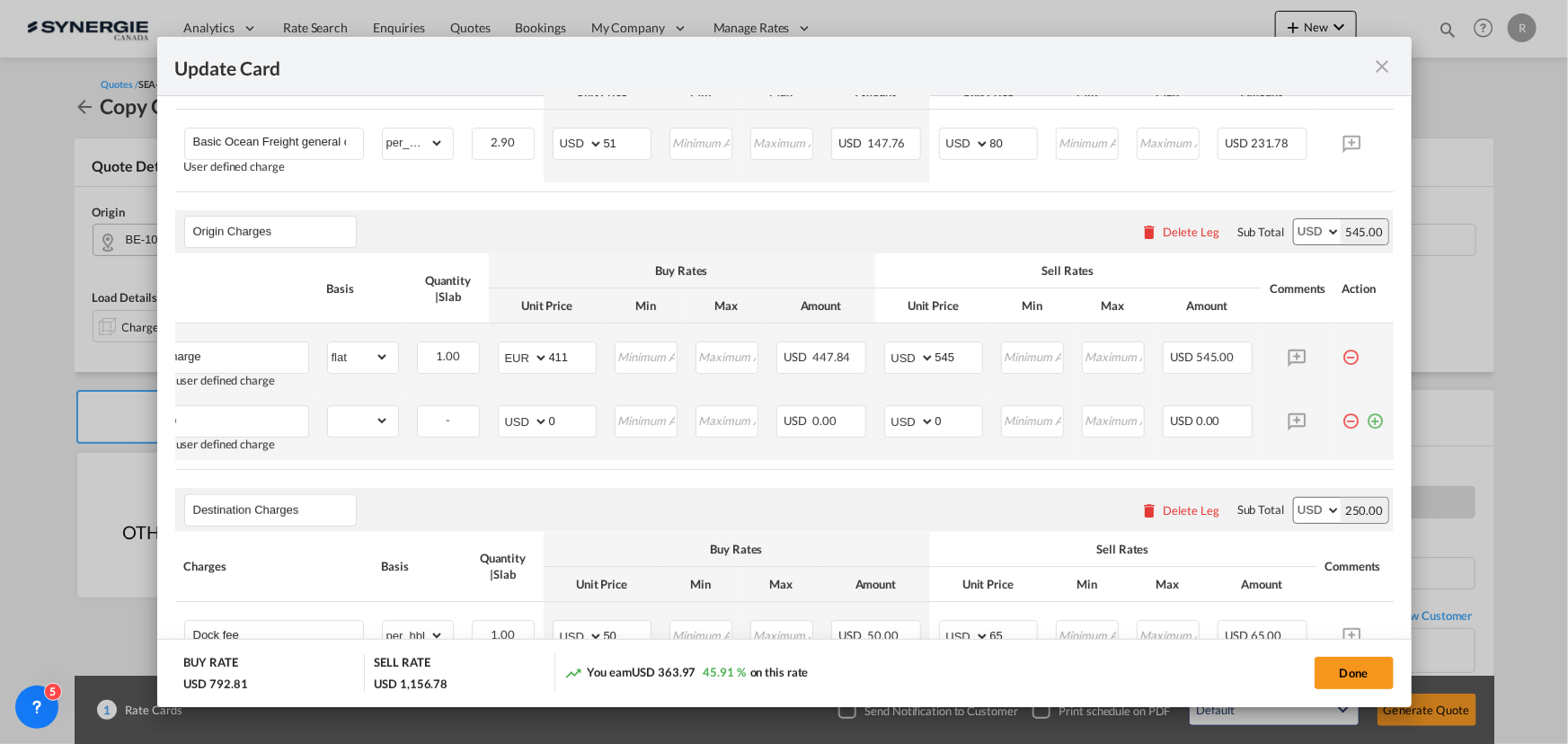
click at [1367, 423] on md-icon "icon-plus-circle-outline green-400-fg" at bounding box center [1376, 415] width 18 height 18
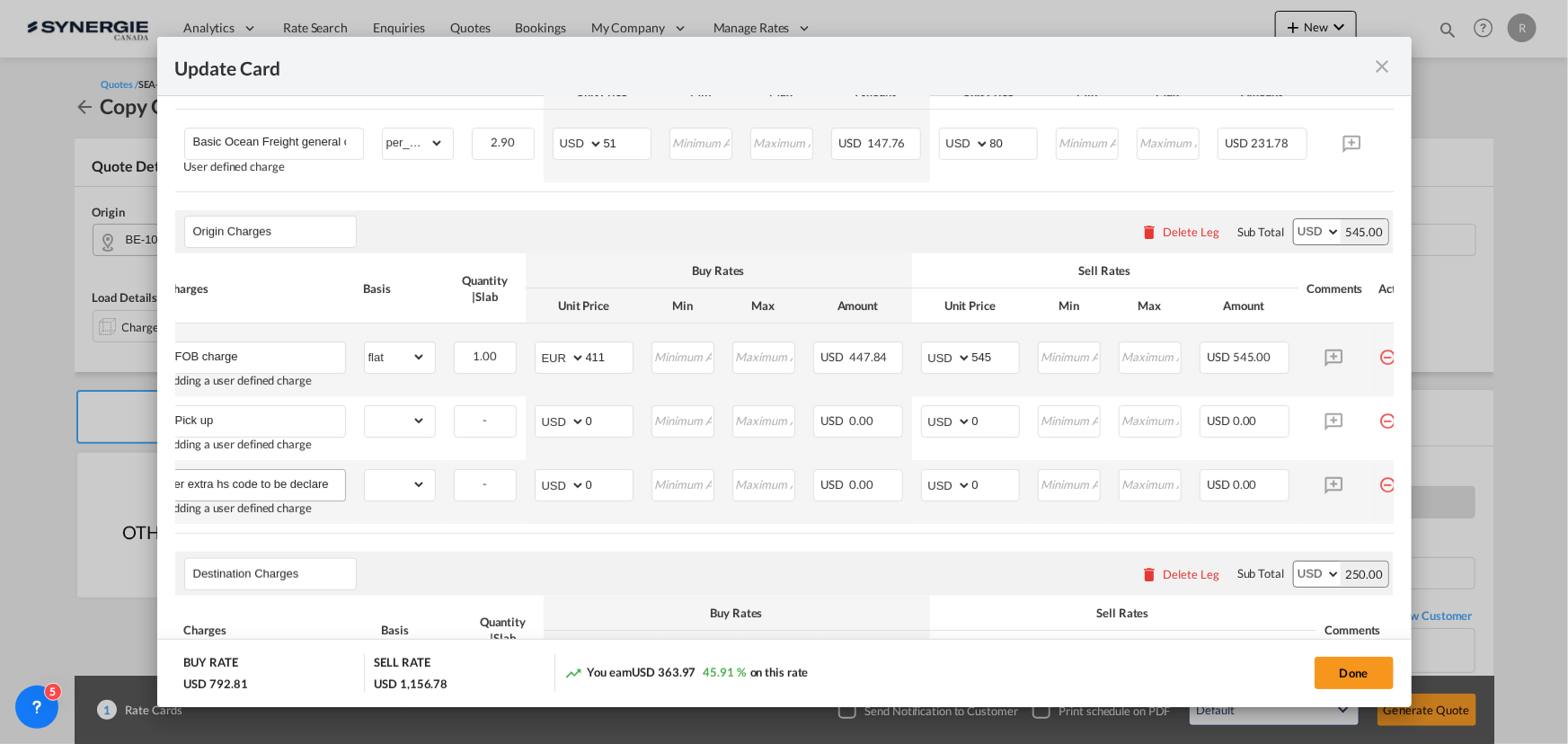
scroll to position [0, 241]
type input "Customs clearance ( exa +max 1 hs 12eur per extra hs code to be declared"
click at [421, 491] on select "gross_weight volumetric_weight per_shipment per_bl per_km per_hawb per_kg flat …" at bounding box center [395, 483] width 61 height 28
select select "per_shipment"
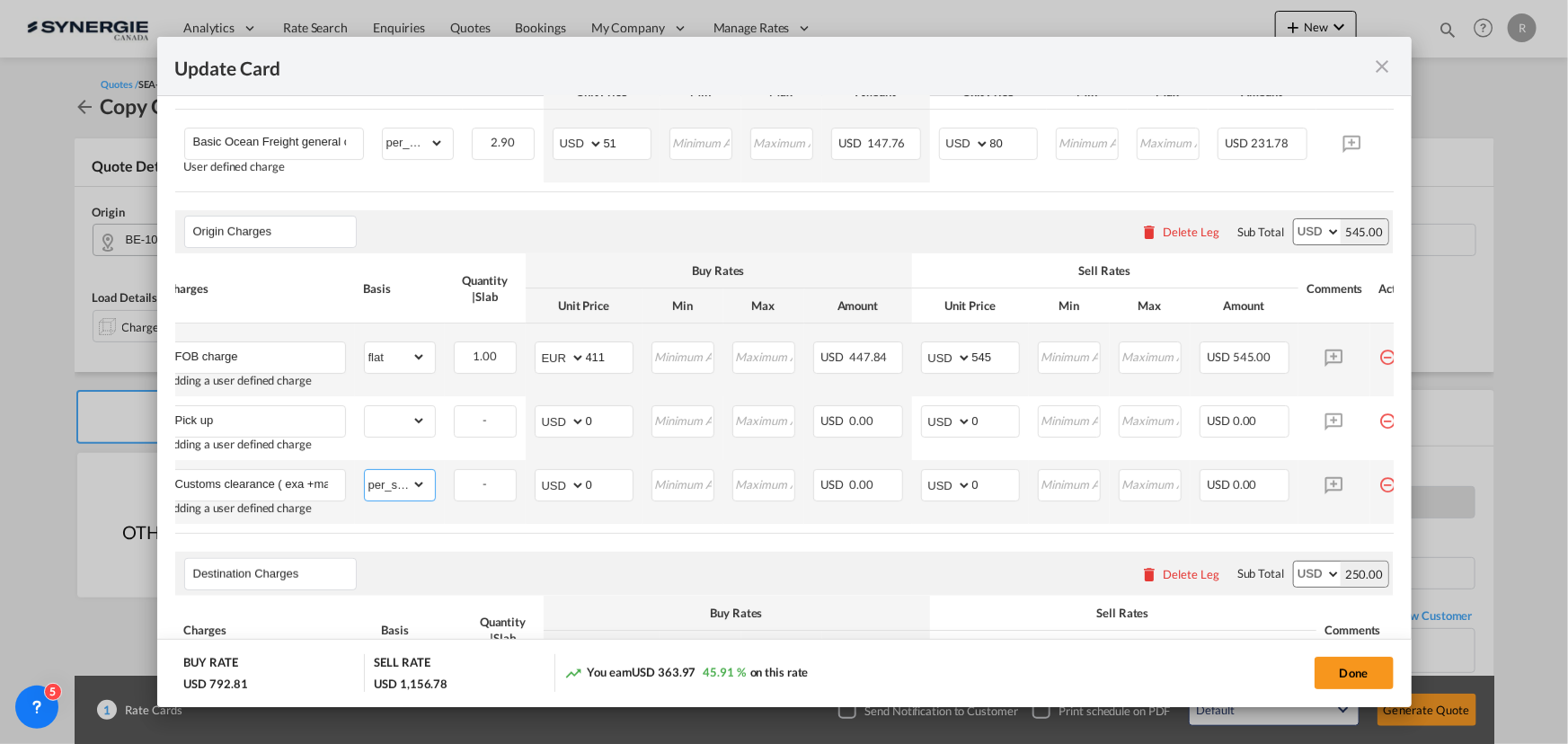
click at [365, 473] on select "gross_weight volumetric_weight per_shipment per_bl per_km per_hawb per_kg flat …" at bounding box center [395, 483] width 61 height 28
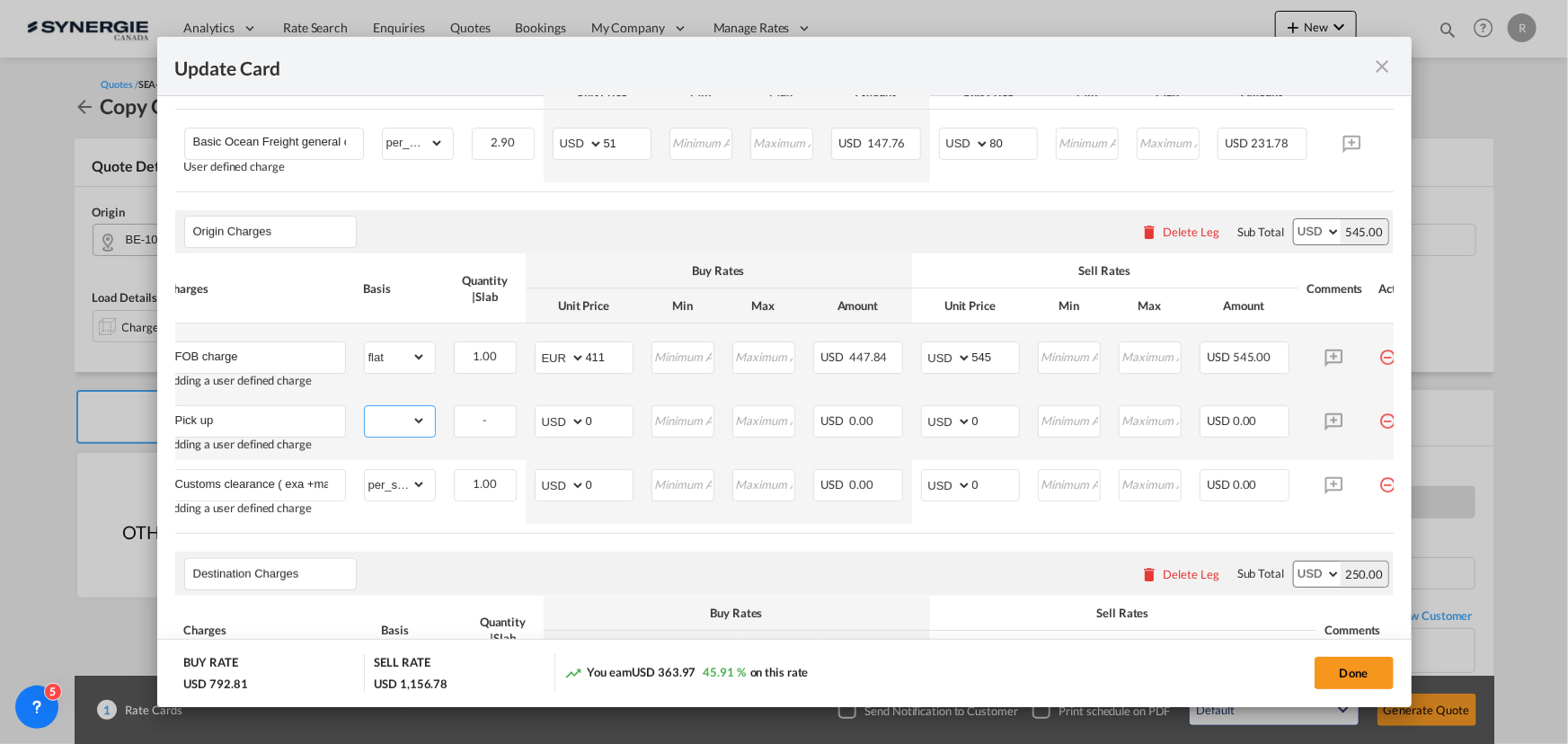
click at [399, 420] on select "gross_weight volumetric_weight per_shipment per_bl per_km per_hawb per_kg flat …" at bounding box center [395, 420] width 61 height 28
select select "per_shipment"
click at [365, 410] on select "gross_weight volumetric_weight per_shipment per_bl per_km per_hawb per_kg flat …" at bounding box center [395, 420] width 61 height 28
drag, startPoint x: 603, startPoint y: 427, endPoint x: 529, endPoint y: 419, distance: 74.4
click at [530, 421] on td "AED AFN ALL AMD ANG AOA ARS AUD AWG AZN BAM BBD BDT BGN BHD BIF BMD BND BOB BRL…" at bounding box center [584, 428] width 117 height 64
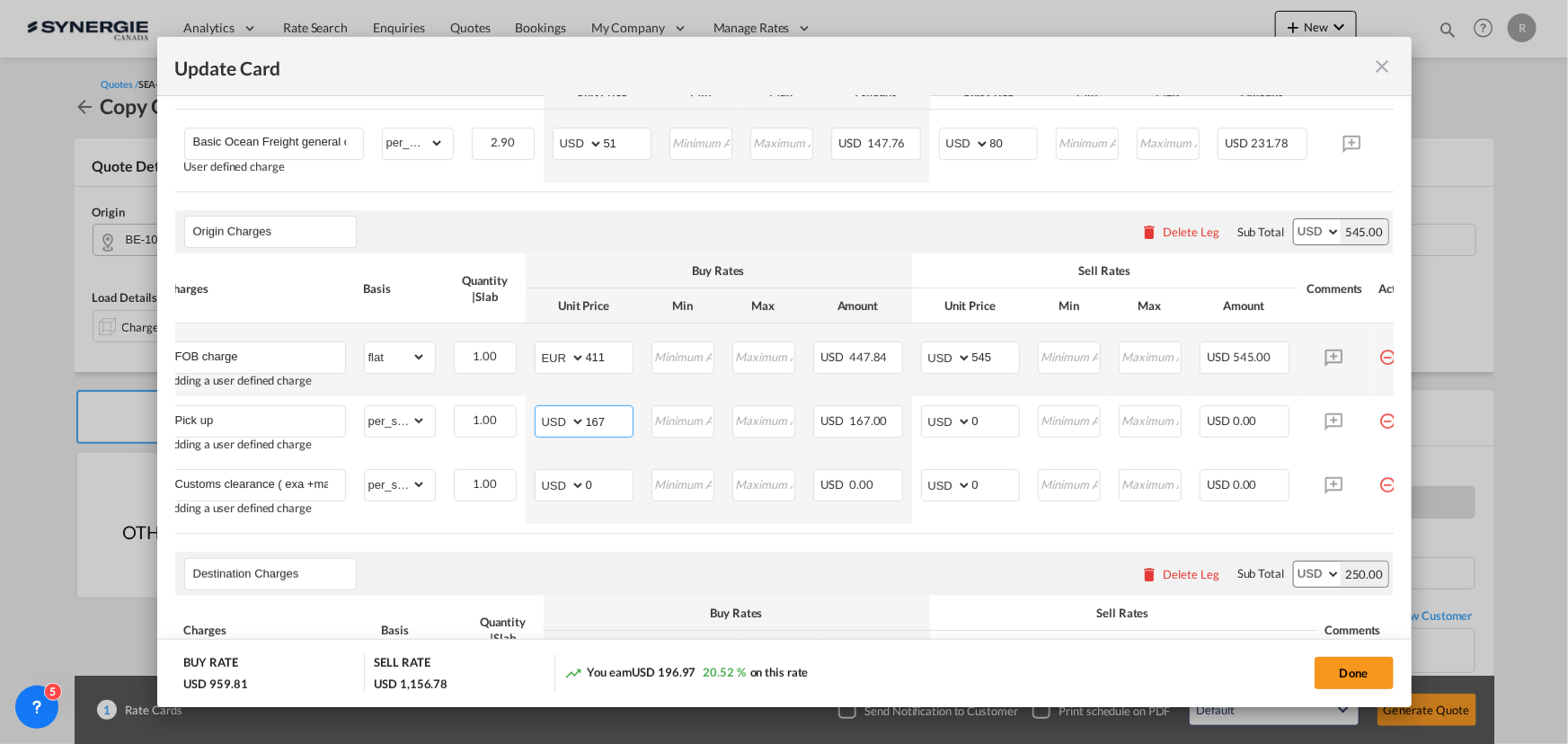
type input "167"
drag, startPoint x: 604, startPoint y: 494, endPoint x: 522, endPoint y: 478, distance: 83.5
click at [522, 478] on tr "Customs clearance ( exa +max 1 hs 12eur per extra hs code to be declared Adding…" at bounding box center [794, 492] width 1273 height 64
type input "67"
drag, startPoint x: 618, startPoint y: 358, endPoint x: 519, endPoint y: 358, distance: 99.0
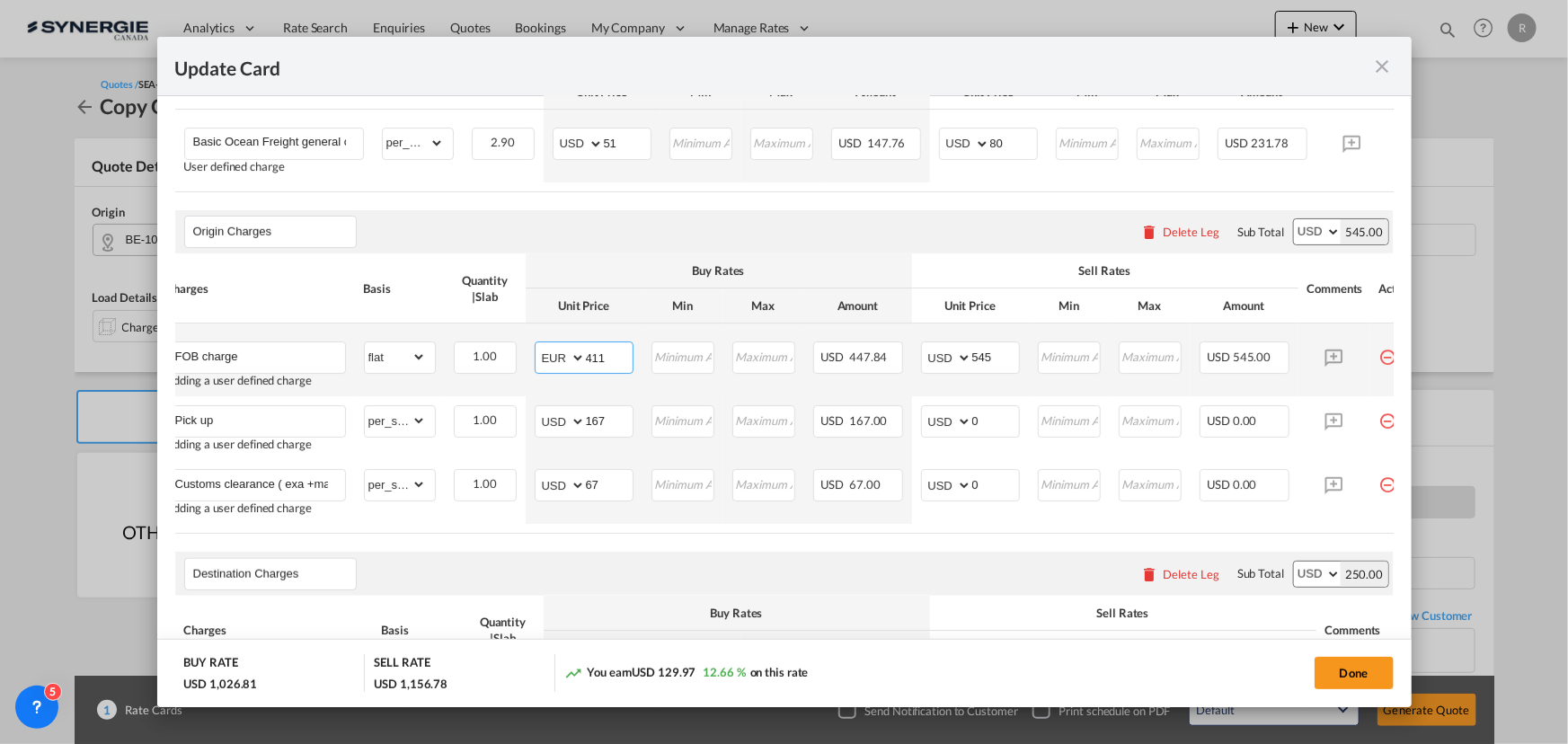
click at [519, 358] on tr "FOB charge Adding a user defined charge Please Enter Already Exists gross_weigh…" at bounding box center [794, 360] width 1273 height 73
click at [564, 361] on select "AED AFN ALL AMD ANG AOA ARS AUD AWG AZN BAM BBD BDT BGN BHD BIF BMD BND BOB BRL…" at bounding box center [561, 357] width 47 height 25
select select "string:USD"
click at [538, 349] on select "AED AFN ALL AMD ANG AOA ARS AUD AWG AZN BAM BBD BDT BGN BHD BIF BMD BND BOB BRL…" at bounding box center [561, 357] width 47 height 25
type input "255"
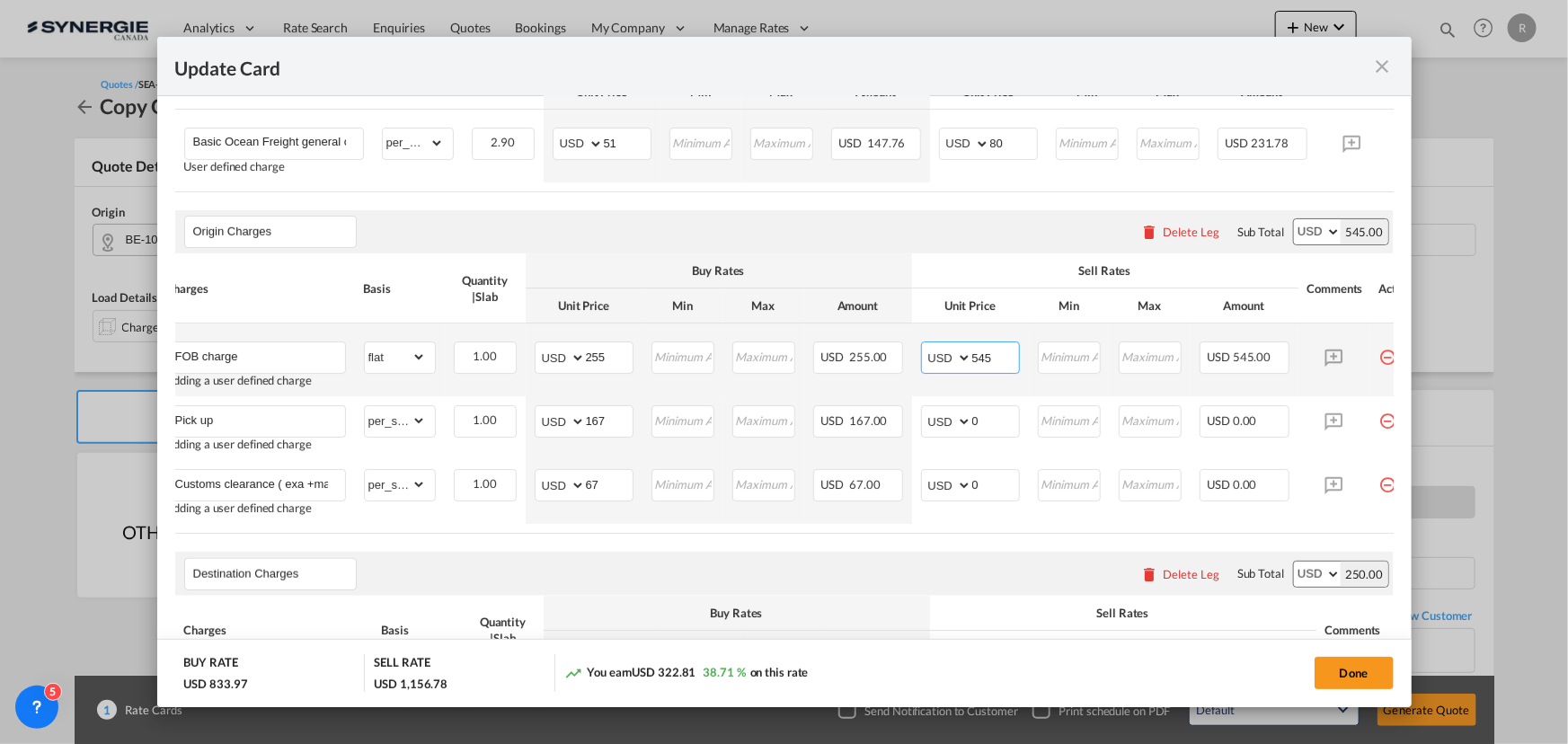
click at [1006, 363] on input "545" at bounding box center [995, 355] width 47 height 27
drag, startPoint x: 1006, startPoint y: 362, endPoint x: 916, endPoint y: 350, distance: 90.8
click at [916, 350] on td "AED AFN ALL AMD ANG AOA ARS AUD AWG AZN BAM BBD BDT BGN BHD BIF BMD BND BOB BRL…" at bounding box center [970, 360] width 117 height 73
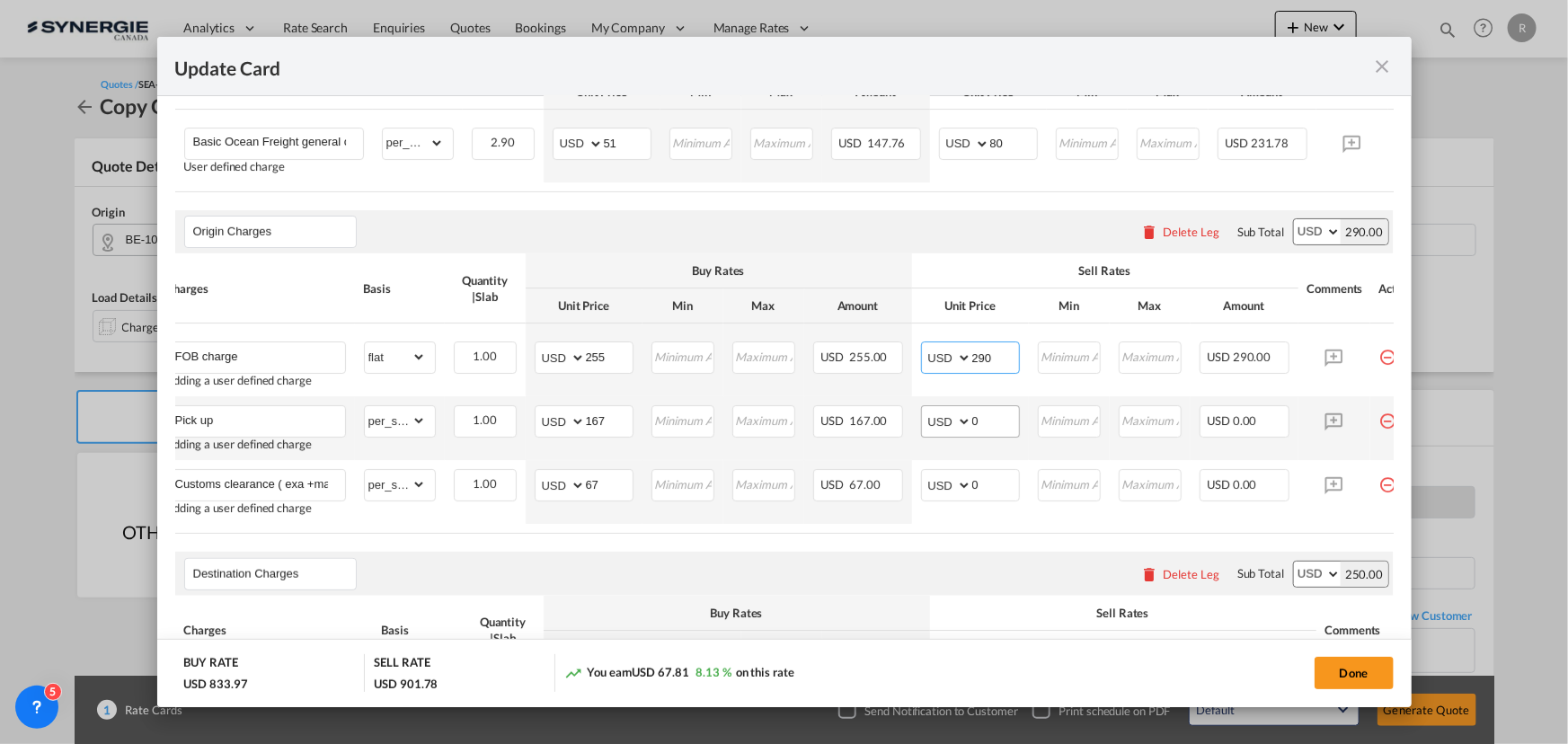
type input "290"
click at [968, 423] on md-input-container "AED AFN ALL AMD ANG AOA ARS AUD AWG AZN BAM BBD BDT BGN BHD BIF BMD BND BOB BRL…" at bounding box center [970, 421] width 99 height 32
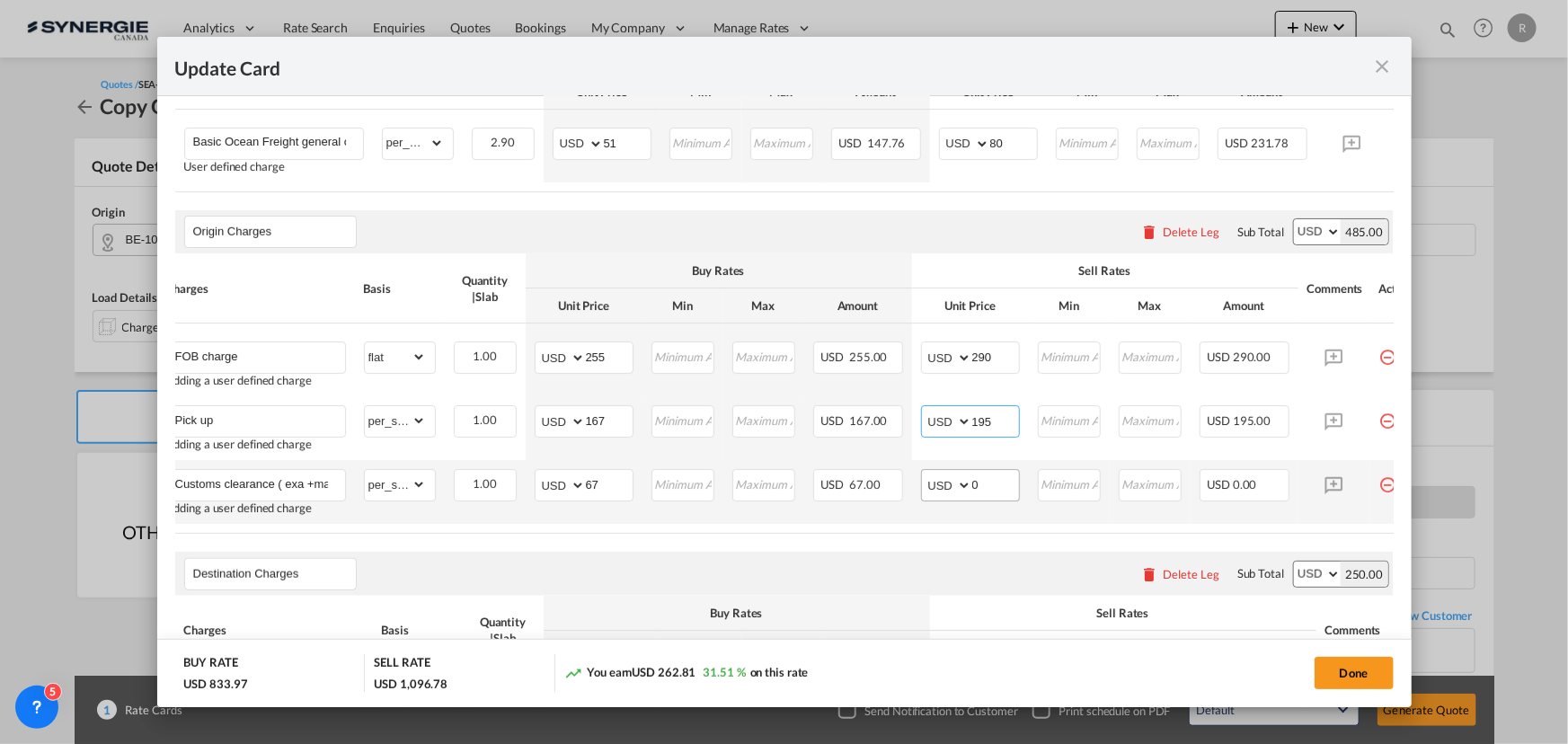
type input "195"
drag, startPoint x: 998, startPoint y: 489, endPoint x: 946, endPoint y: 481, distance: 52.6
click at [946, 481] on md-input-container "AED AFN ALL AMD ANG AOA ARS AUD AWG AZN BAM BBD BDT BGN BHD BIF BMD BND BOB BRL…" at bounding box center [970, 484] width 99 height 32
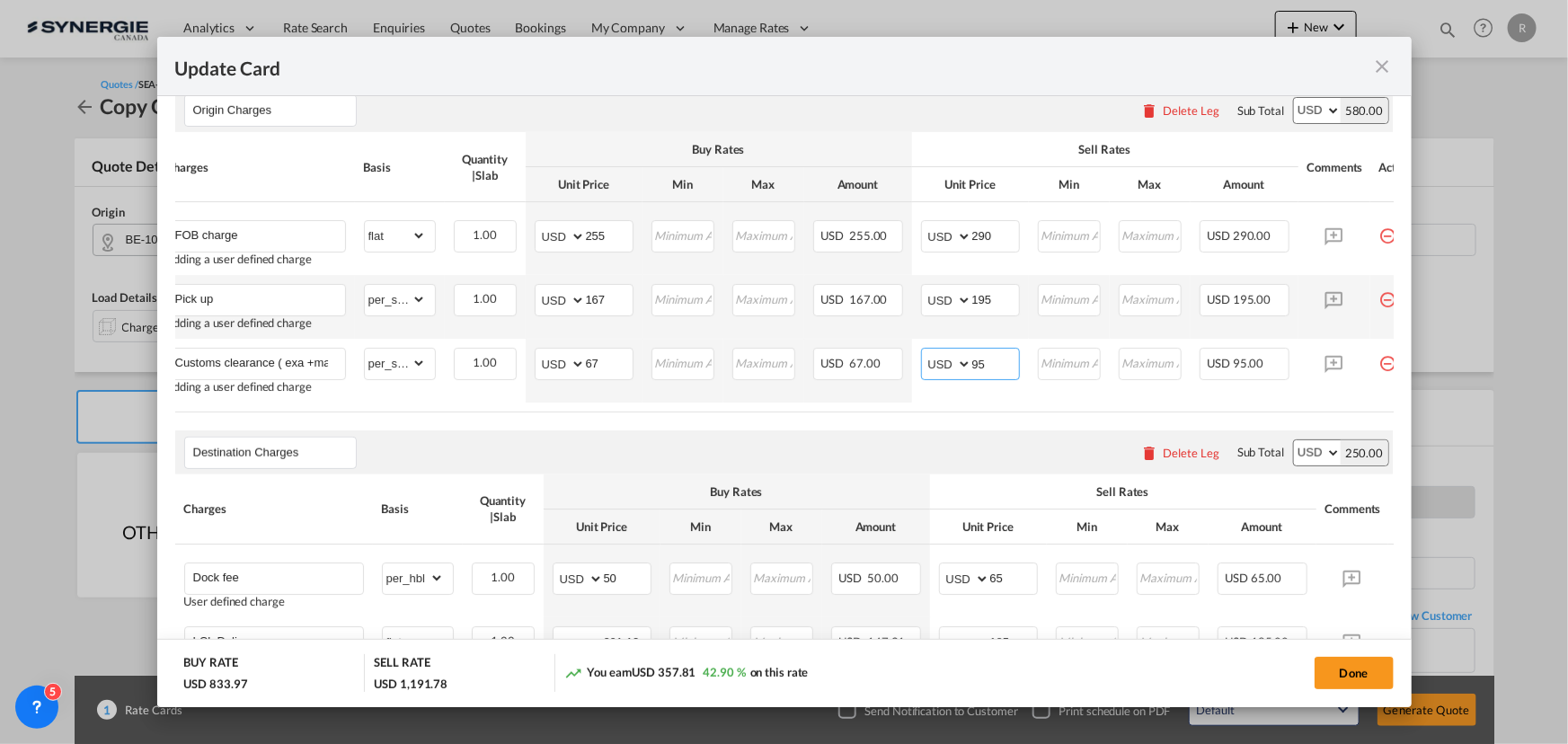
scroll to position [816, 0]
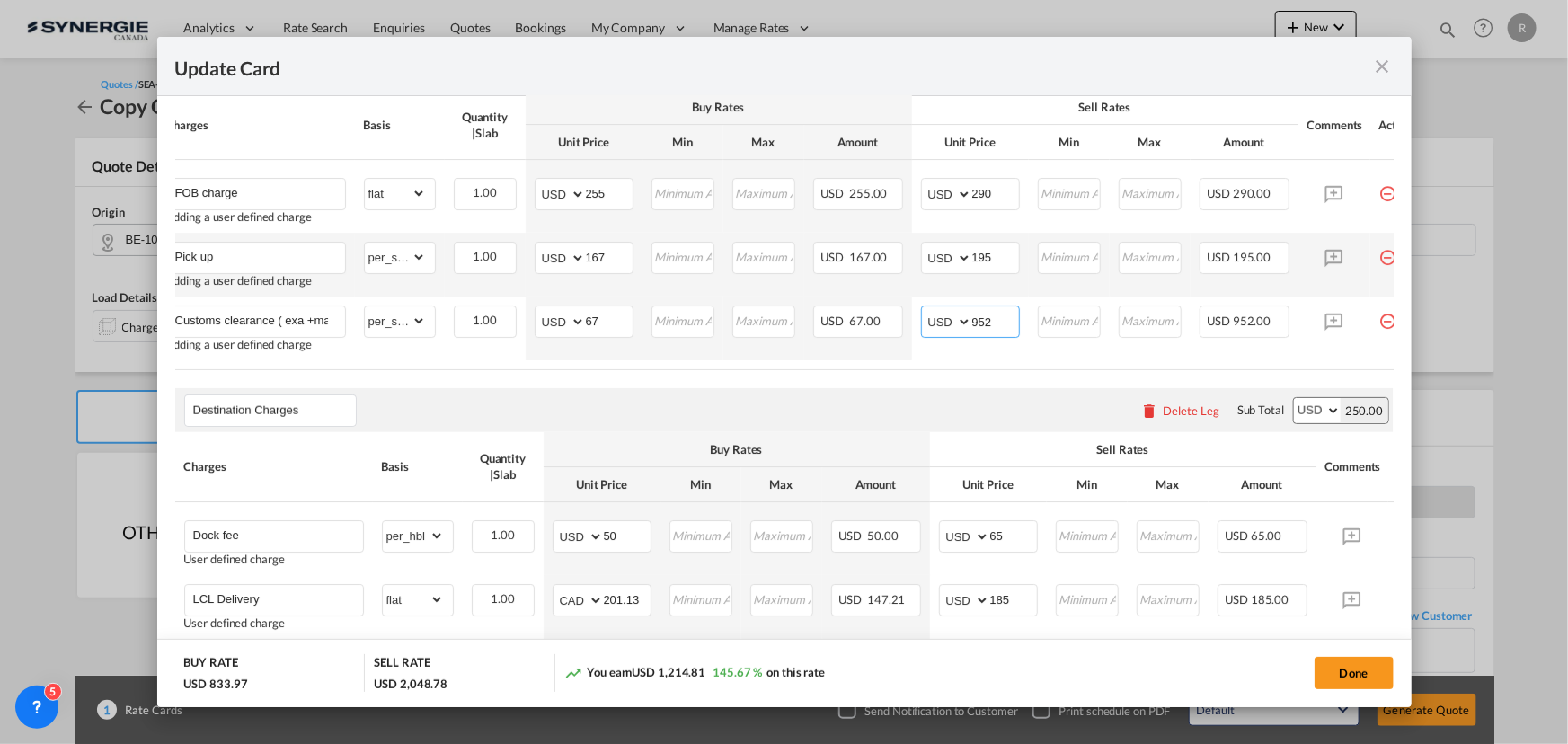
type input "95"
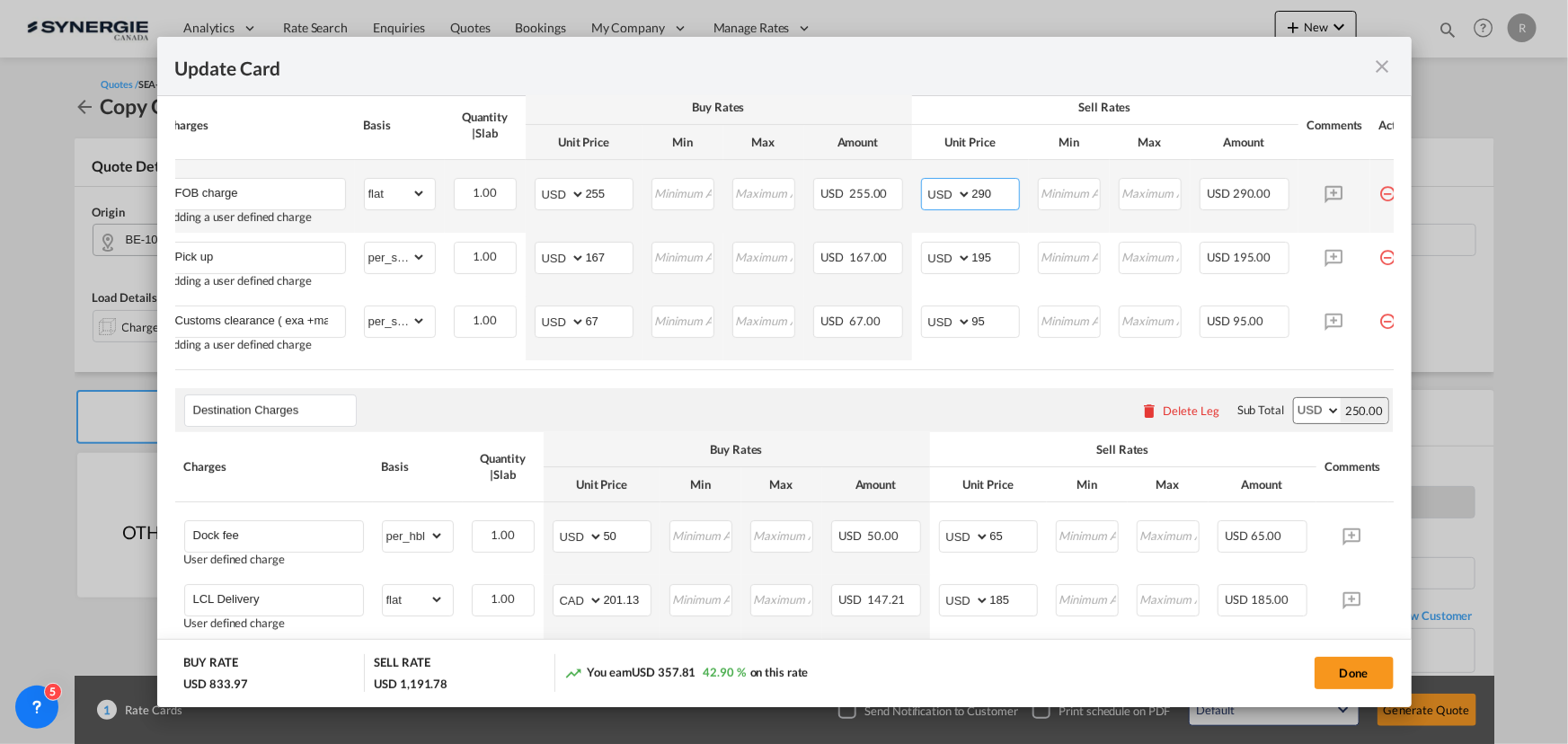
click at [1000, 193] on input "290" at bounding box center [995, 191] width 47 height 27
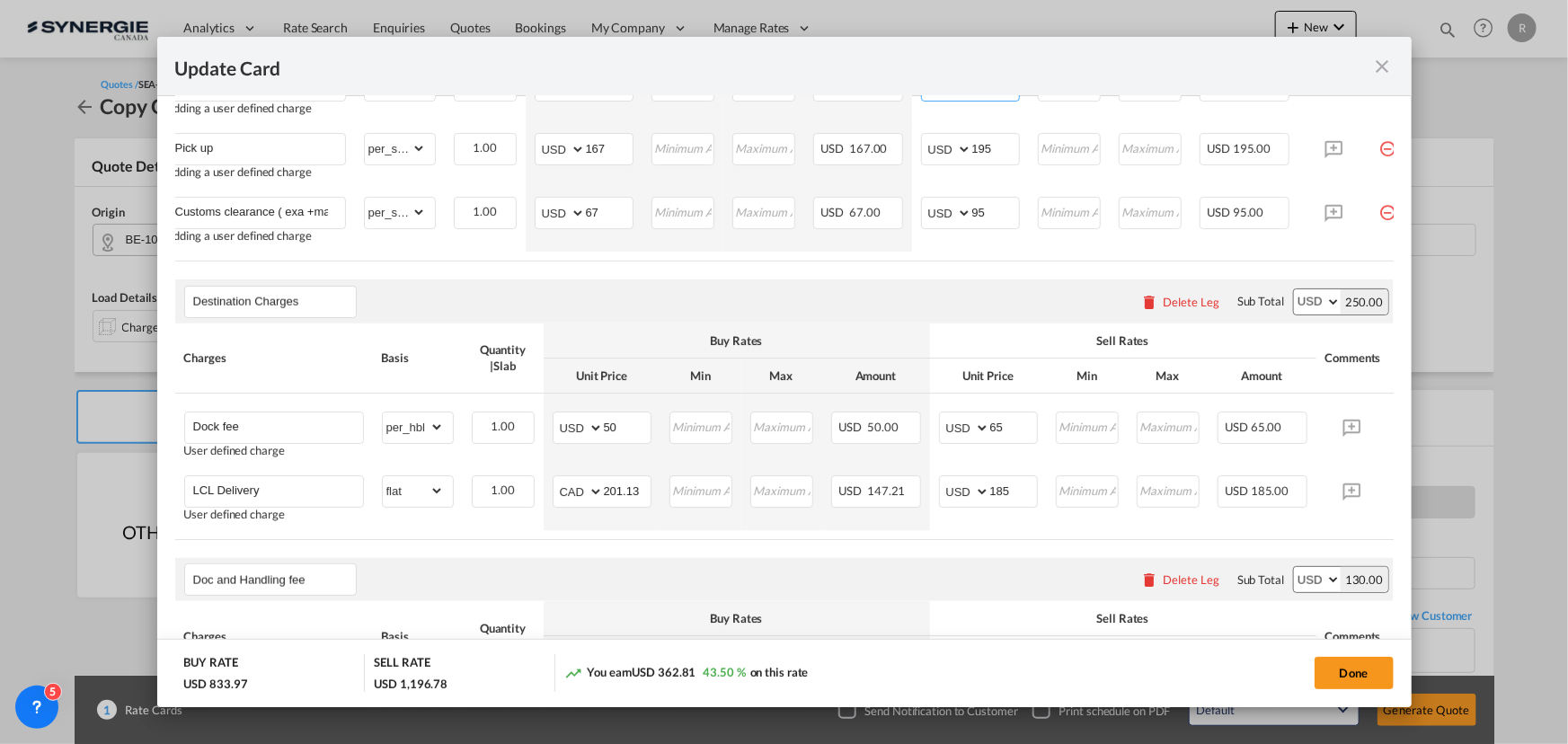
scroll to position [979, 0]
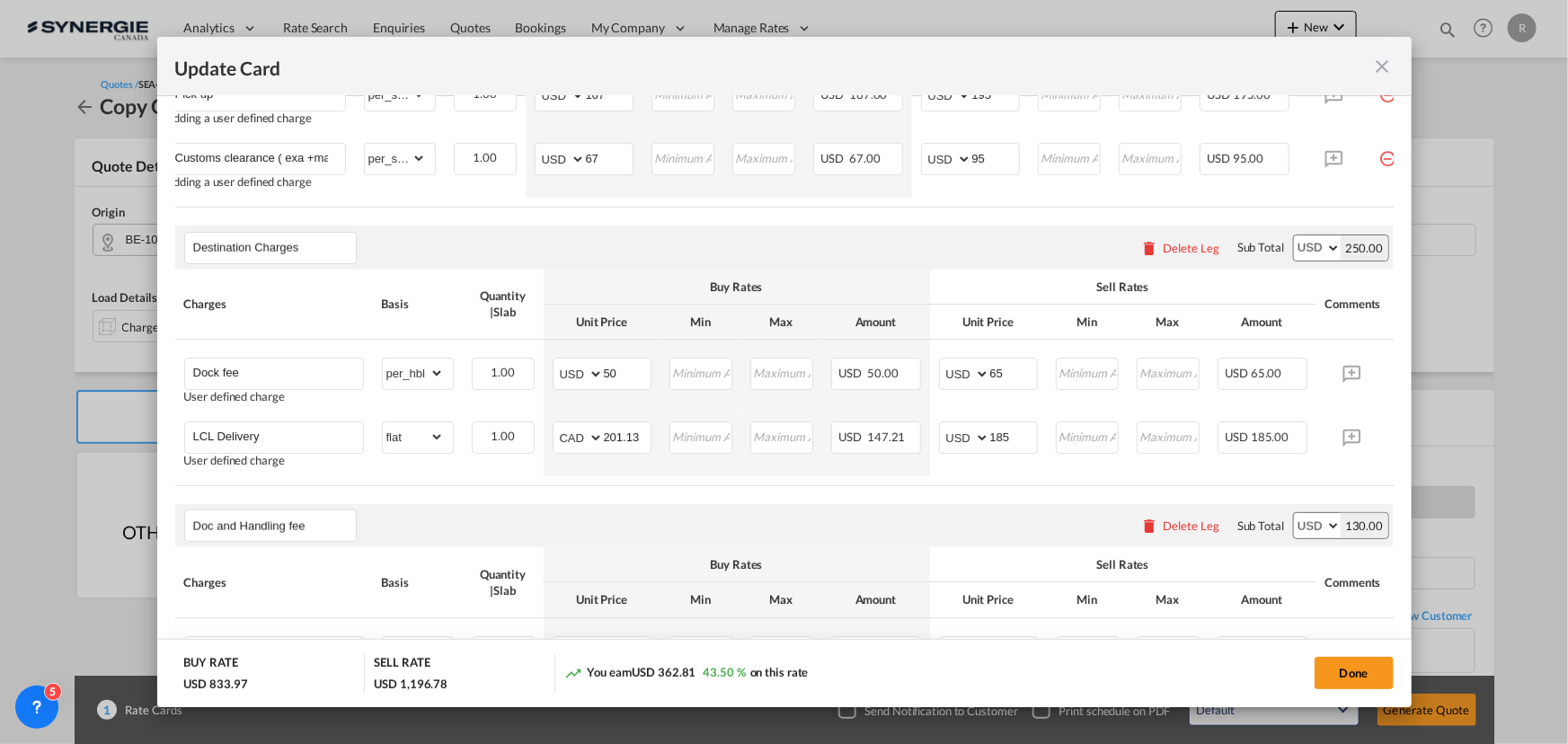
type input "295"
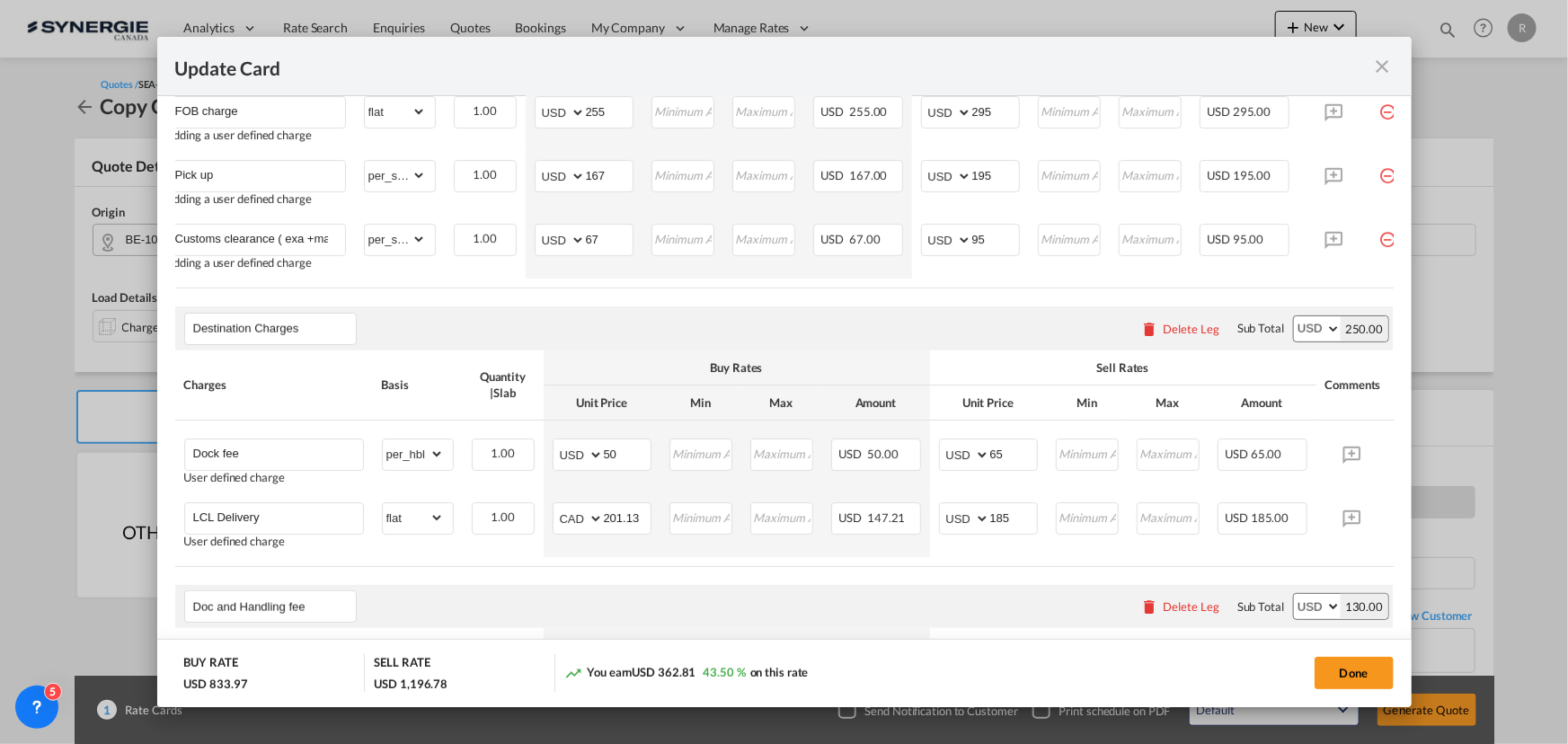
scroll to position [0, 67]
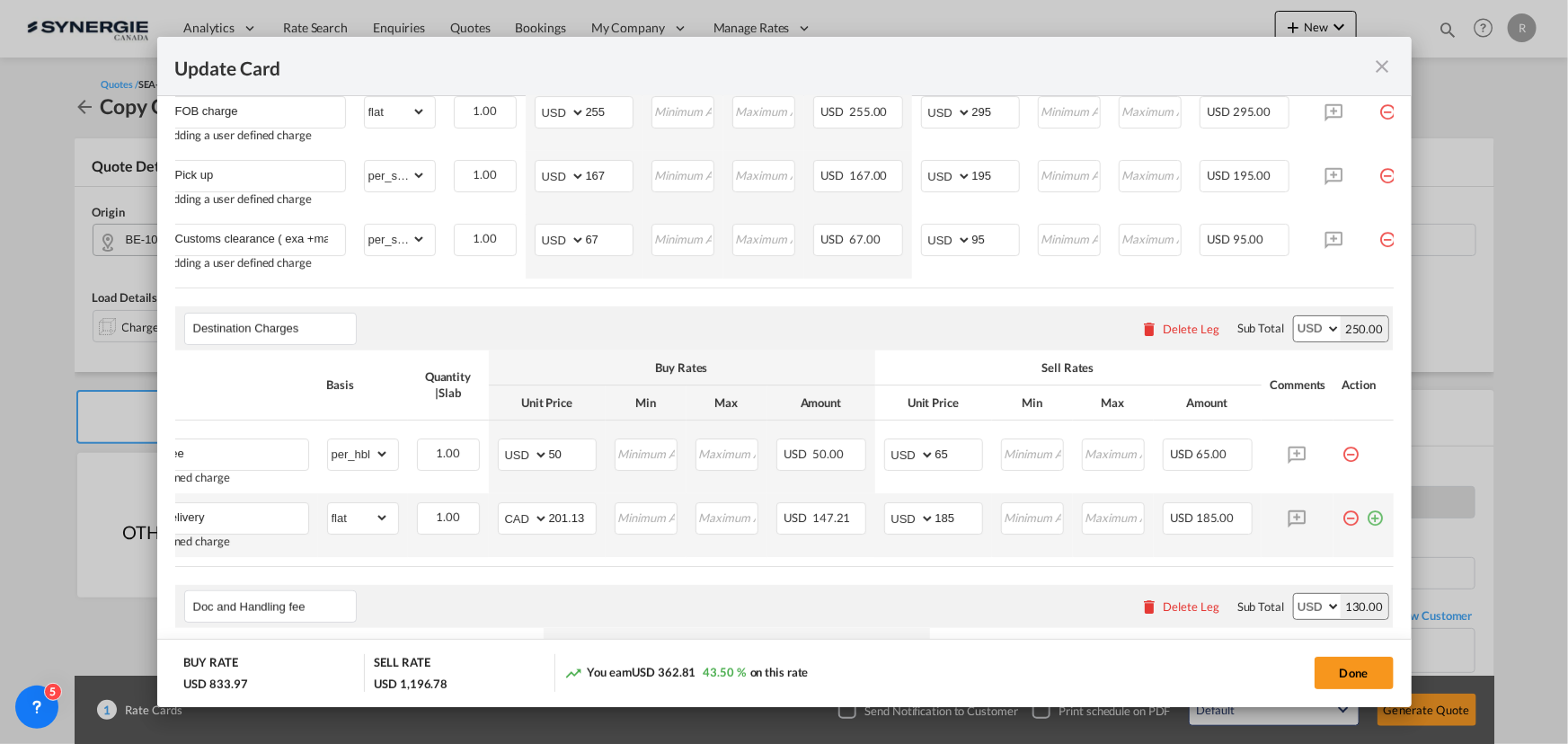
click at [1368, 520] on md-icon "icon-plus-circle-outline green-400-fg" at bounding box center [1376, 512] width 18 height 18
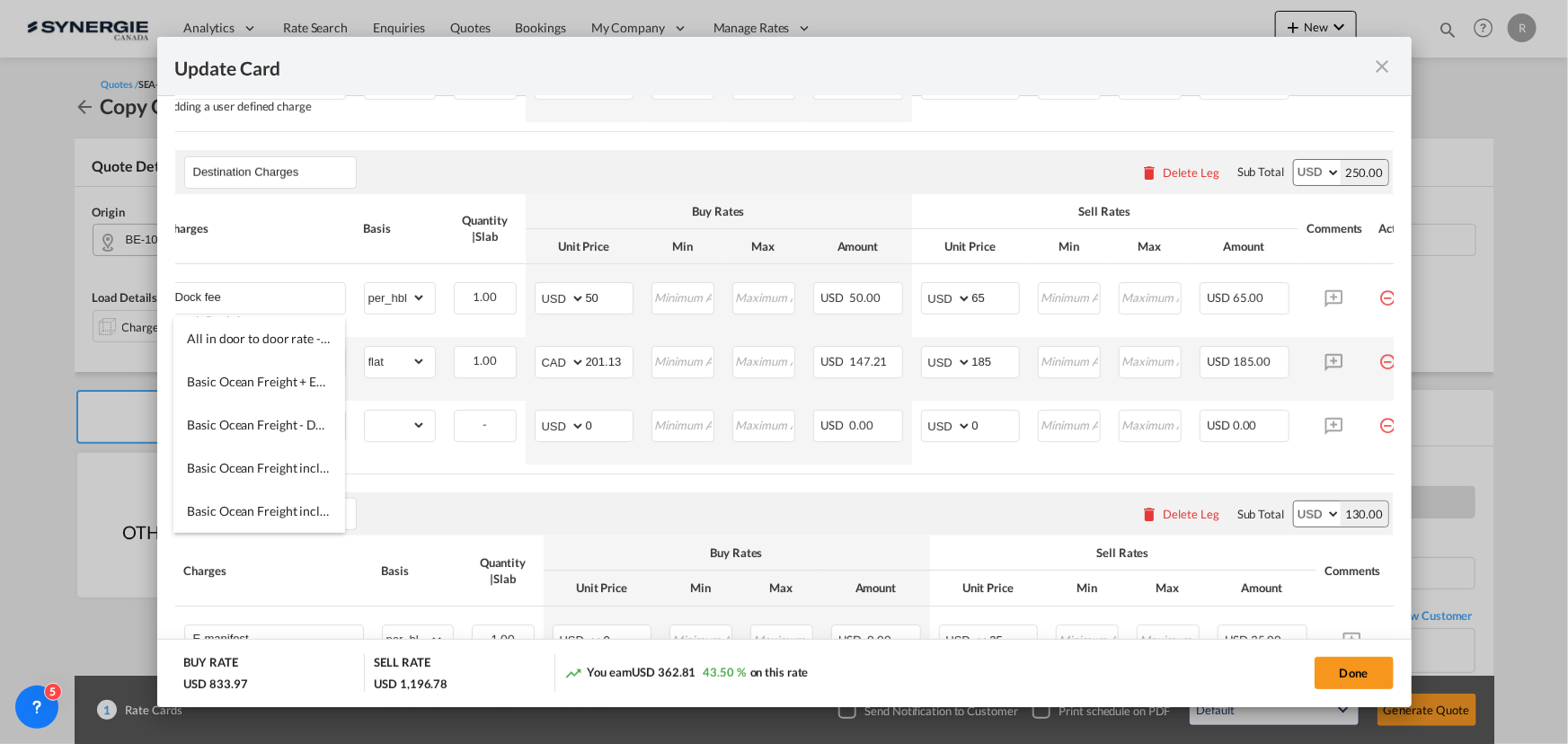
scroll to position [1061, 0]
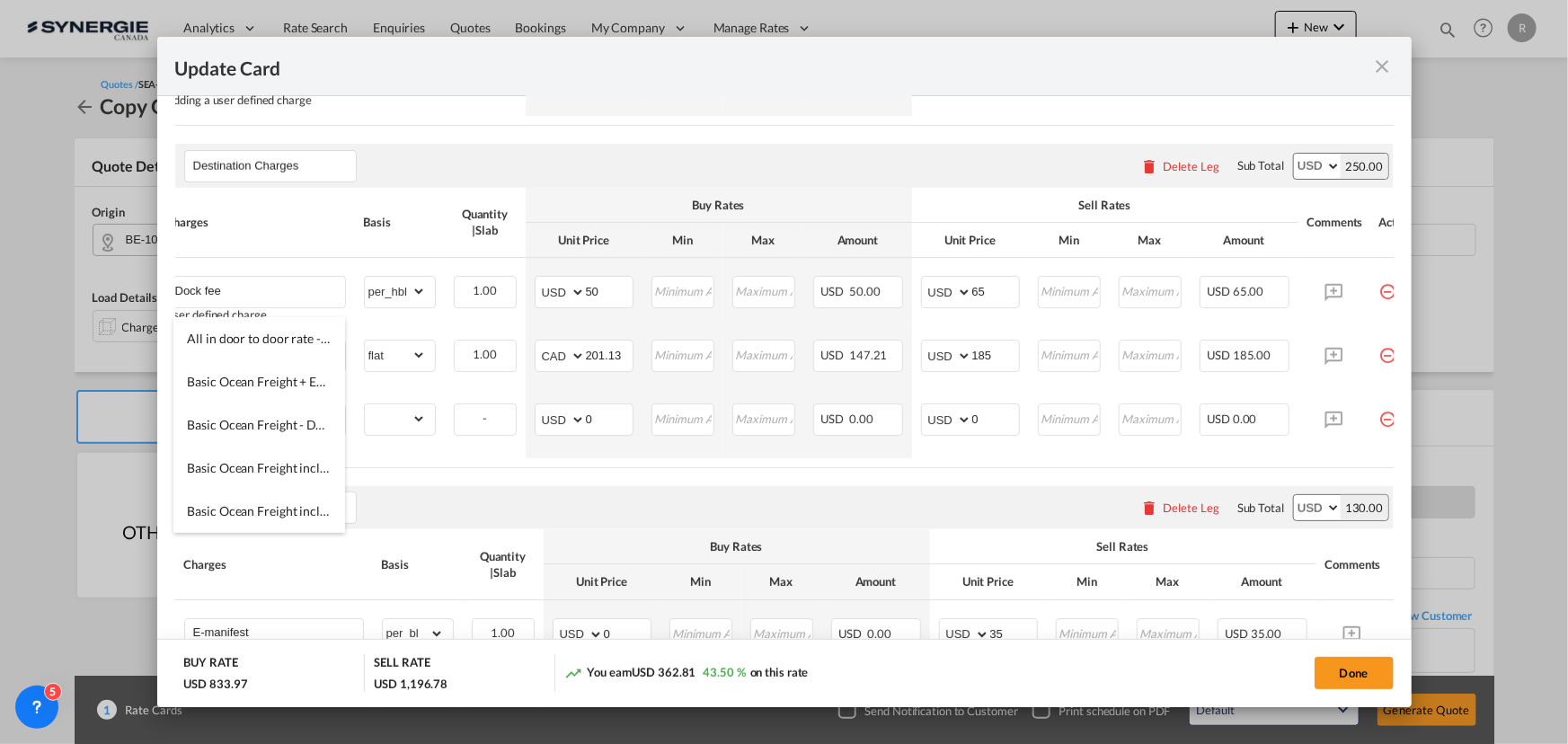
type input "DTHC"
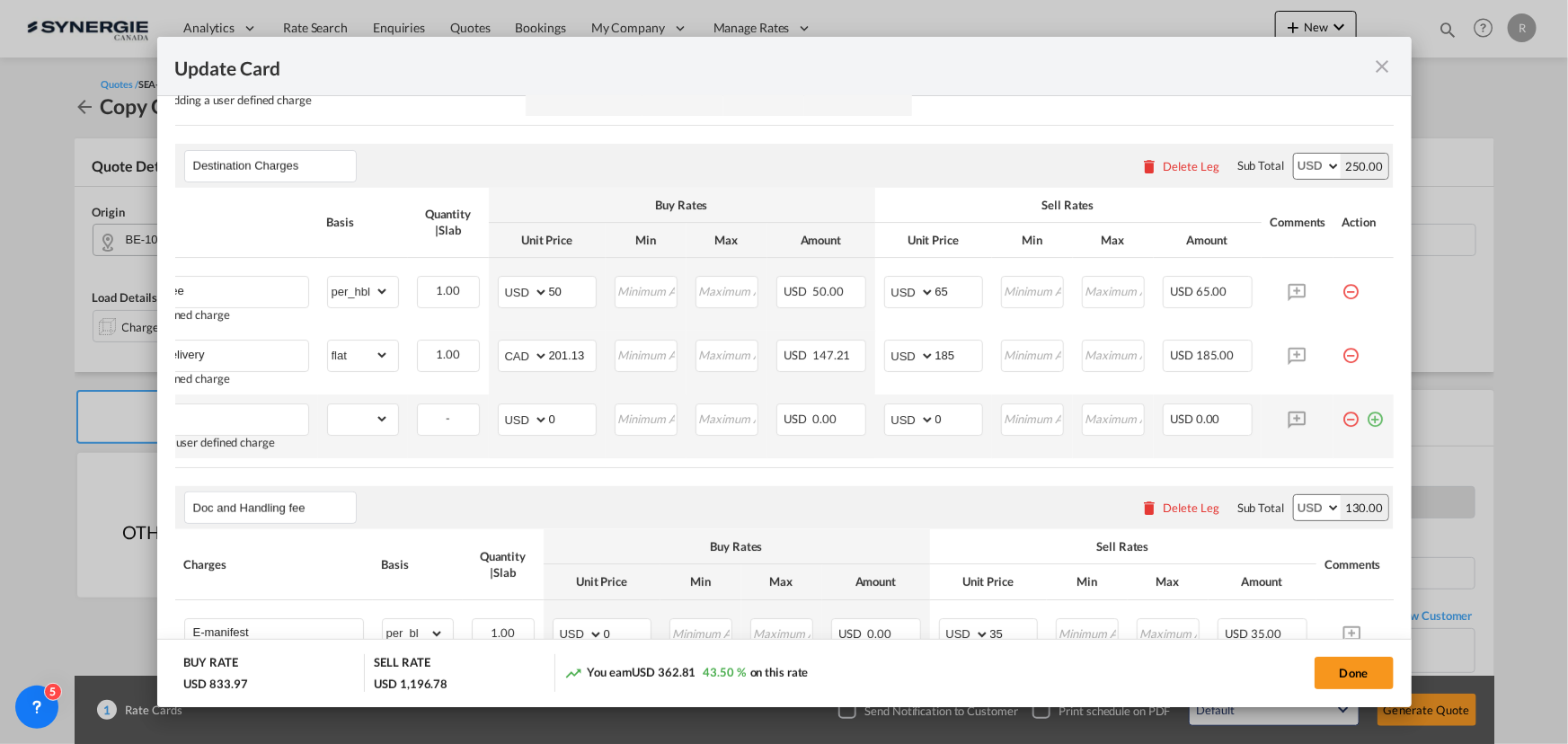
click at [1369, 421] on md-icon "icon-plus-circle-outline green-400-fg" at bounding box center [1376, 413] width 18 height 18
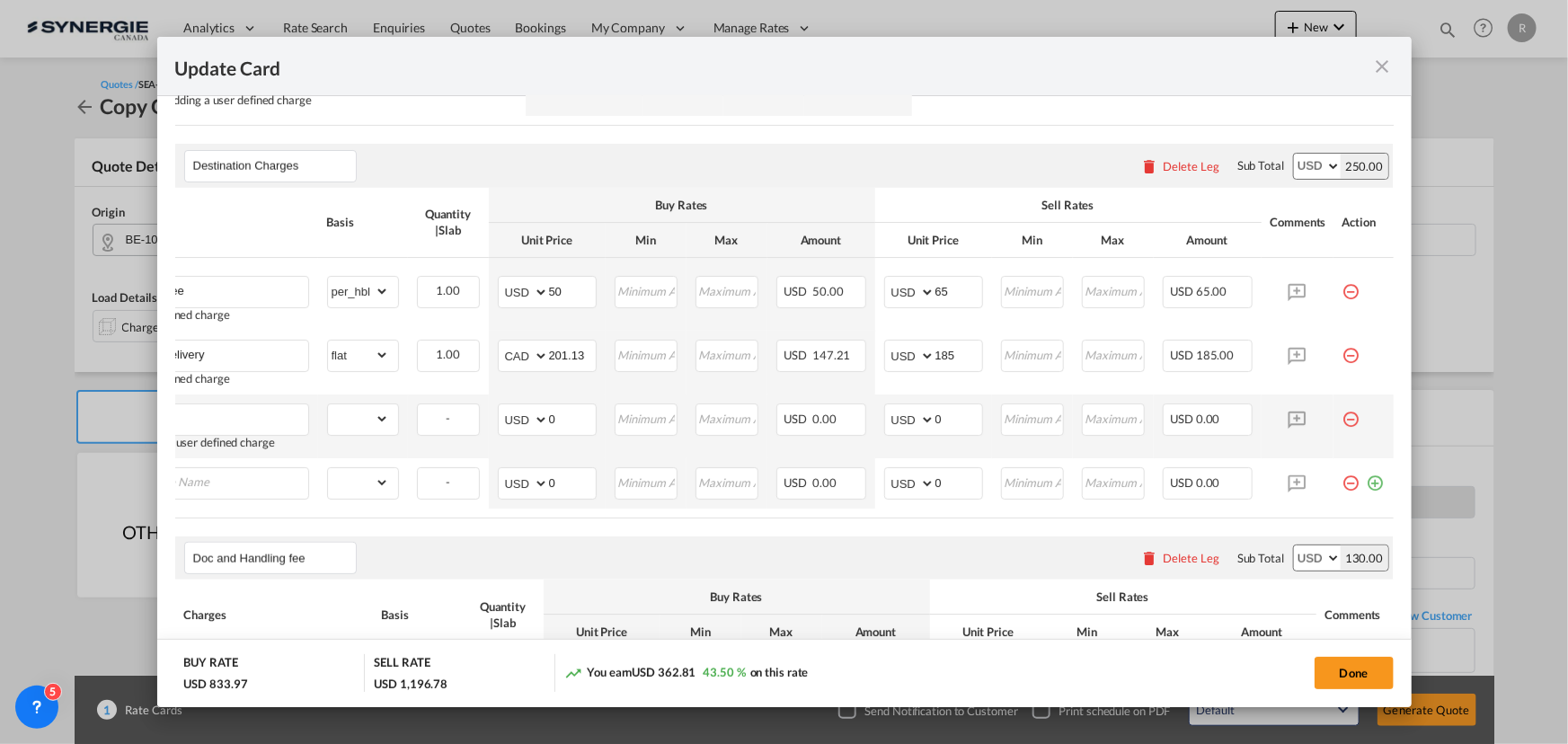
scroll to position [0, 18]
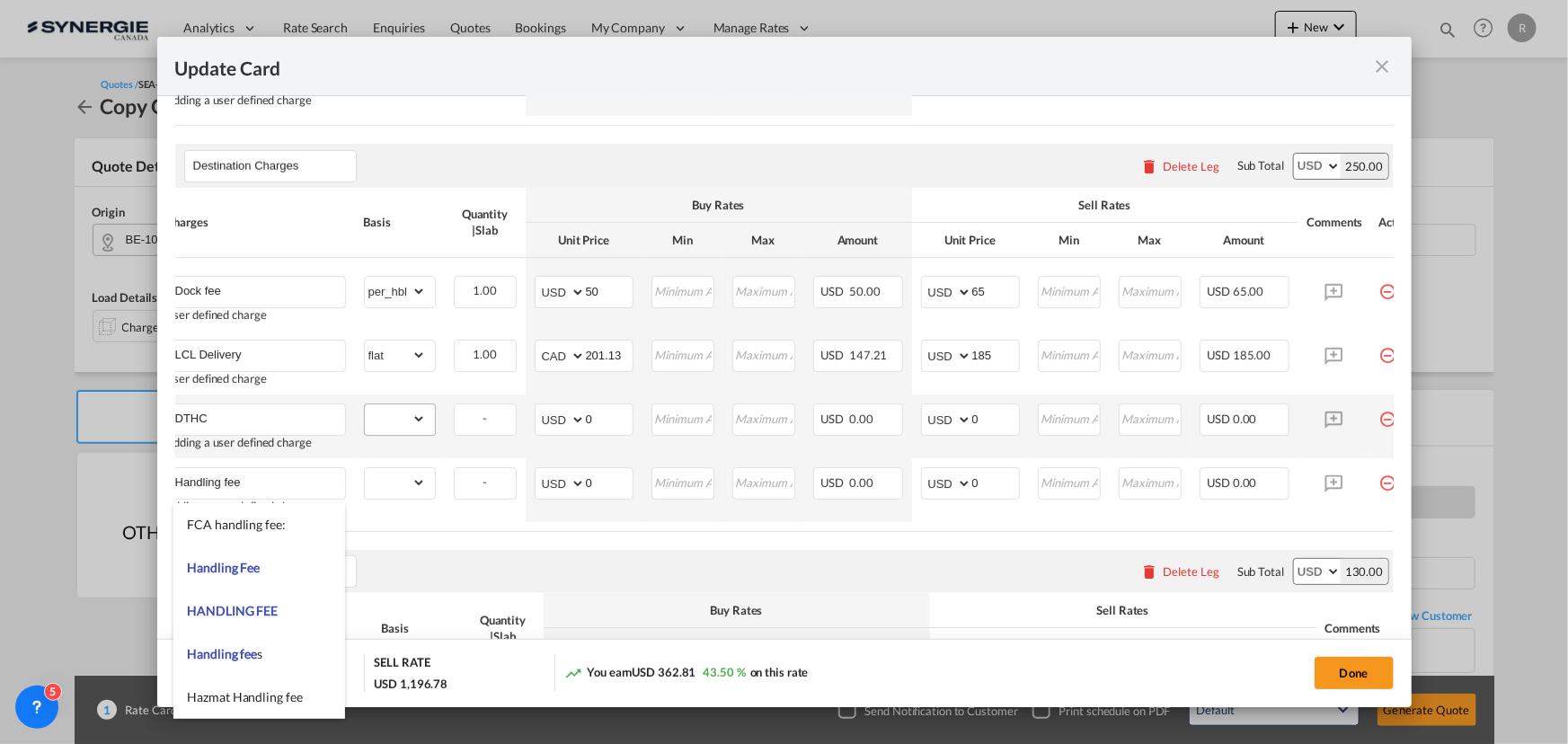
type input "Handling fee"
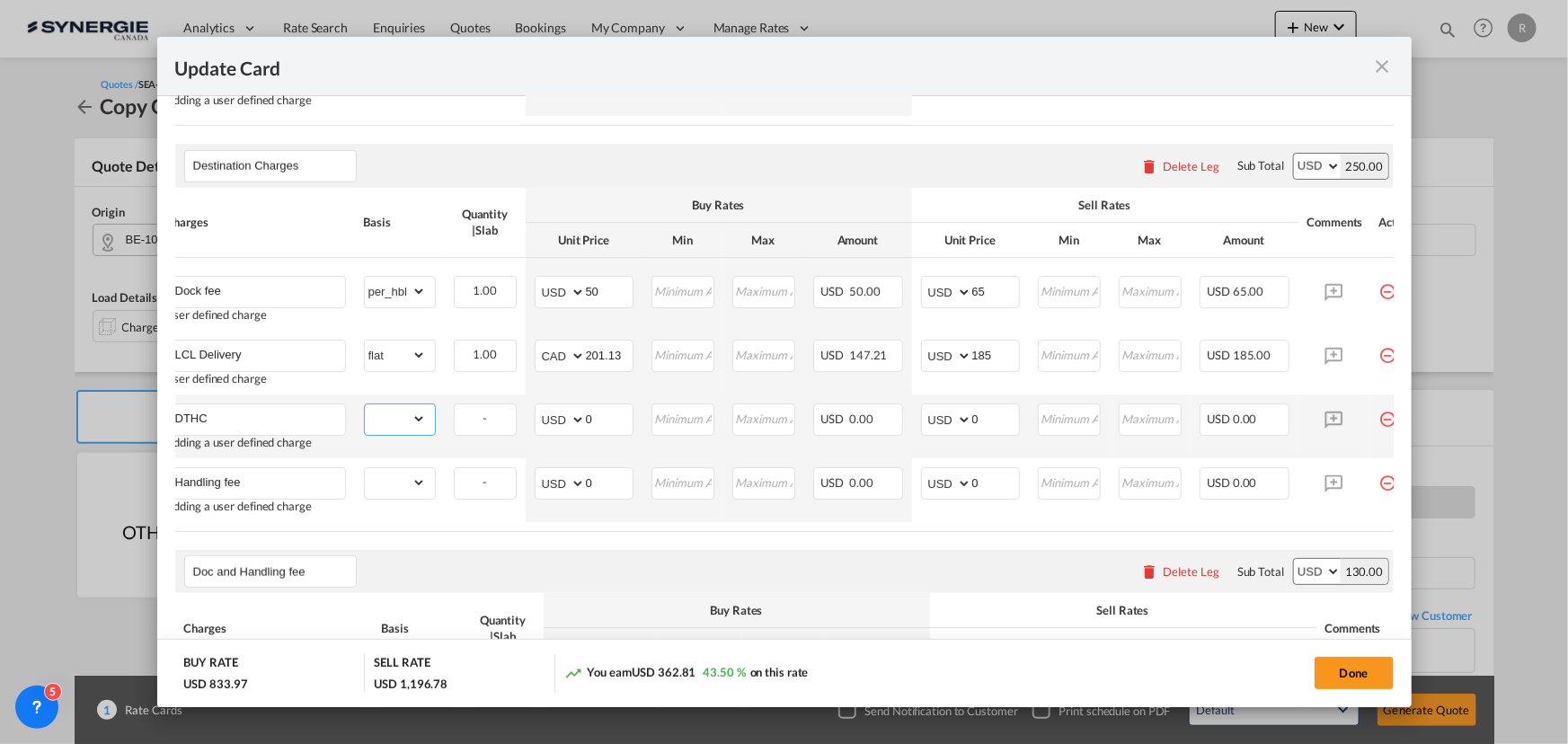
click at [413, 430] on select "gross_weight volumetric_weight per_shipment per_bl per_km per_hawb per_kg flat …" at bounding box center [395, 418] width 61 height 28
select select "per_w/m"
click at [365, 413] on select "gross_weight volumetric_weight per_shipment per_bl per_km per_hawb per_kg flat …" at bounding box center [395, 418] width 61 height 28
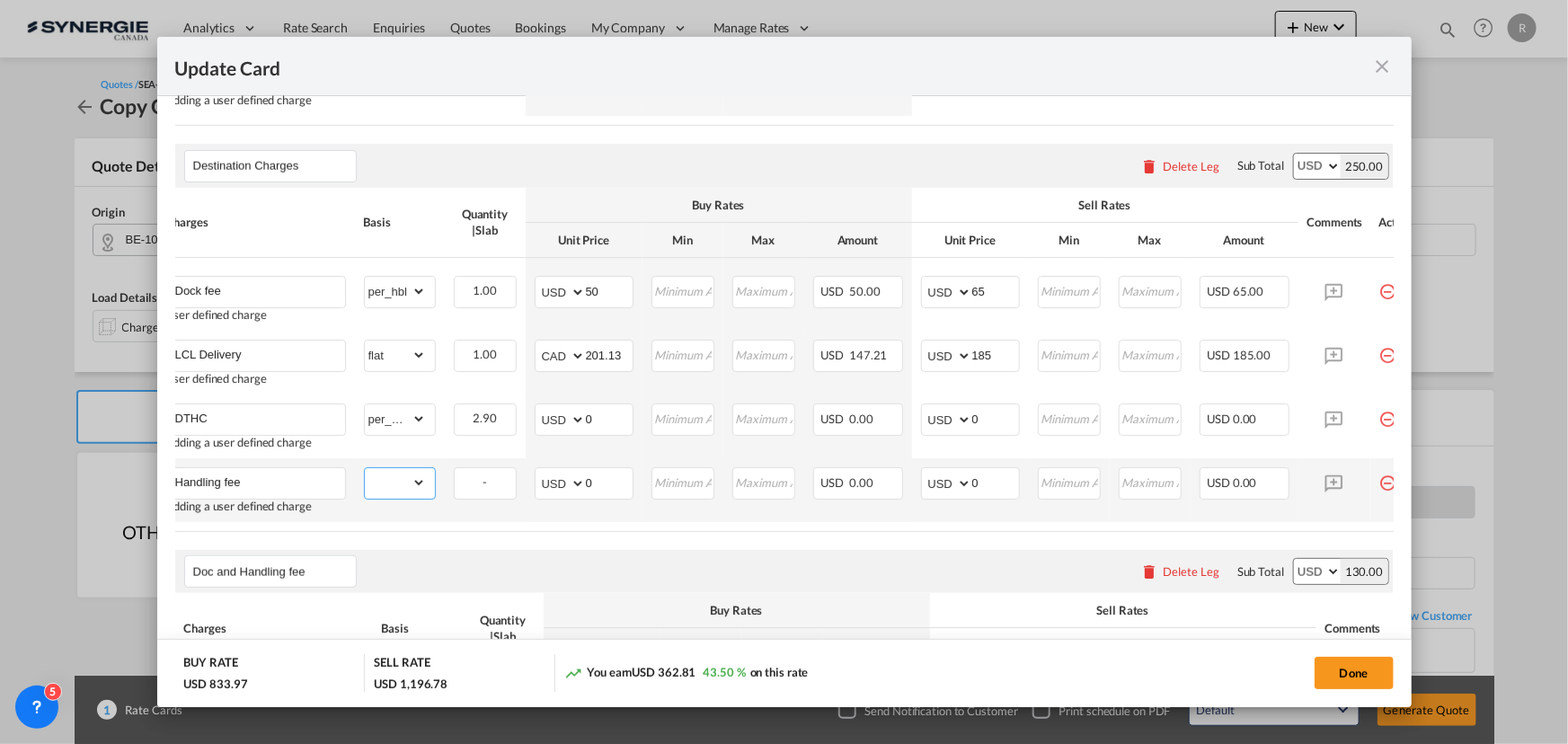
click at [386, 496] on select "gross_weight volumetric_weight per_shipment per_bl per_km per_hawb per_kg flat …" at bounding box center [395, 482] width 61 height 28
select select "per_shipment"
click at [365, 476] on select "gross_weight volumetric_weight per_shipment per_bl per_km per_hawb per_kg flat …" at bounding box center [395, 482] width 61 height 28
drag, startPoint x: 608, startPoint y: 493, endPoint x: 526, endPoint y: 485, distance: 82.4
click at [526, 485] on td "AED AFN ALL AMD ANG AOA ARS AUD AWG AZN BAM BBD BDT BGN BHD BIF BMD BND BOB BRL…" at bounding box center [584, 491] width 117 height 64
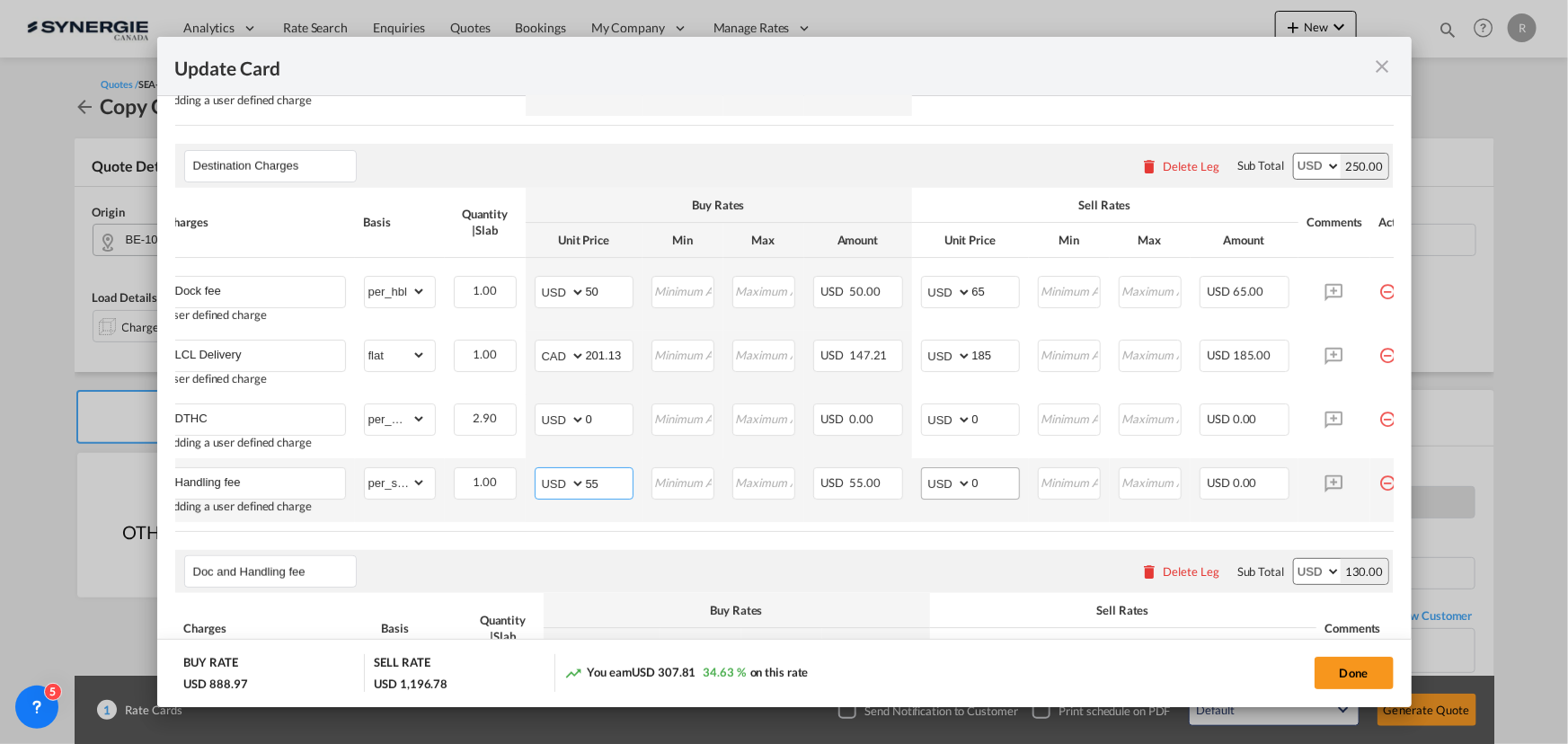
type input "55"
drag, startPoint x: 988, startPoint y: 487, endPoint x: 896, endPoint y: 480, distance: 92.3
click at [896, 480] on tr "Handling fee Adding a user defined charge Please Enter Already Exists gross_wei…" at bounding box center [794, 491] width 1273 height 64
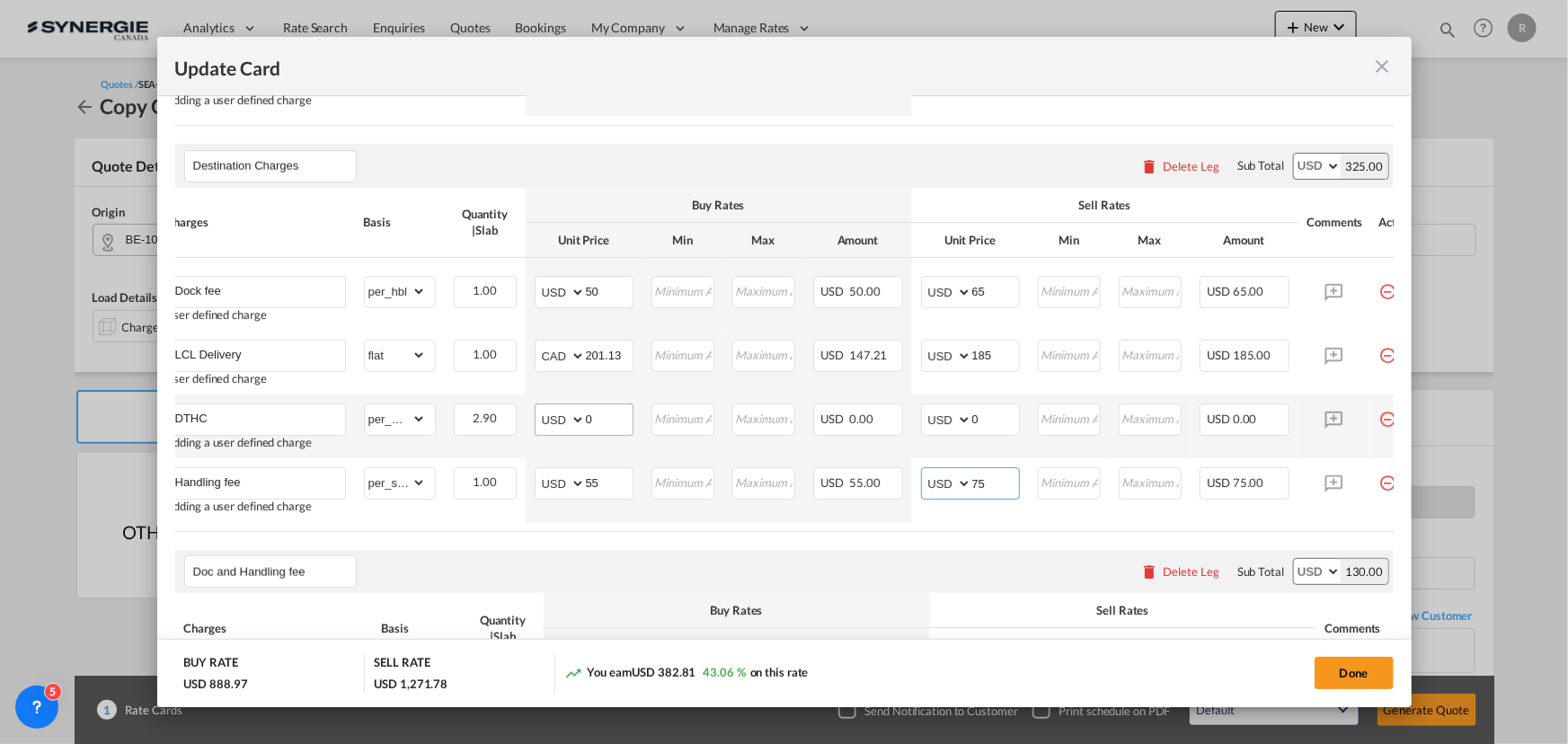
type input "75"
drag, startPoint x: 615, startPoint y: 429, endPoint x: 518, endPoint y: 408, distance: 99.2
click at [529, 418] on td "AED AFN ALL AMD ANG AOA ARS AUD AWG AZN BAM BBD BDT BGN BHD BIF BMD BND BOB BRL…" at bounding box center [584, 426] width 117 height 64
type input "24"
click at [944, 426] on md-input-container "AED AFN ALL AMD ANG AOA ARS AUD AWG AZN BAM BBD BDT BGN BHD BIF BMD BND BOB BRL…" at bounding box center [970, 419] width 99 height 32
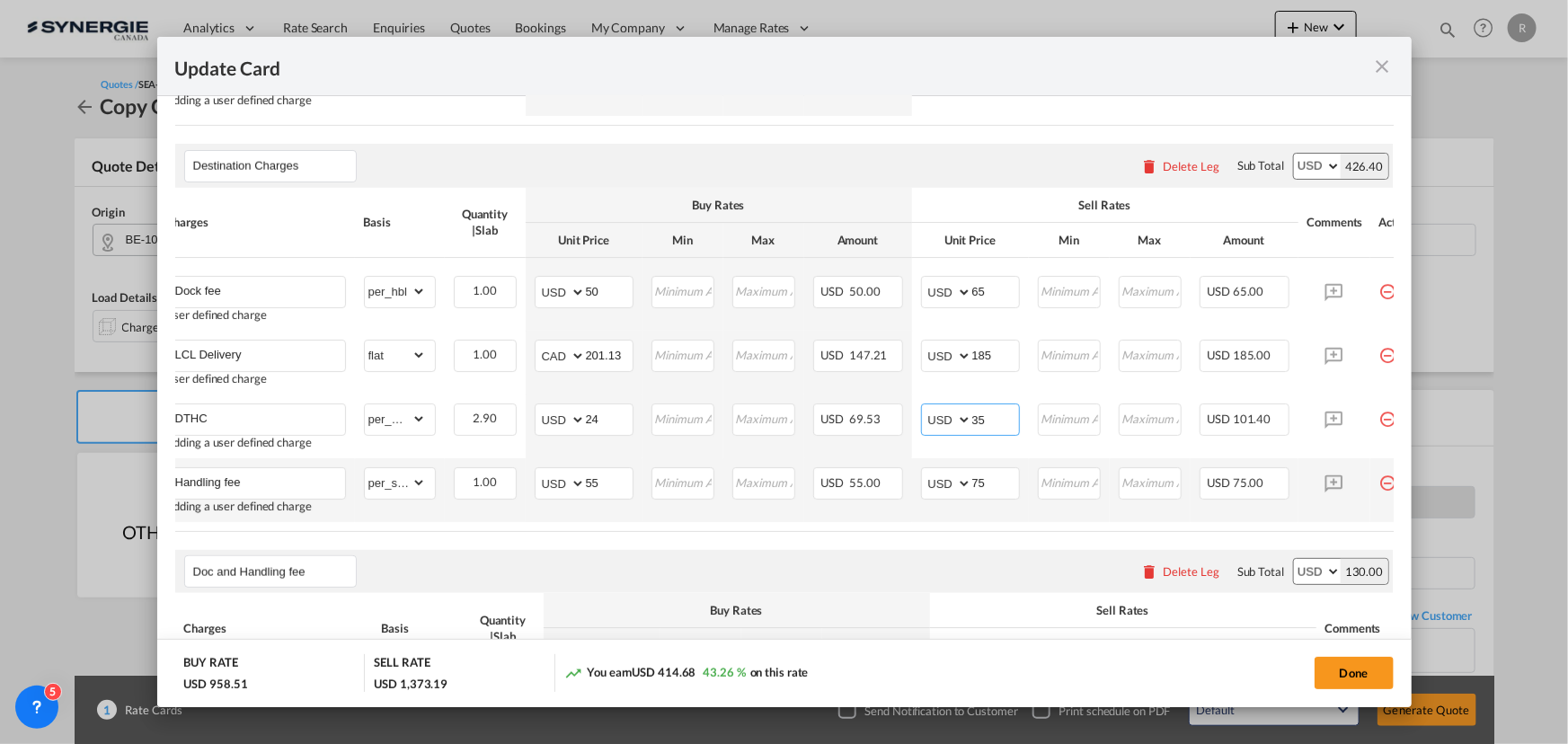
scroll to position [1224, 0]
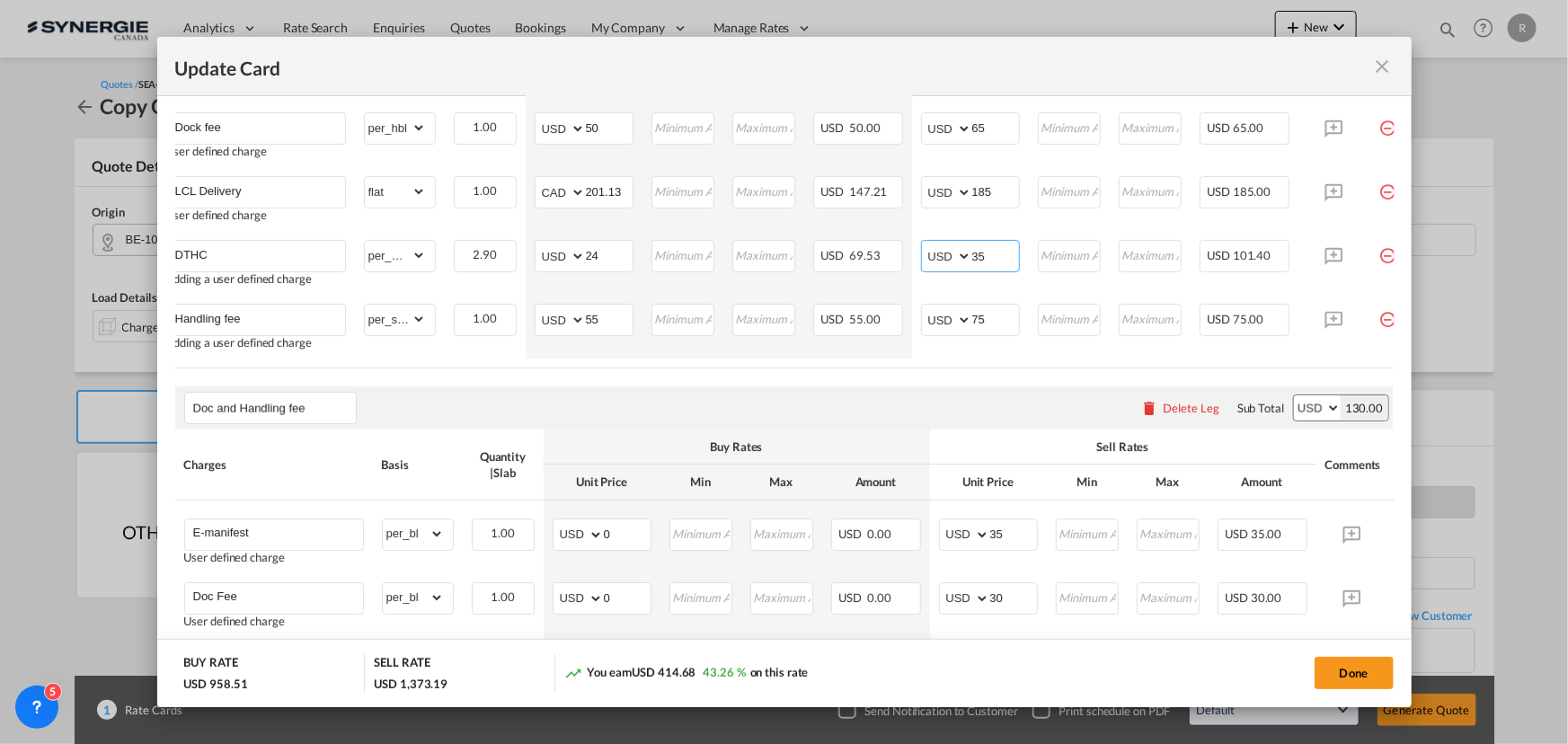
type input "35"
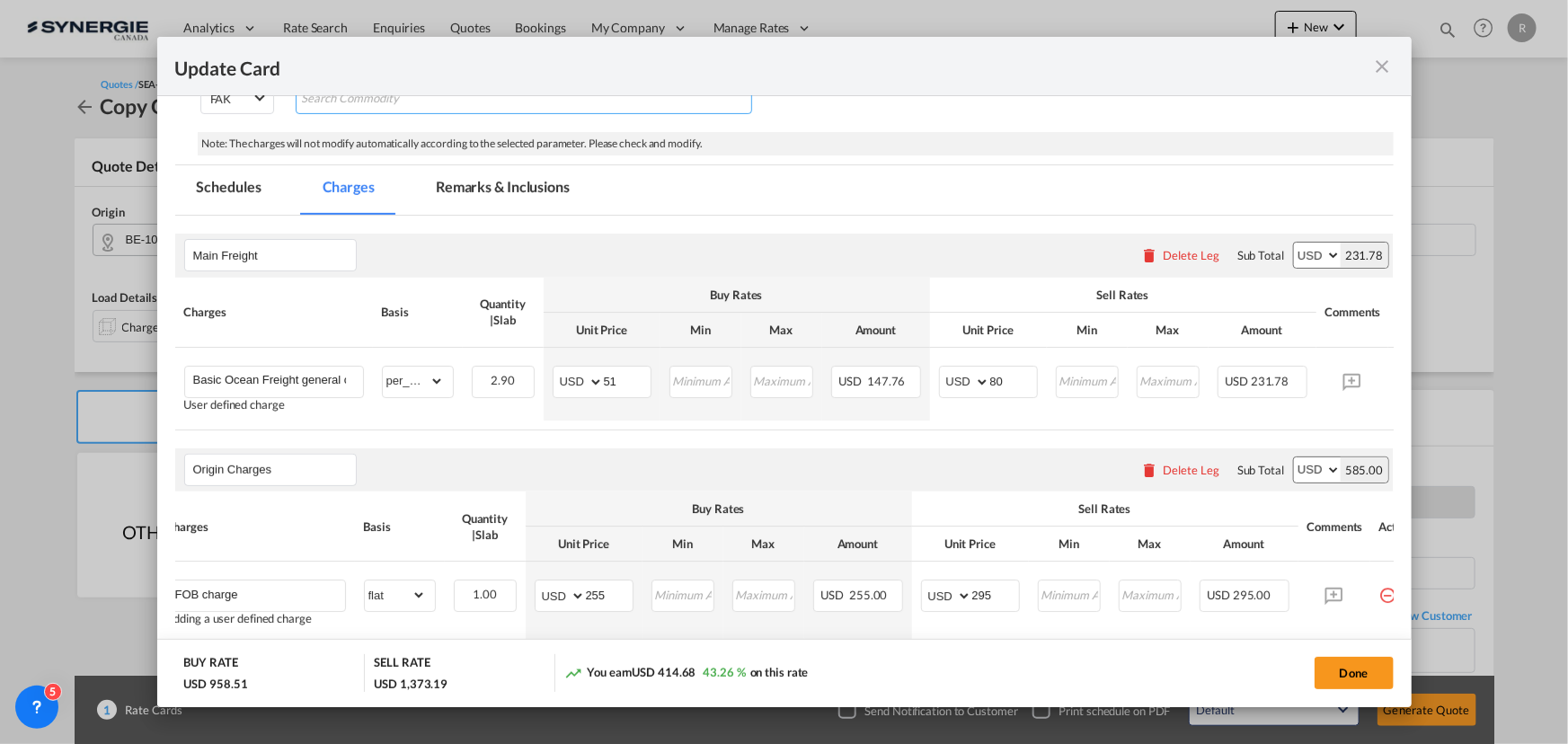
scroll to position [408, 0]
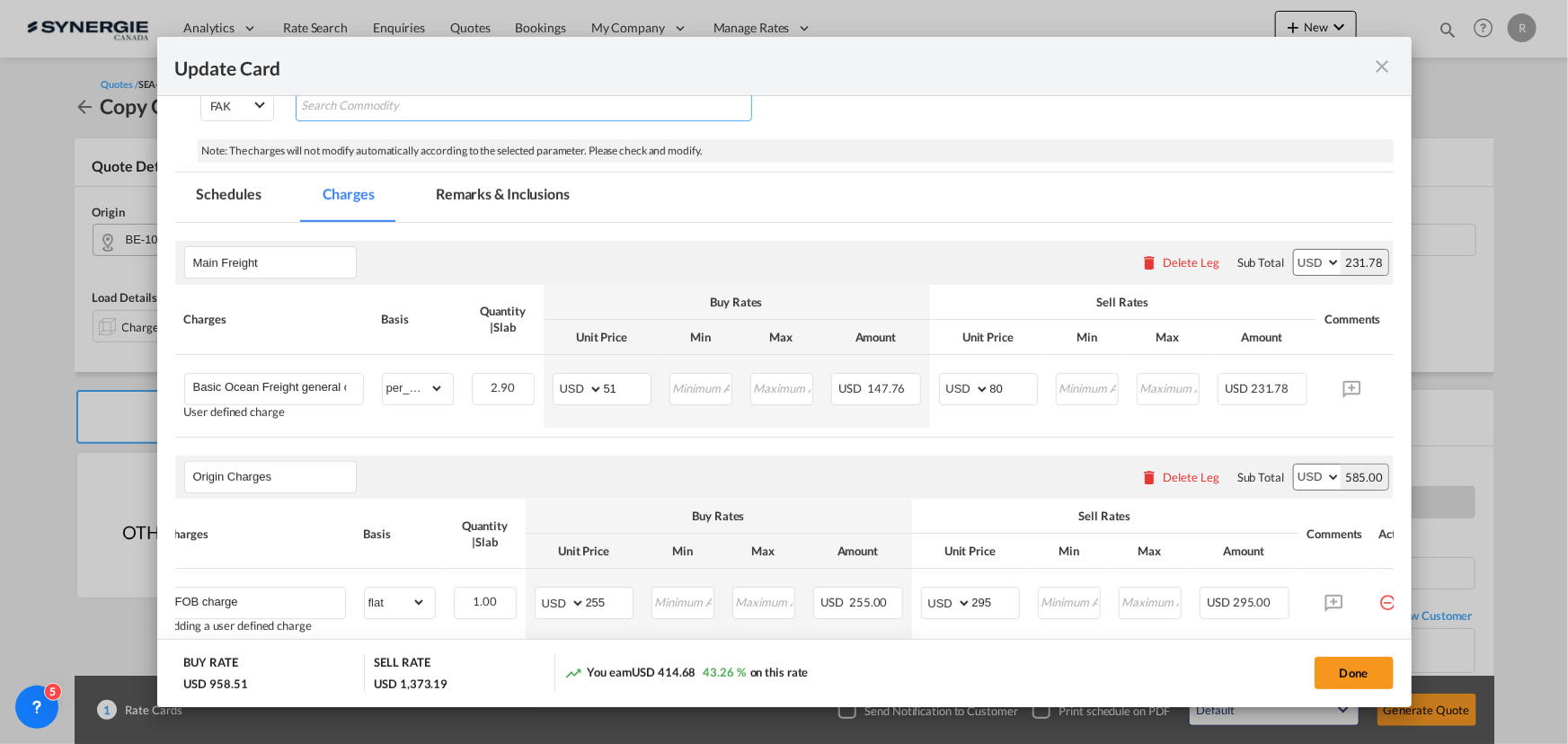
drag, startPoint x: 522, startPoint y: 198, endPoint x: 513, endPoint y: 223, distance: 26.6
click at [522, 198] on md-tab-item "Remarks & Inclusions" at bounding box center [503, 197] width 177 height 49
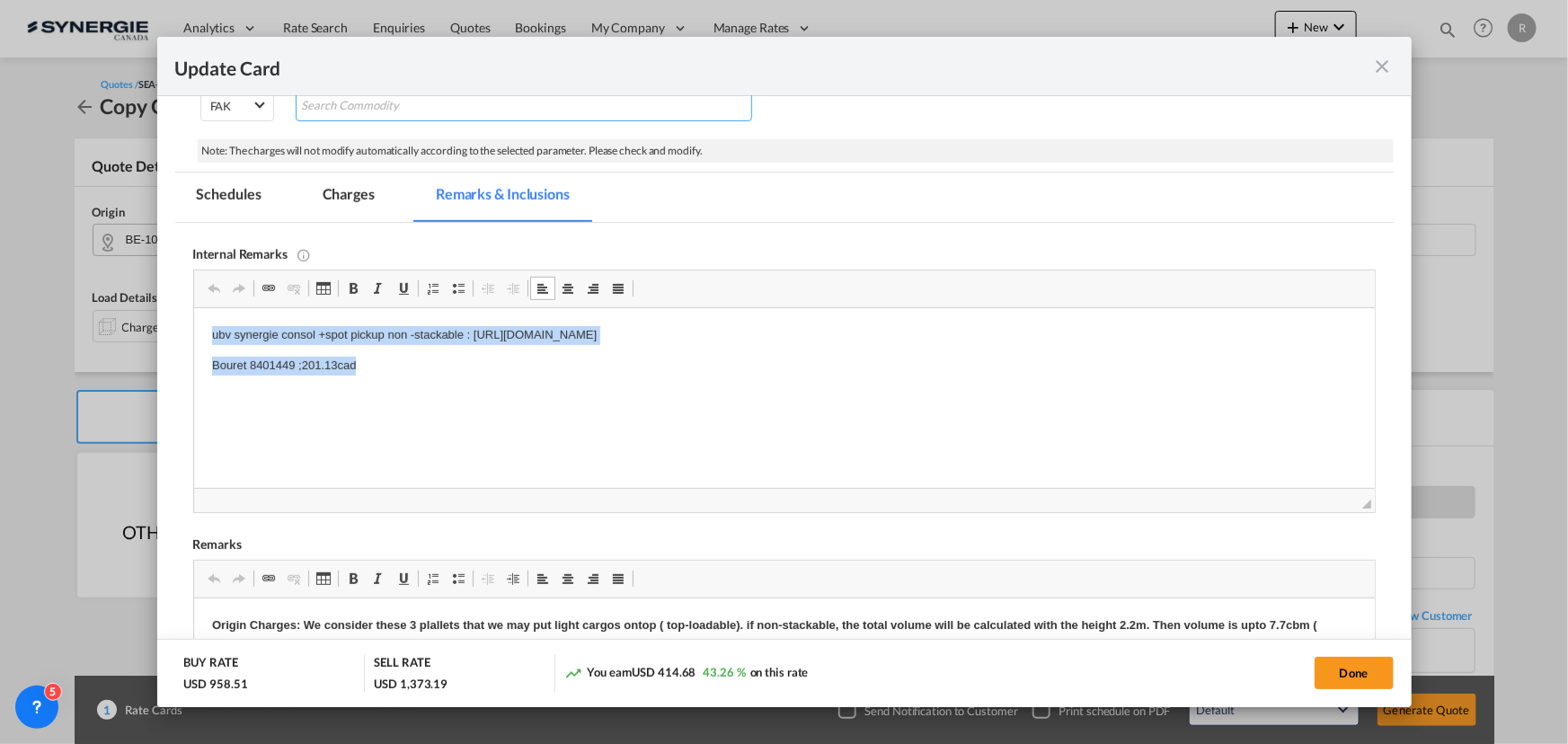
drag, startPoint x: 203, startPoint y: 333, endPoint x: 408, endPoint y: 372, distance: 208.7
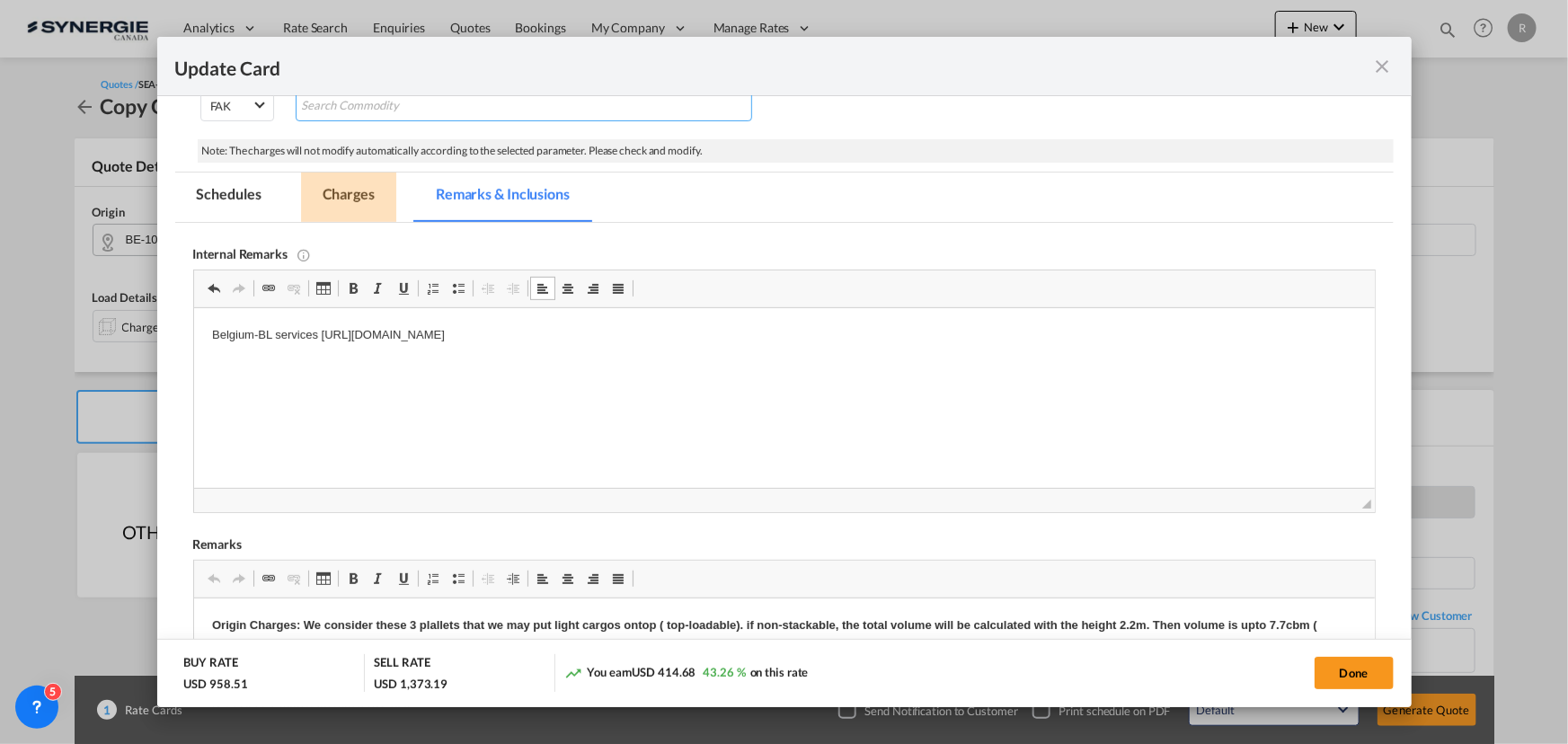
drag, startPoint x: 328, startPoint y: 186, endPoint x: 320, endPoint y: 11, distance: 175.2
click at [328, 186] on md-tab-item "Charges" at bounding box center [349, 197] width 95 height 49
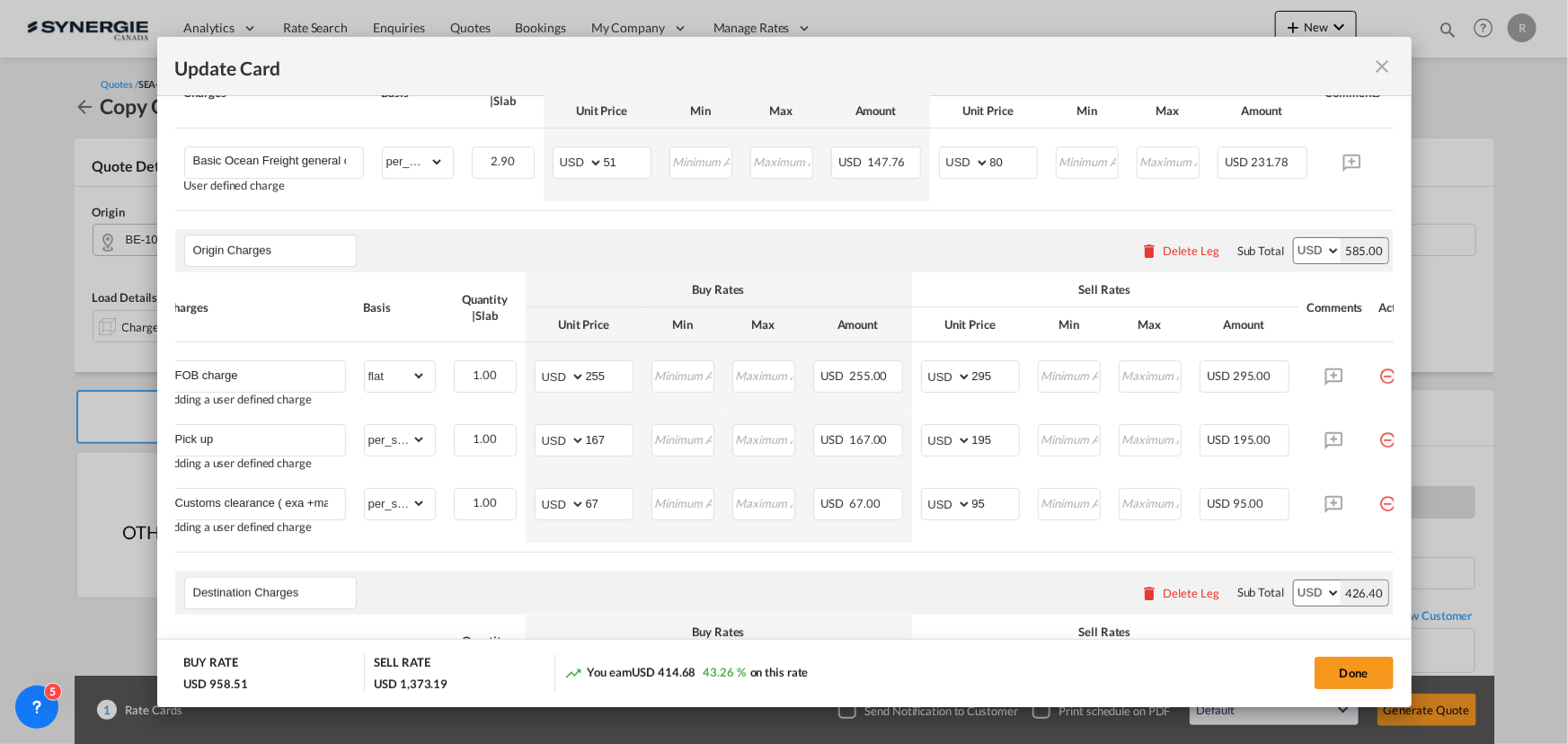
scroll to position [653, 0]
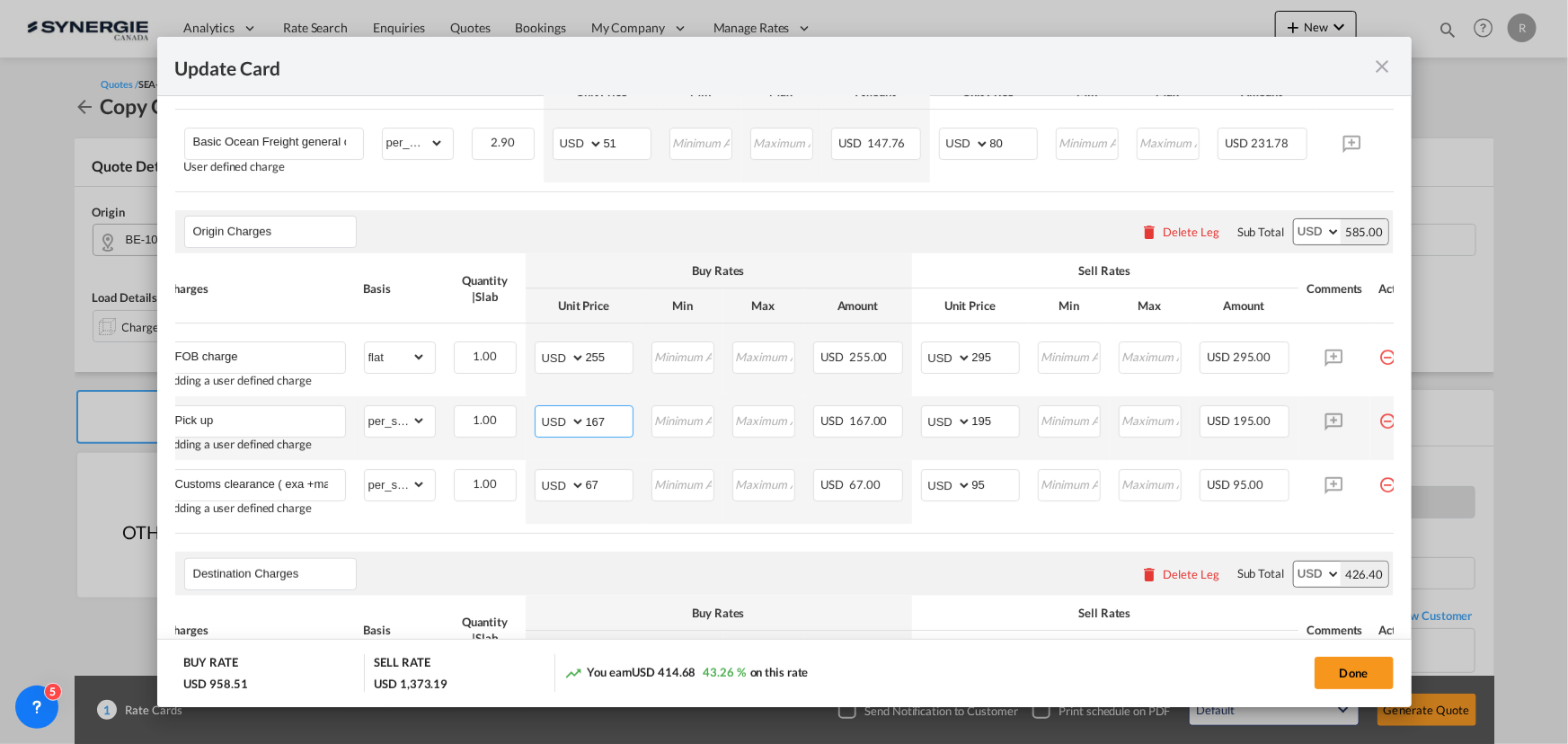
drag, startPoint x: 621, startPoint y: 427, endPoint x: 567, endPoint y: 421, distance: 54.3
click at [567, 421] on md-input-container "AED AFN ALL AMD ANG AOA ARS AUD AWG AZN BAM BBD BDT BGN BHD BIF BMD BND BOB BRL…" at bounding box center [584, 421] width 99 height 32
click at [610, 546] on air-lcl-rate-modification "Main Freight Please enter leg name Leg Name Already Exists Delete Leg Sub Total…" at bounding box center [784, 654] width 1218 height 1354
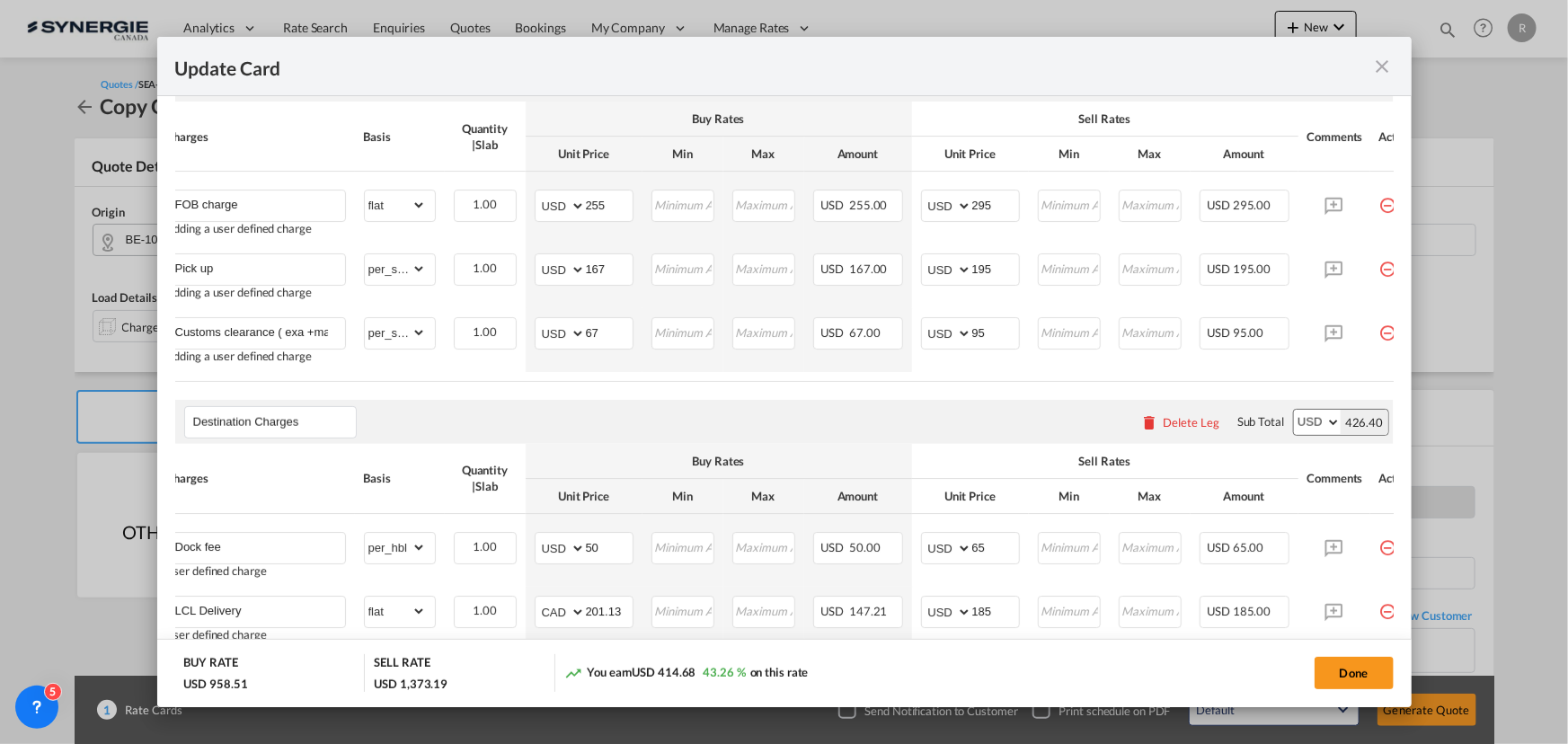
scroll to position [899, 0]
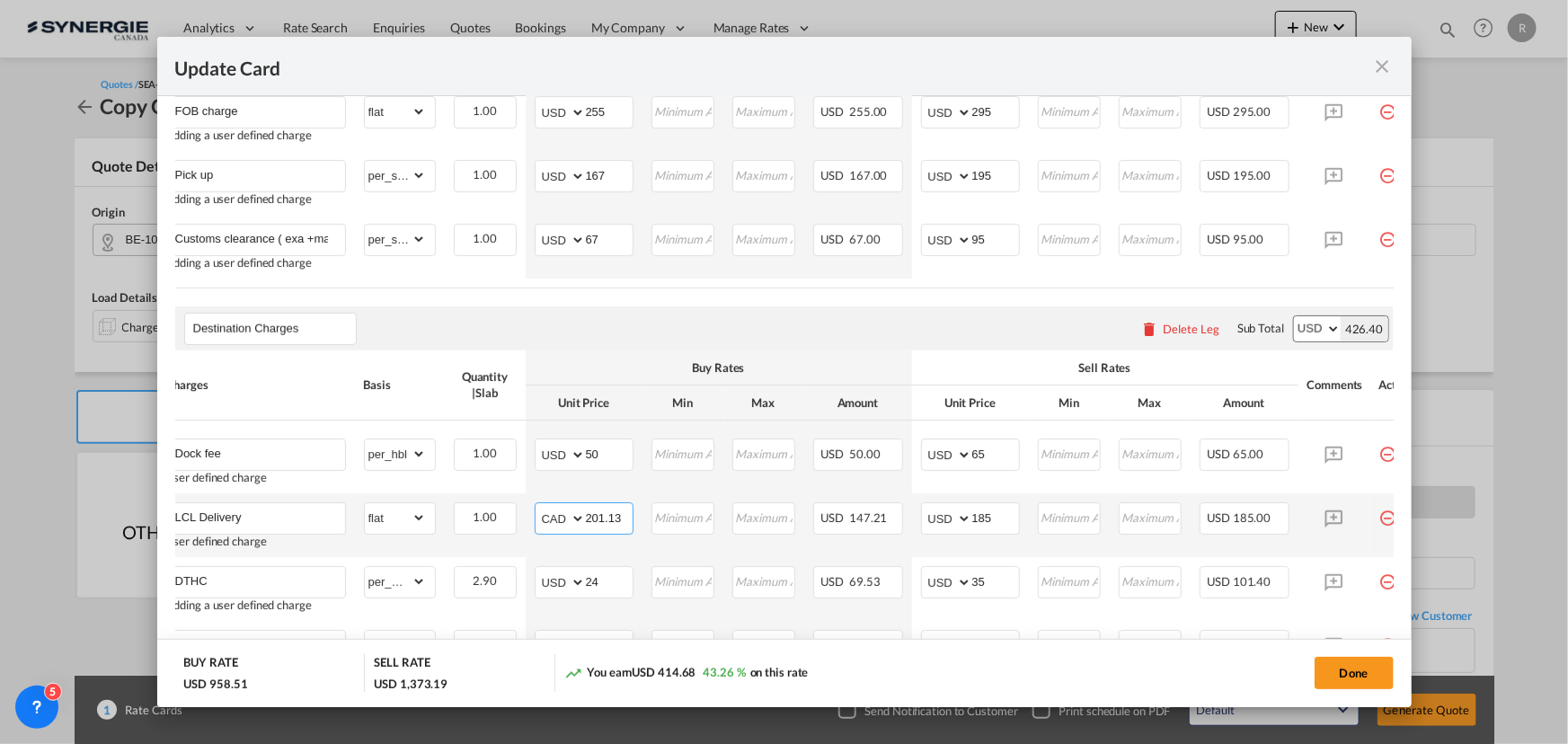
click at [548, 530] on select "AED AFN ALL AMD ANG AOA ARS AUD AWG AZN BAM BBD BDT BGN BHD BIF BMD BND BOB BRL…" at bounding box center [561, 518] width 47 height 25
select select "string:USD"
click at [538, 514] on select "AED AFN ALL AMD ANG AOA ARS AUD AWG AZN BAM BBD BDT BGN BHD BIF BMD BND BOB BRL…" at bounding box center [561, 518] width 47 height 25
drag, startPoint x: 620, startPoint y: 529, endPoint x: 514, endPoint y: 522, distance: 106.2
click at [514, 522] on tr "LCL Delivery User defined charge Please Enter Already Exists gross_weight volum…" at bounding box center [794, 525] width 1273 height 64
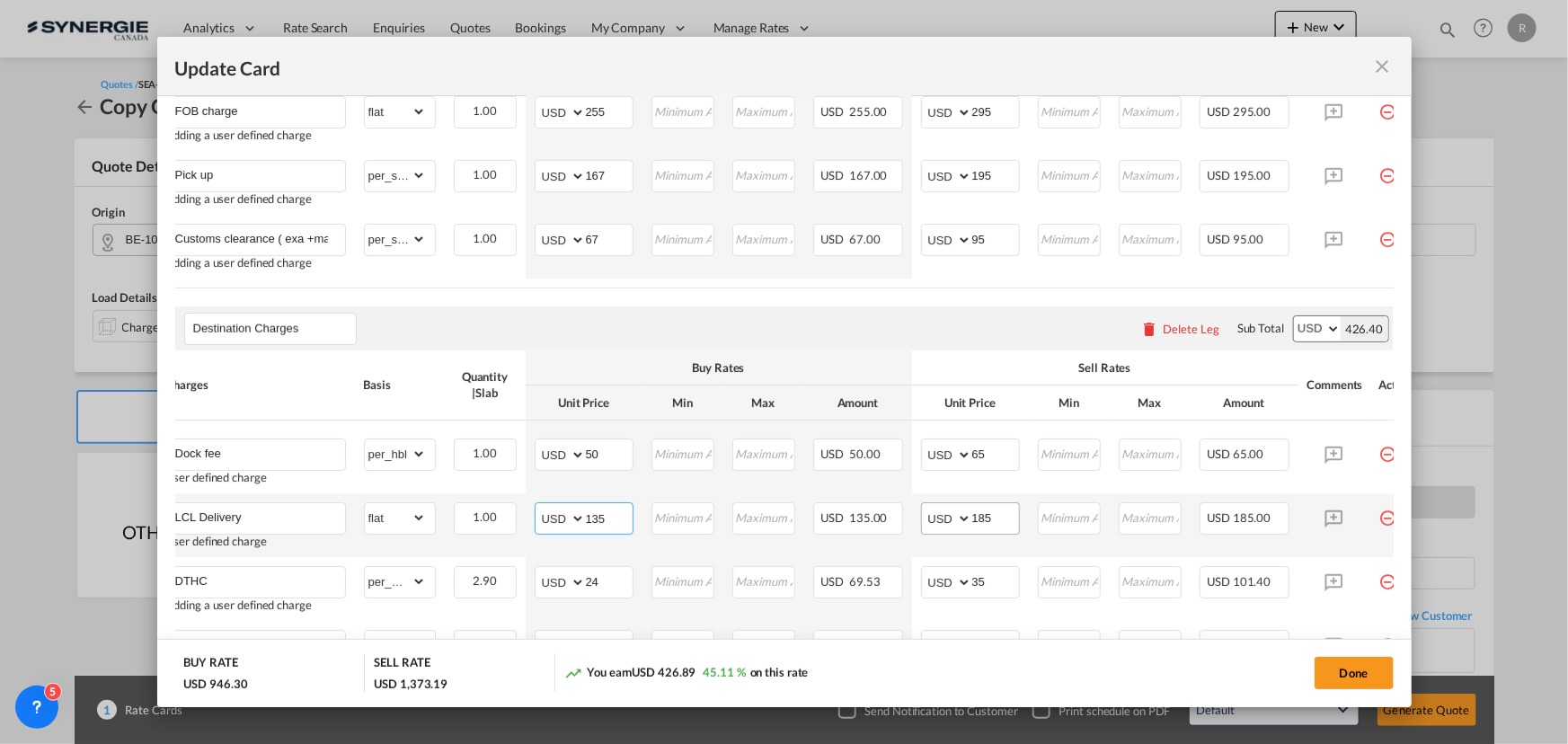
type input "135"
drag, startPoint x: 1003, startPoint y: 531, endPoint x: 961, endPoint y: 531, distance: 42.0
click at [961, 531] on md-input-container "AED AFN ALL AMD ANG AOA ARS AUD AWG AZN BAM BBD BDT BGN BHD BIF BMD BND BOB BRL…" at bounding box center [970, 518] width 99 height 32
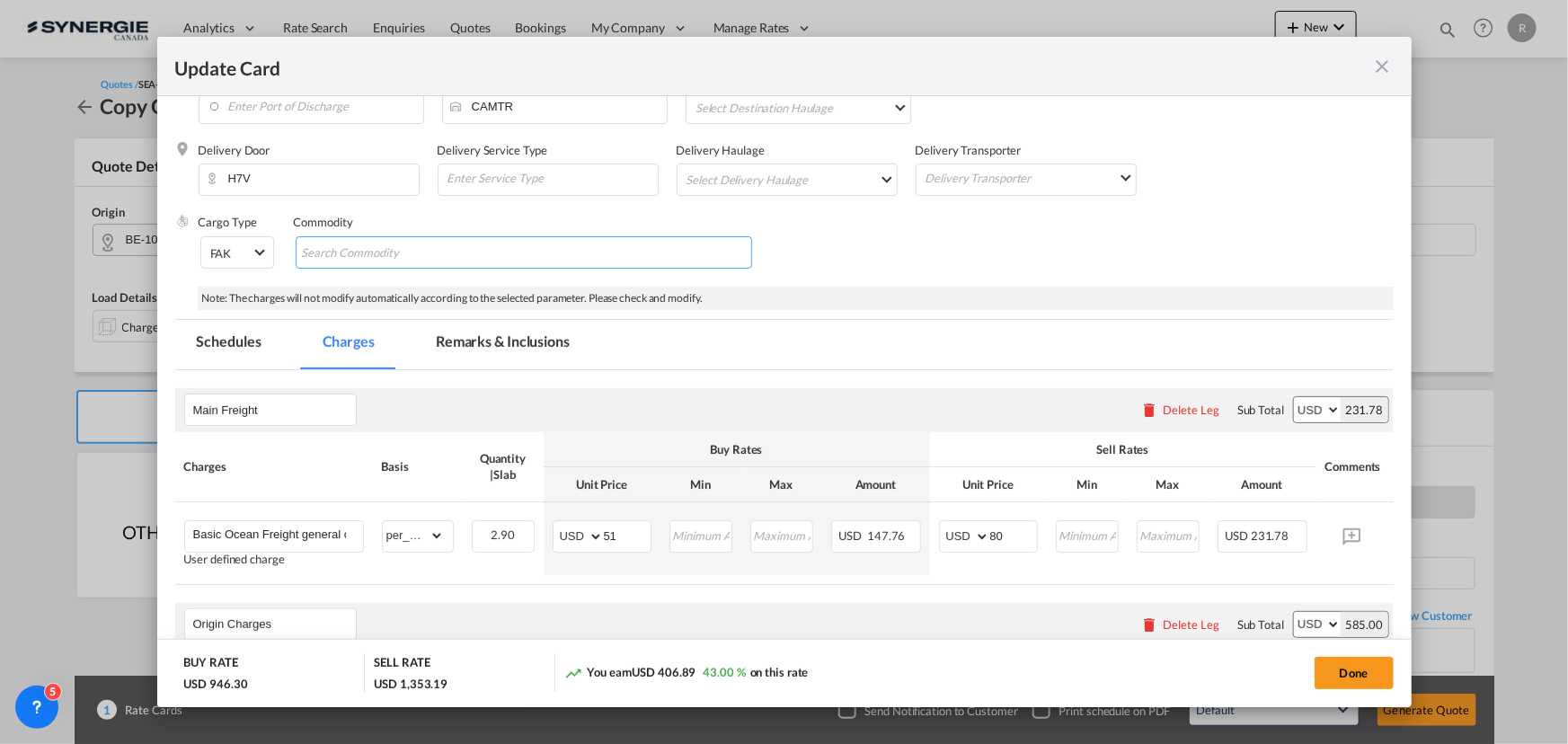
scroll to position [200, 0]
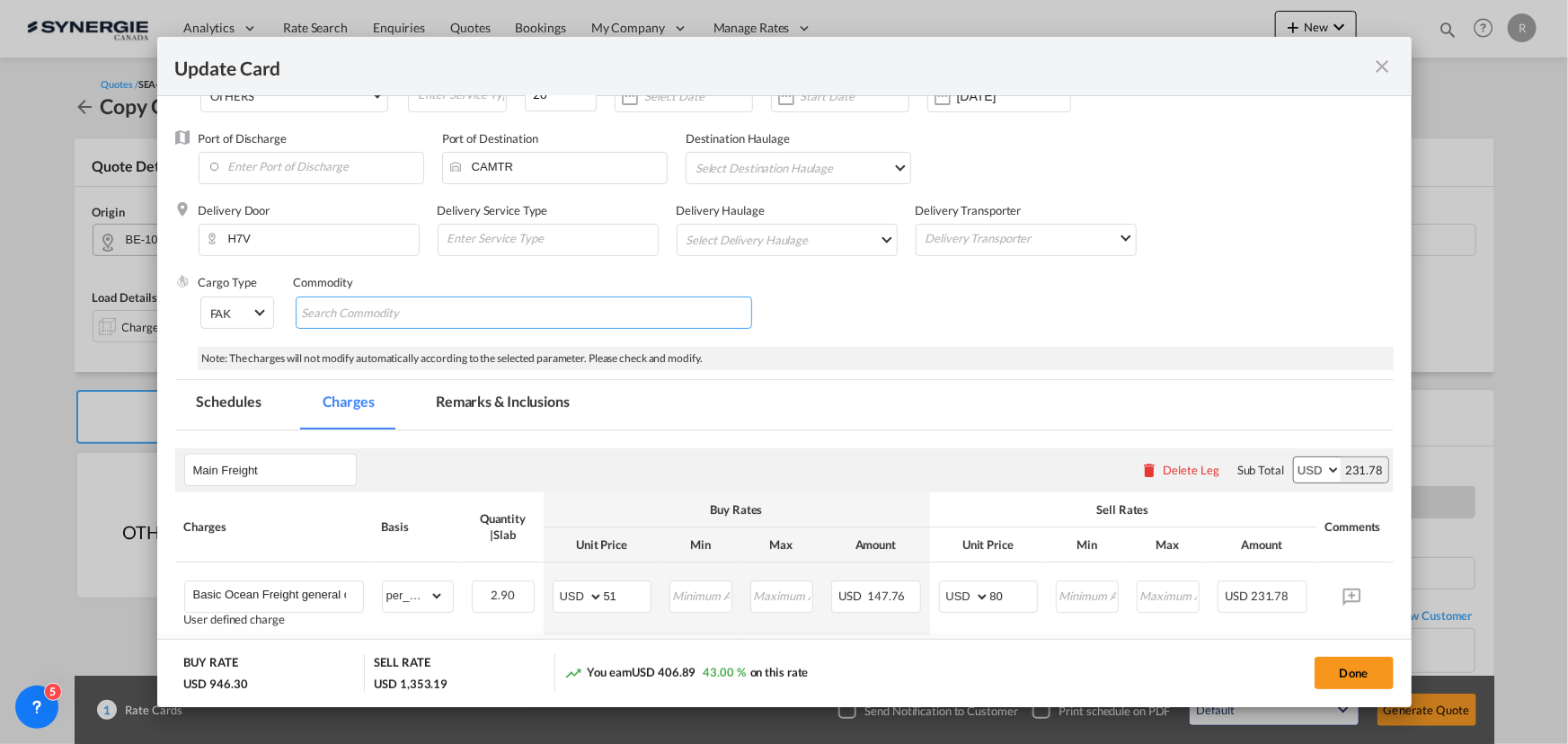
type input "165"
click at [470, 395] on md-tab-item "Remarks & Inclusions" at bounding box center [503, 404] width 177 height 49
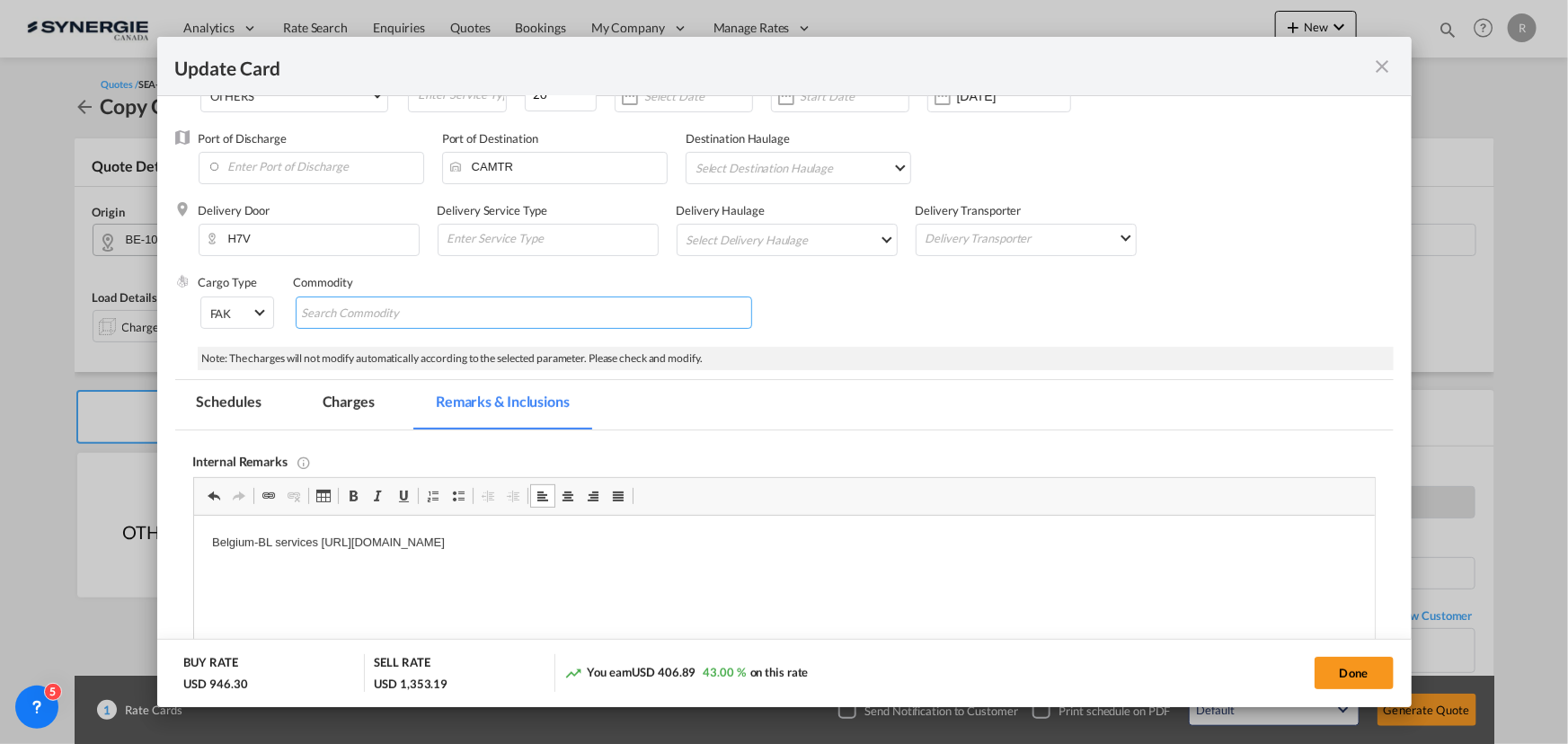
click at [827, 546] on p "Belgium-BL services https://app.frontapp.com/open/msg_1hzy41sf?key=5ixVFwYOBFMf…" at bounding box center [784, 543] width 1145 height 19
click at [308, 573] on p "Transkid" at bounding box center [784, 574] width 1145 height 19
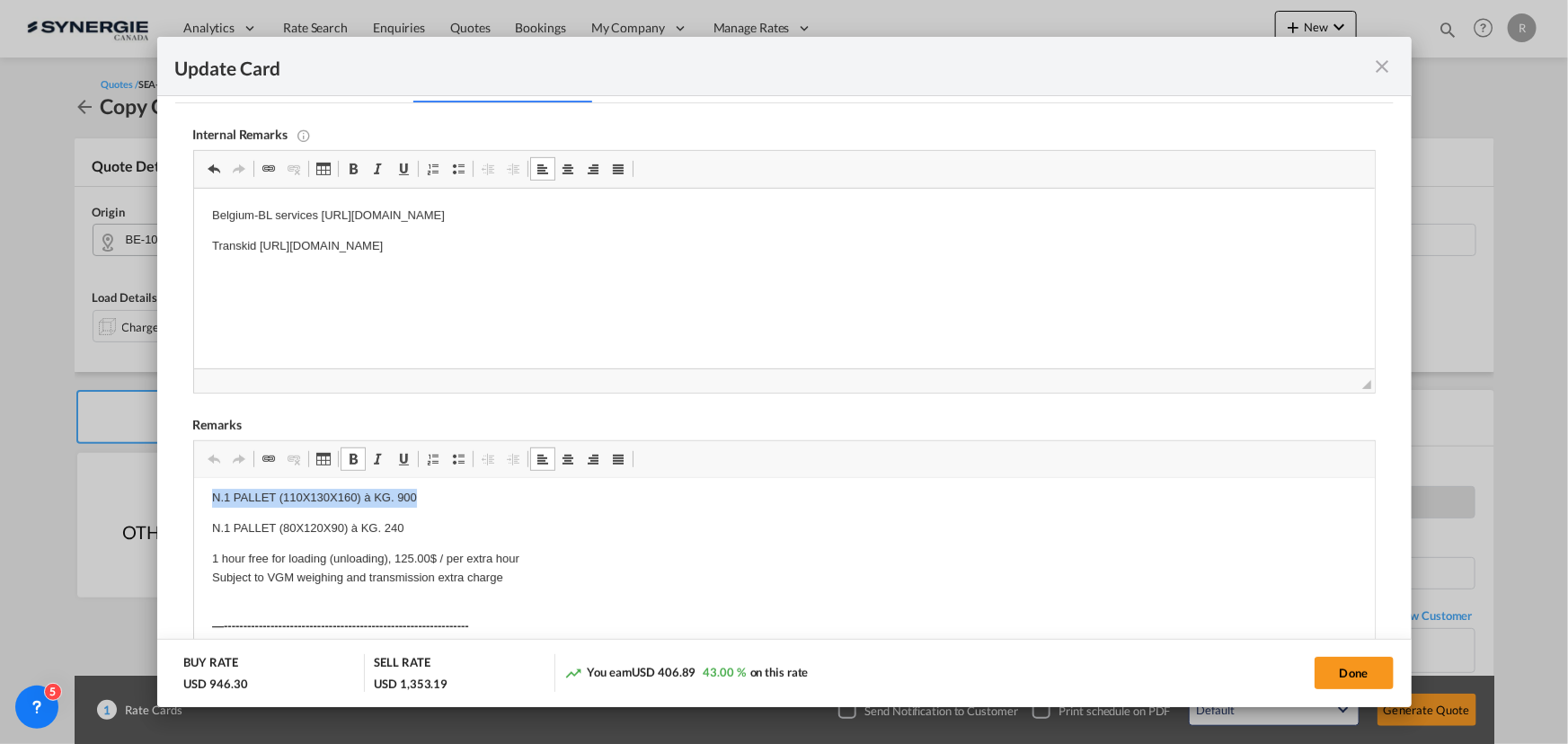
scroll to position [90, 0]
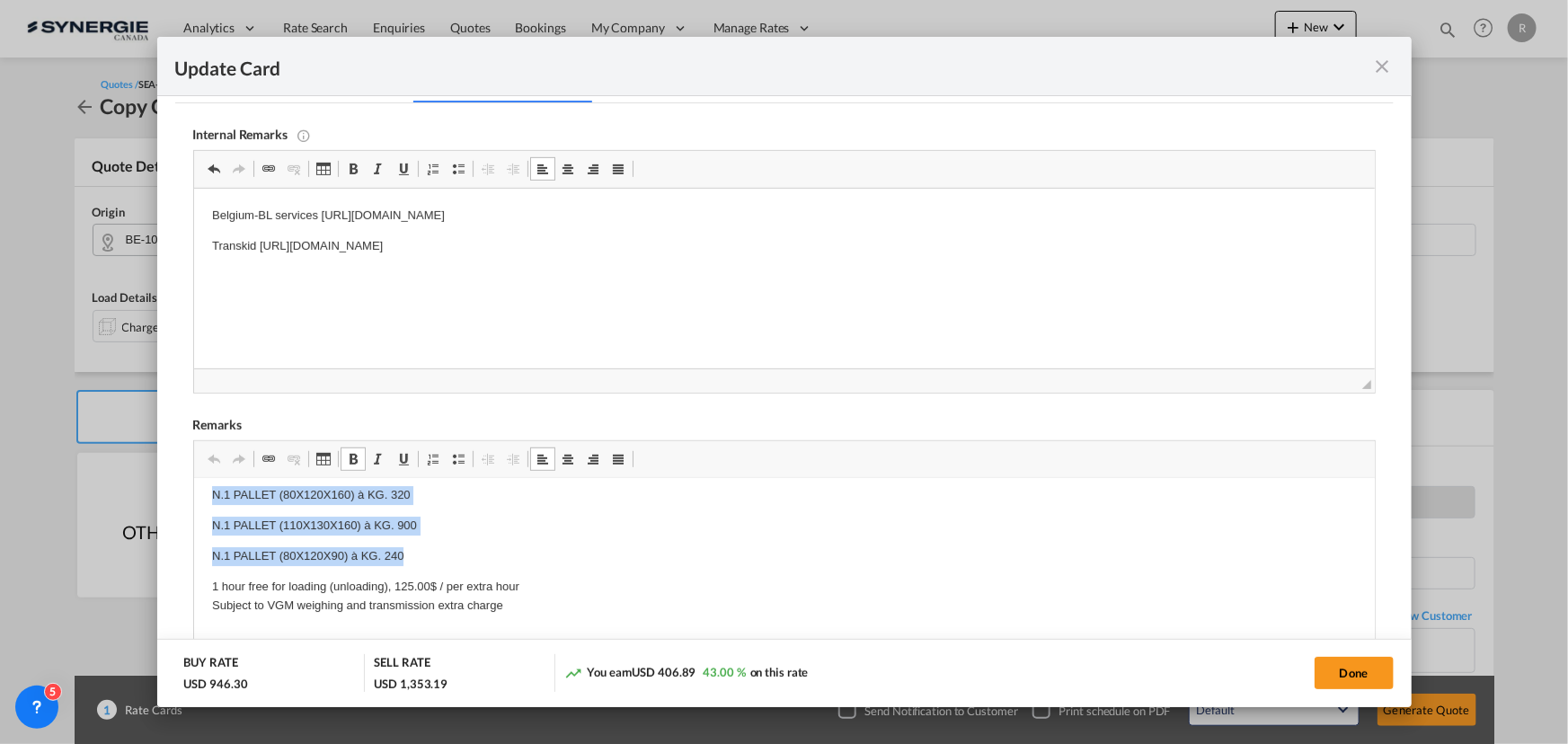
drag, startPoint x: 207, startPoint y: 502, endPoint x: 475, endPoint y: 548, distance: 271.9
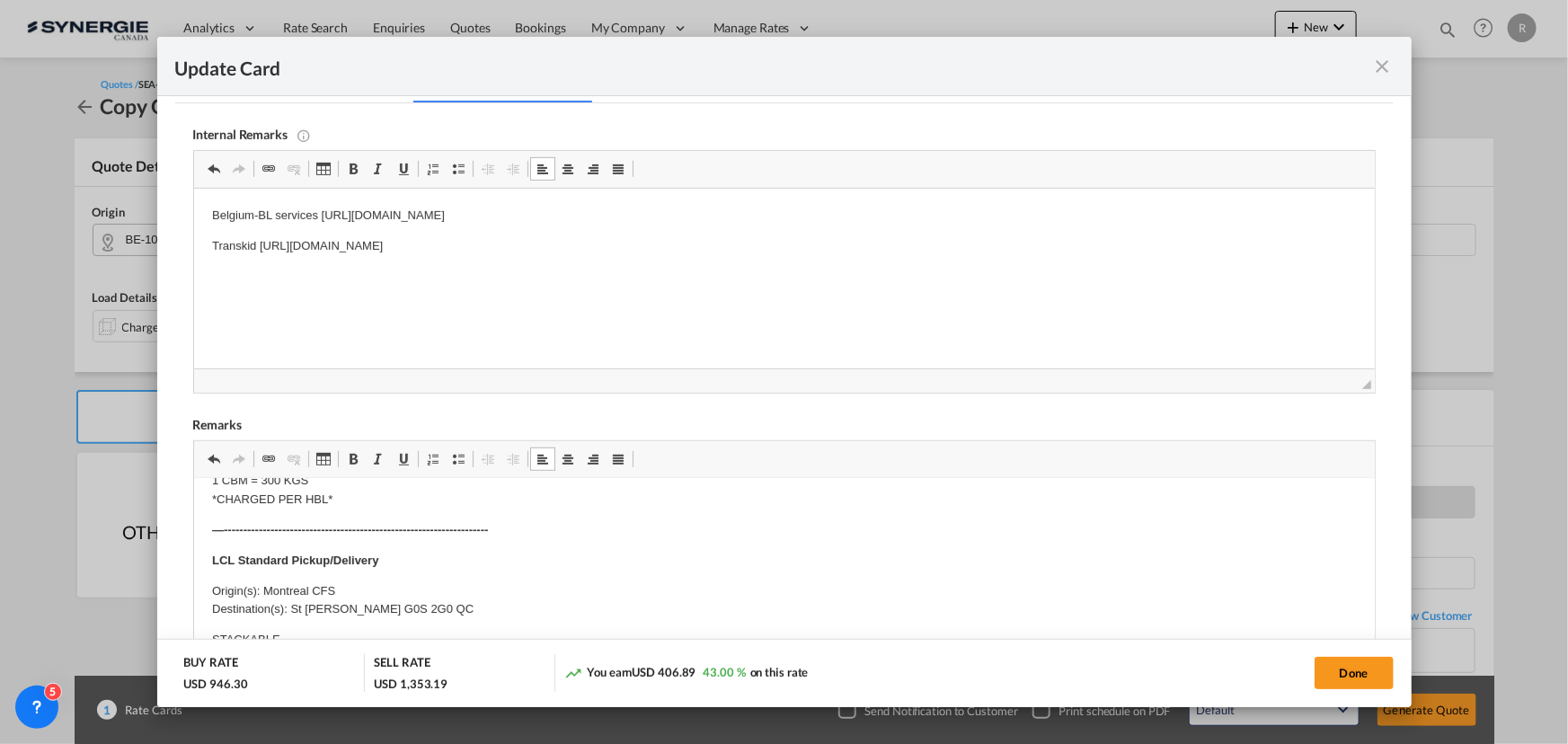
scroll to position [571, 0]
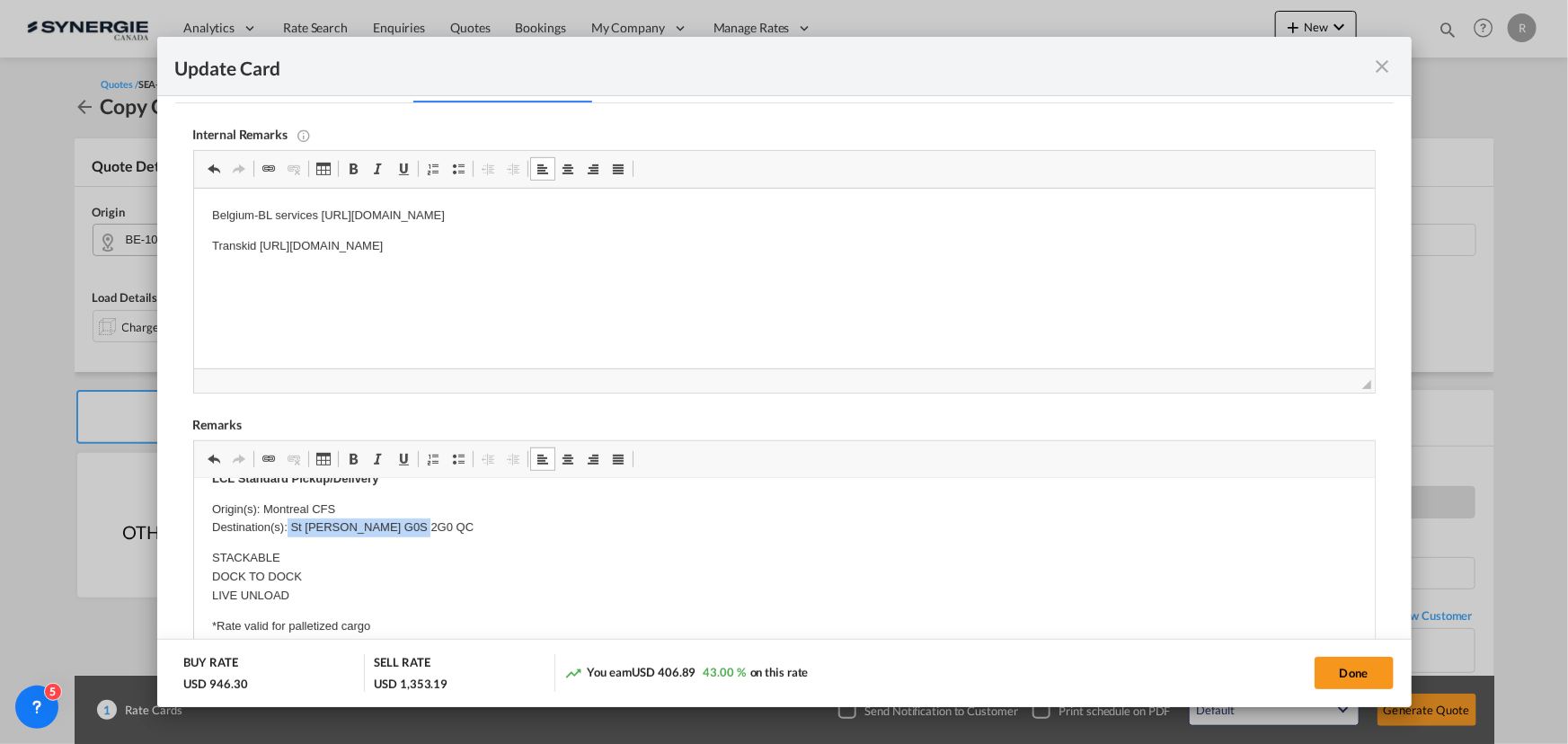
drag, startPoint x: 287, startPoint y: 525, endPoint x: 443, endPoint y: 536, distance: 156.4
click at [443, 536] on p "Origin(s): Montreal CFS Destination(s): St Bernard G0S 2G0 QC" at bounding box center [784, 519] width 1145 height 38
click at [1331, 670] on button "Done" at bounding box center [1354, 673] width 79 height 32
type input "30 Oct 2025"
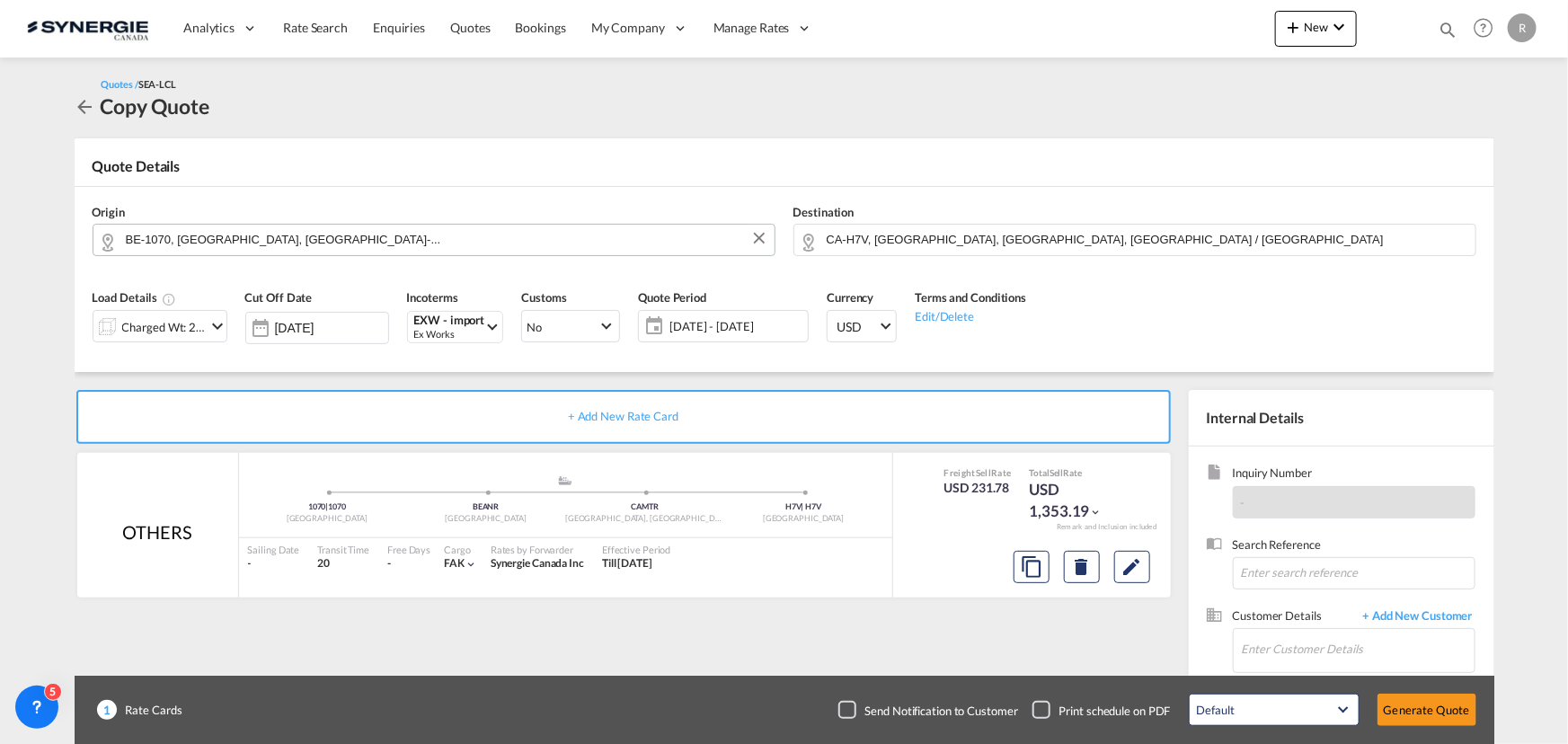
scroll to position [341, 0]
click at [1271, 647] on input "Enter Customer Details" at bounding box center [1358, 649] width 232 height 40
paste input "rock@titansecurite.com"
click at [1273, 647] on input "rock@titansecurite.com" at bounding box center [1358, 649] width 232 height 40
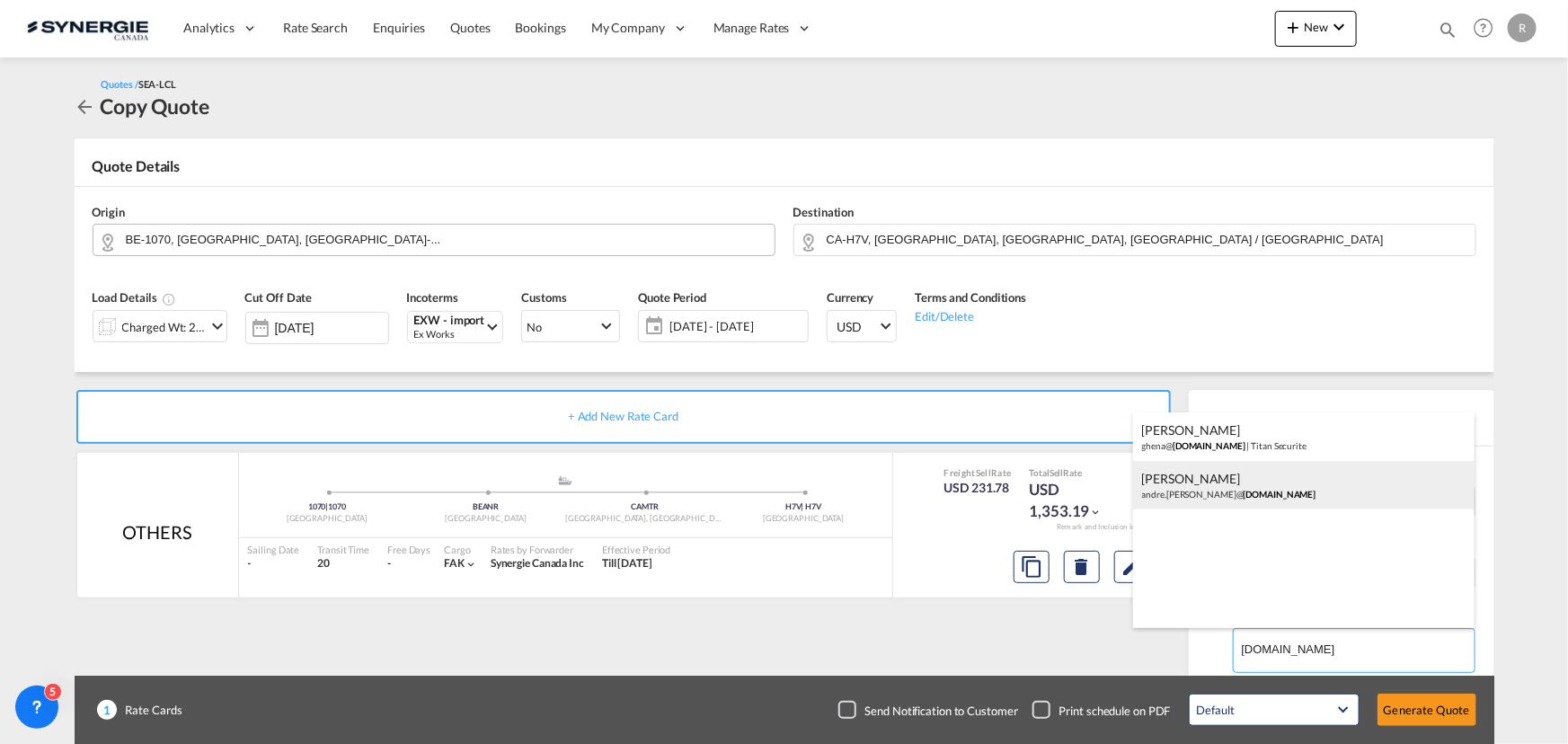
click at [1231, 486] on div "André Dussault andre.dussault@ titansecurite.com" at bounding box center [1303, 485] width 341 height 49
type input "Titan Securite, André Dussault, andre.dussault@titansecurite.com"
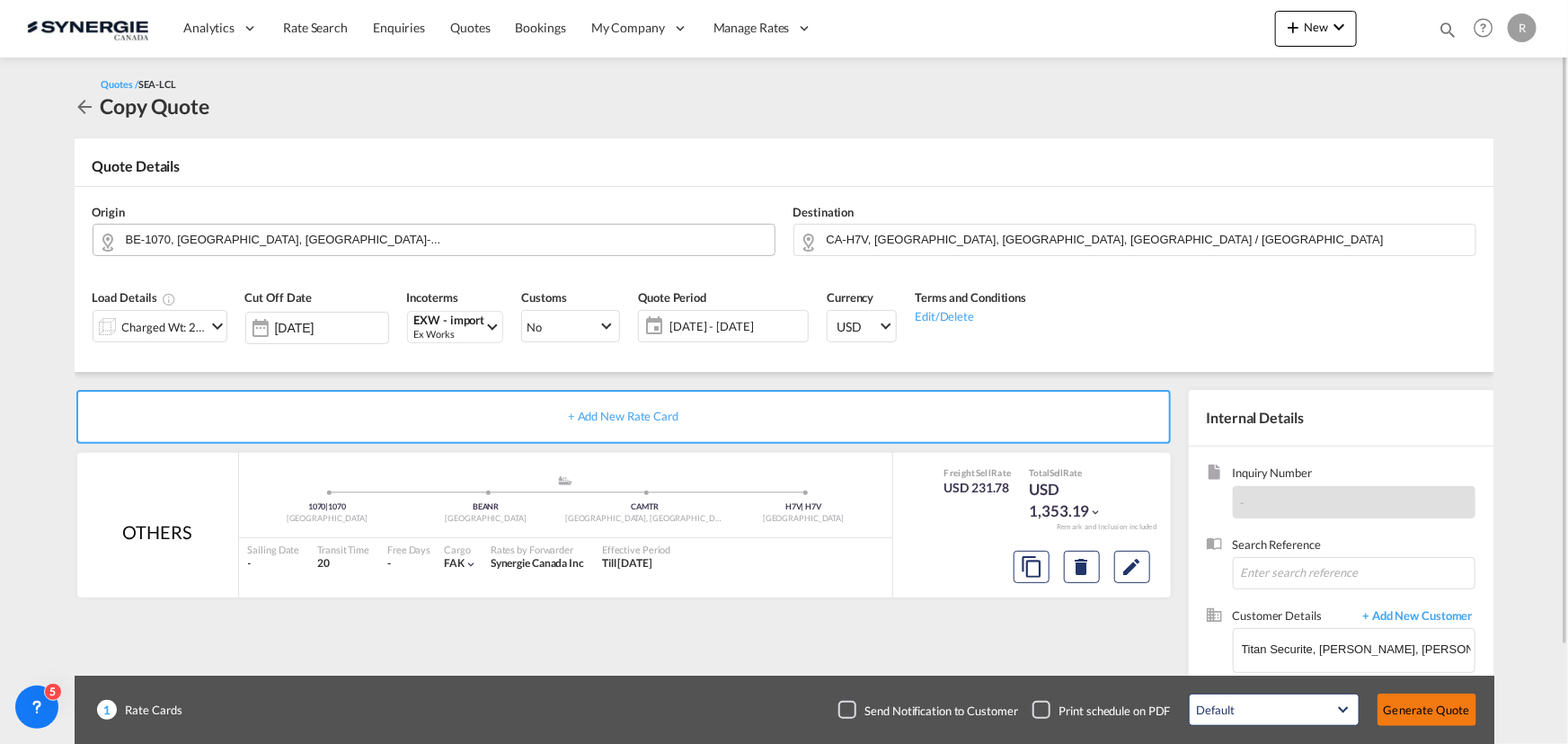
click at [1411, 703] on button "Generate Quote" at bounding box center [1427, 709] width 99 height 32
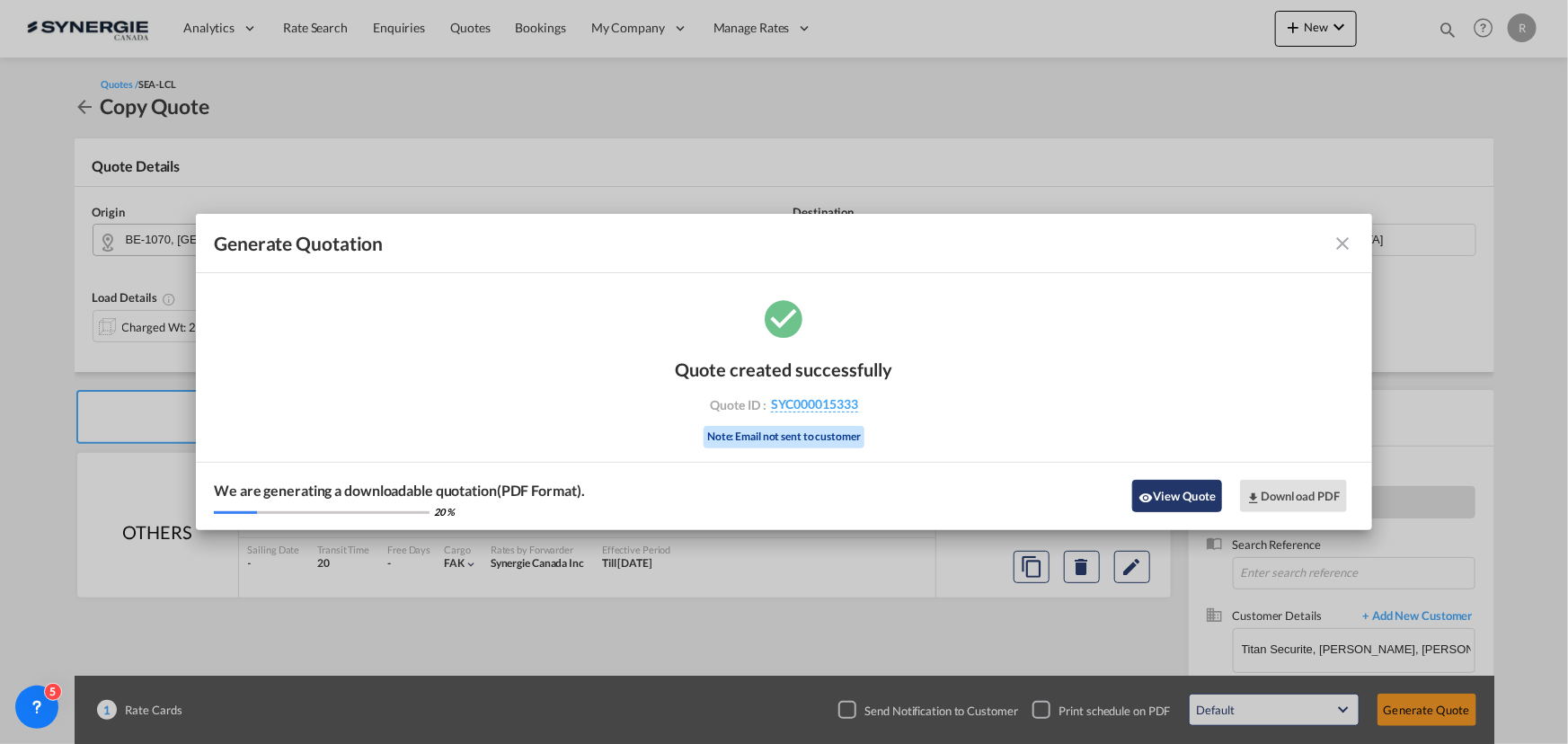
click at [1196, 499] on button "View Quote" at bounding box center [1177, 495] width 90 height 32
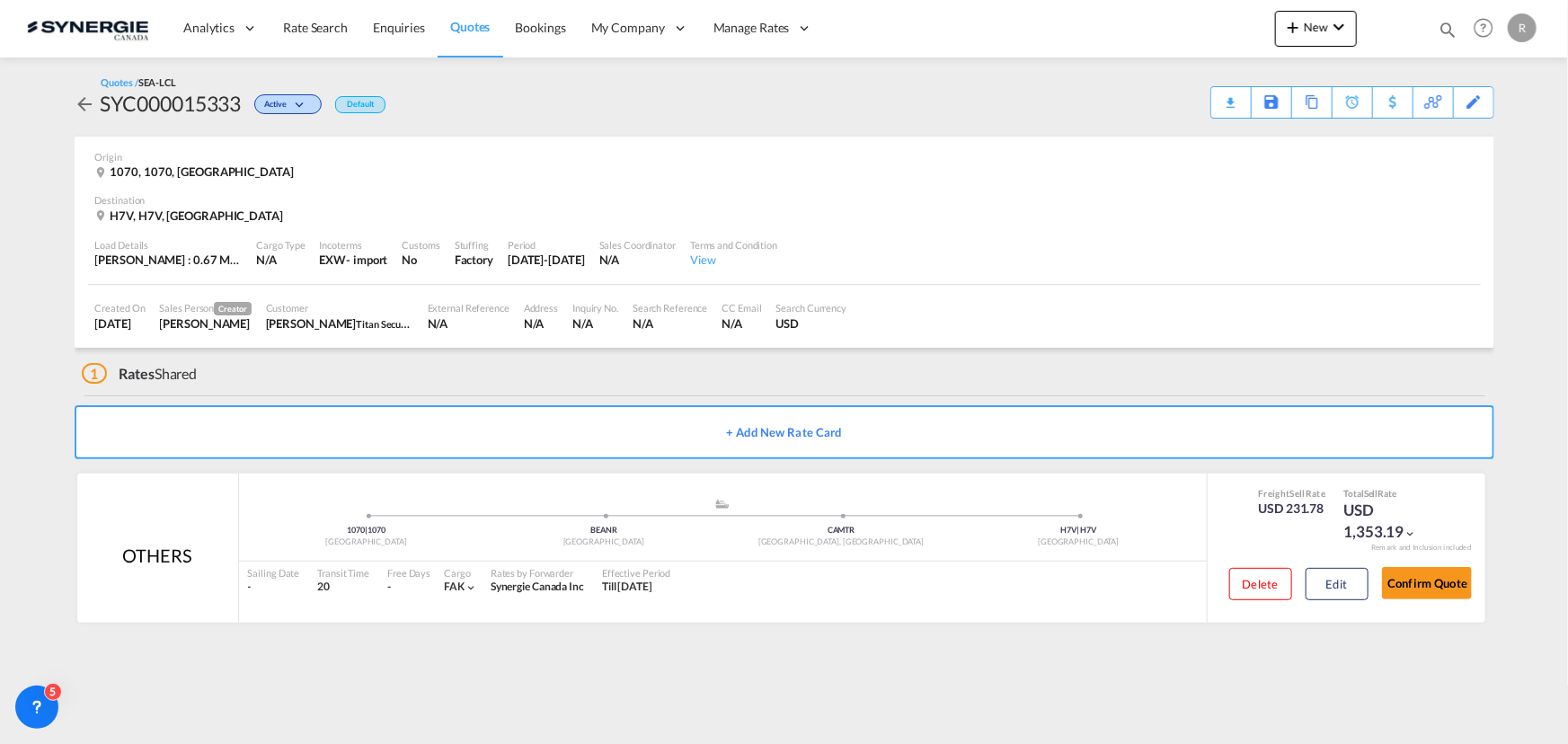
click at [0, 0] on div "Download Quote" at bounding box center [0, 0] width 0 height 0
